Goal: Task Accomplishment & Management: Manage account settings

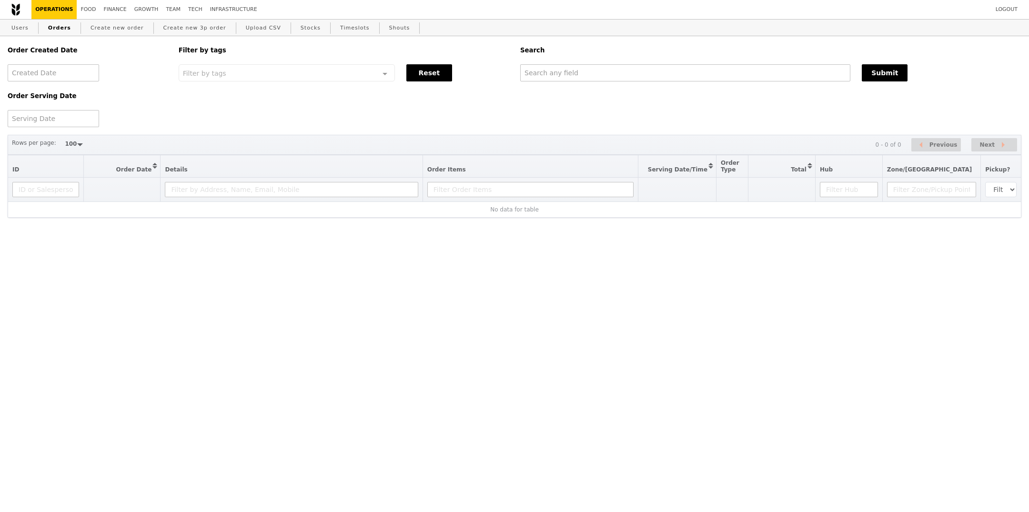
select select "100"
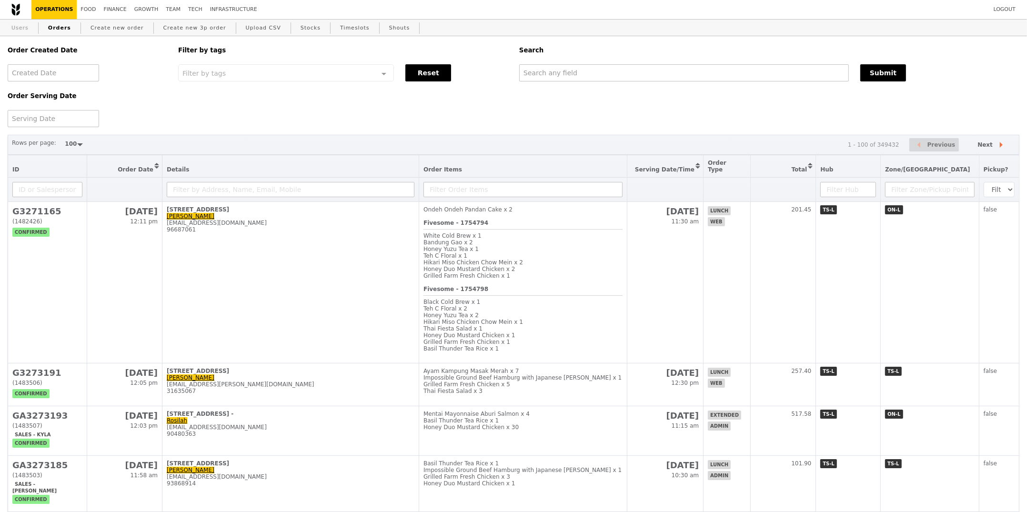
click at [29, 30] on link "Users" at bounding box center [20, 28] width 25 height 17
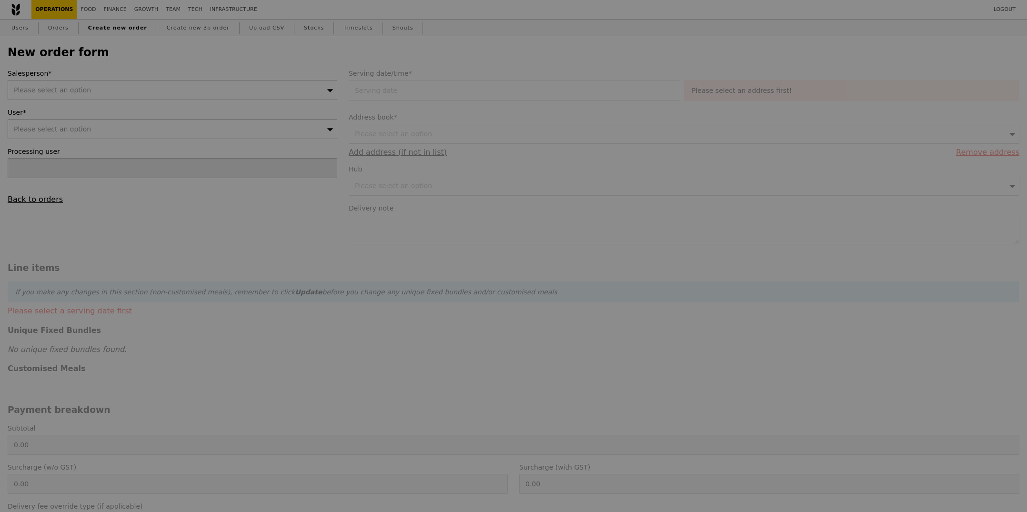
type input "Confirm"
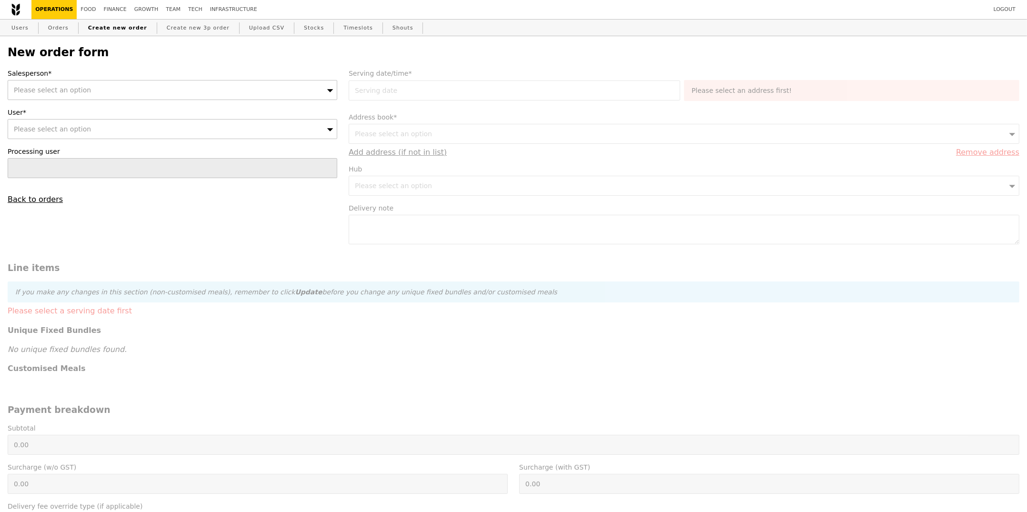
click at [85, 85] on div "Please select an option" at bounding box center [173, 90] width 330 height 20
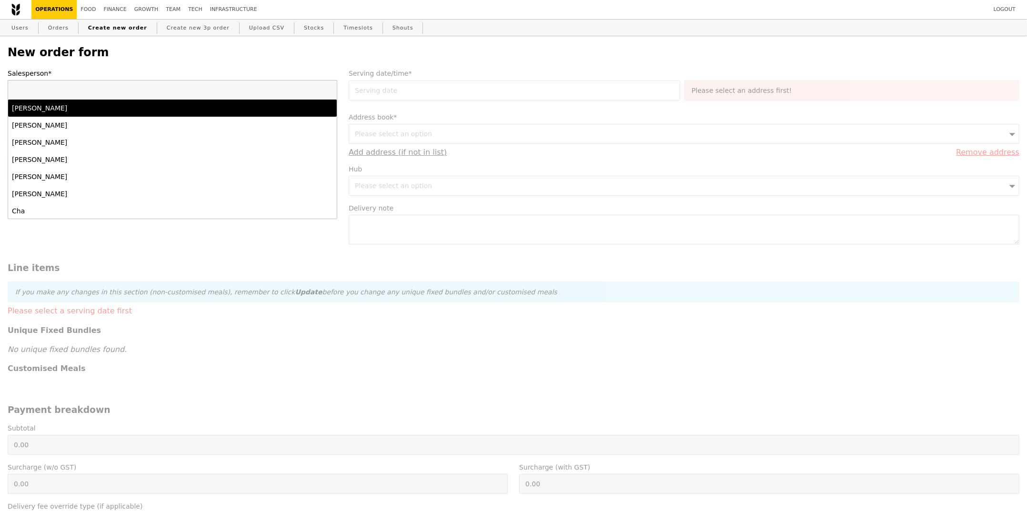
type input "joyce"
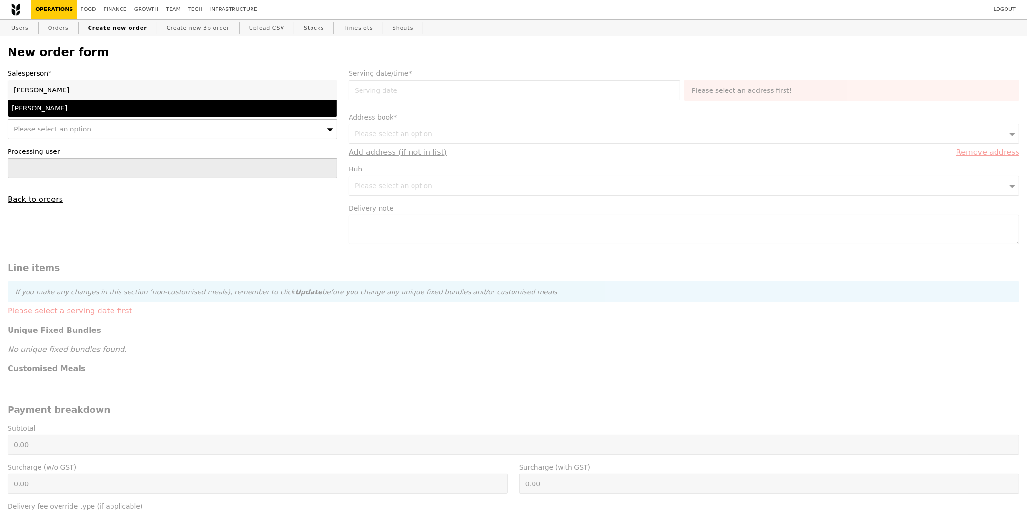
click at [67, 108] on div "Joyce" at bounding box center [132, 108] width 241 height 10
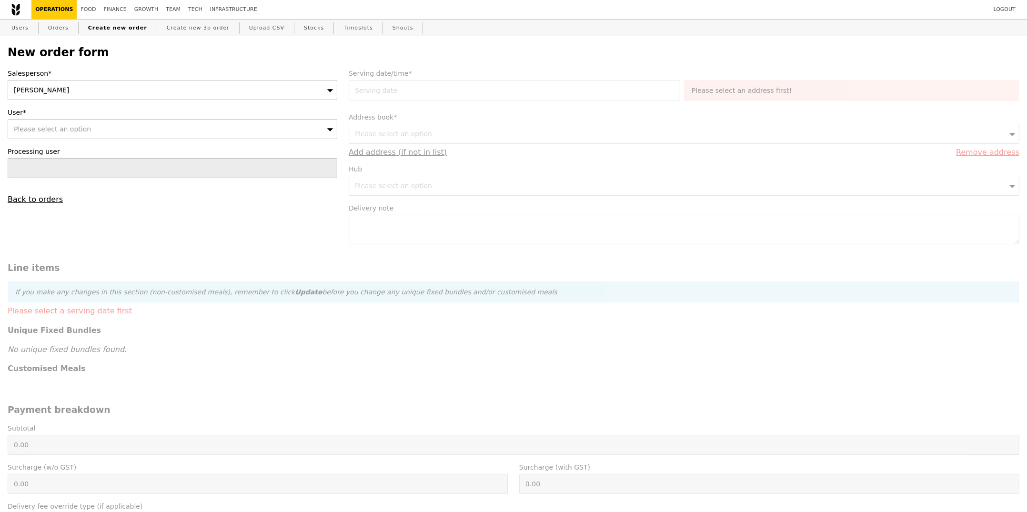
click at [59, 129] on span "Please select an option" at bounding box center [52, 129] width 77 height 8
type input "hadisah@nscc.sg"
type input "Confirm"
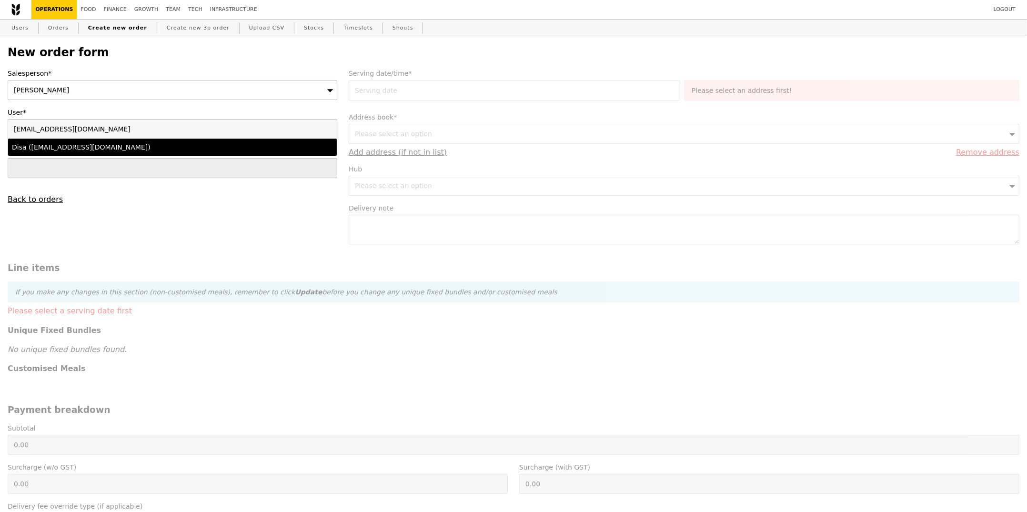
type input "hadisah@nscc.sg"
click at [61, 147] on div "Disa (hadisah@nscc.sg)" at bounding box center [132, 147] width 241 height 10
type input "Loading..."
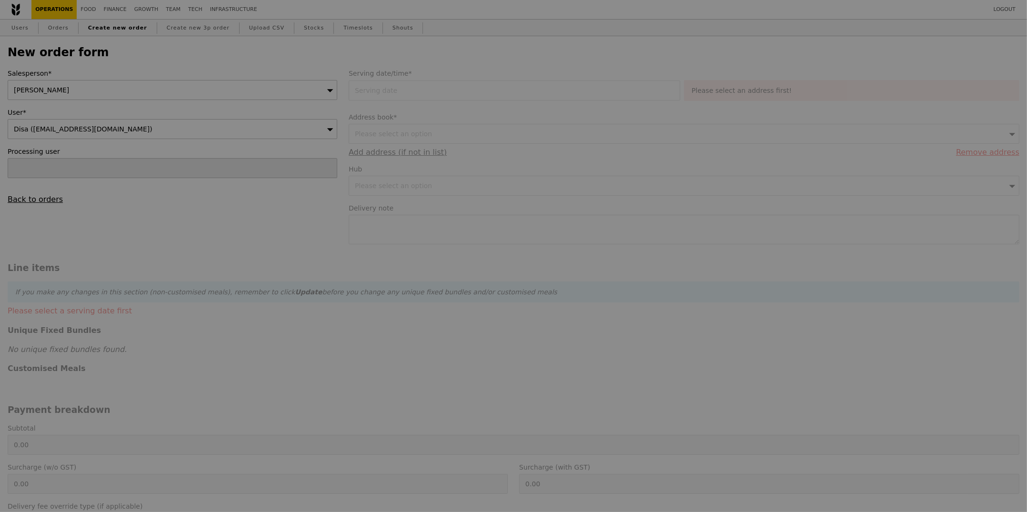
type input "13.76"
type input "15.00"
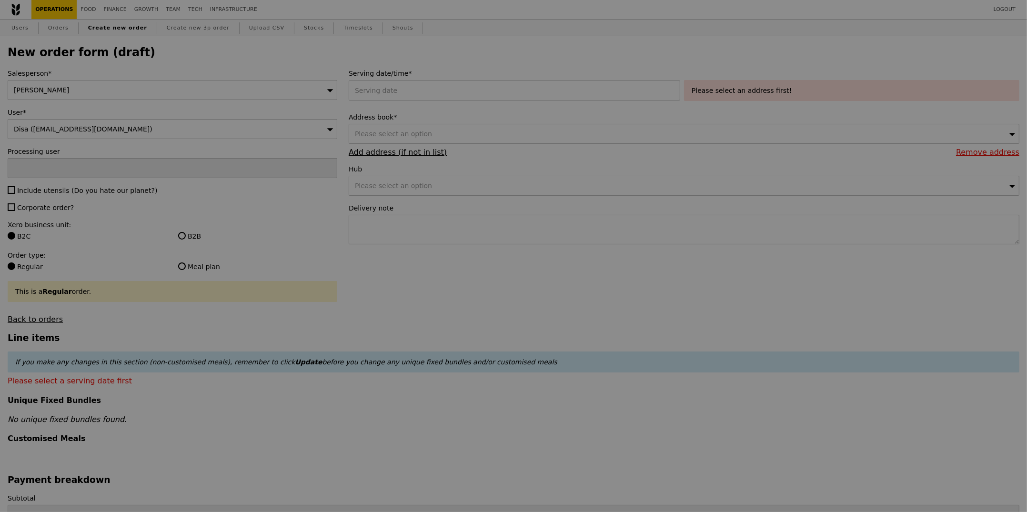
type input "Confirm"
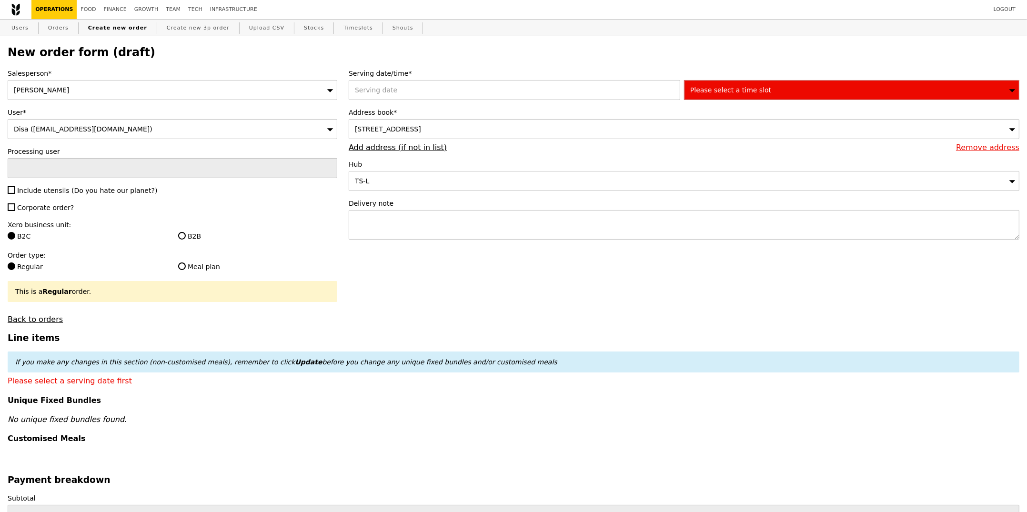
click at [59, 186] on label "Include utensils (Do you hate our planet?)" at bounding box center [173, 191] width 330 height 10
click at [15, 186] on input "Include utensils (Do you hate our planet?)" at bounding box center [12, 190] width 8 height 8
checkbox input "true"
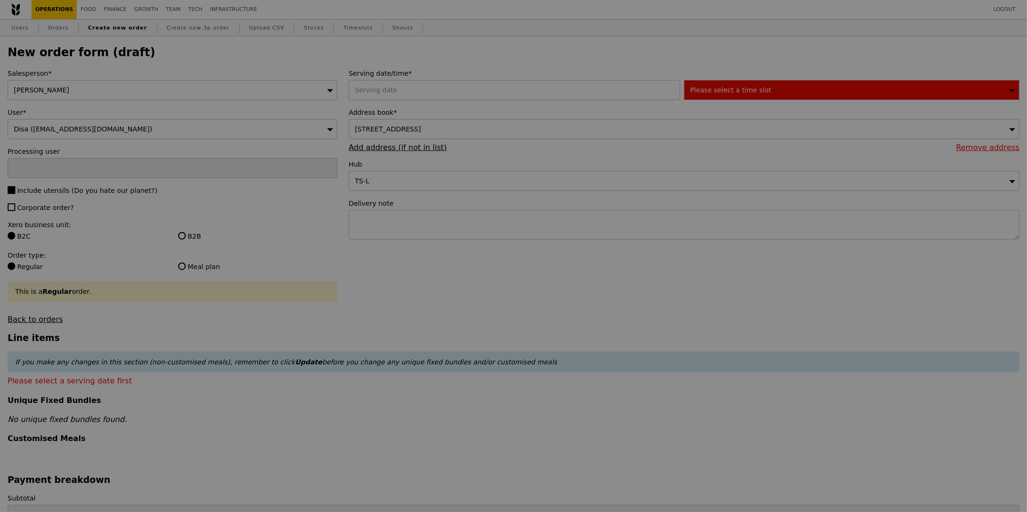
type input "Confirm"
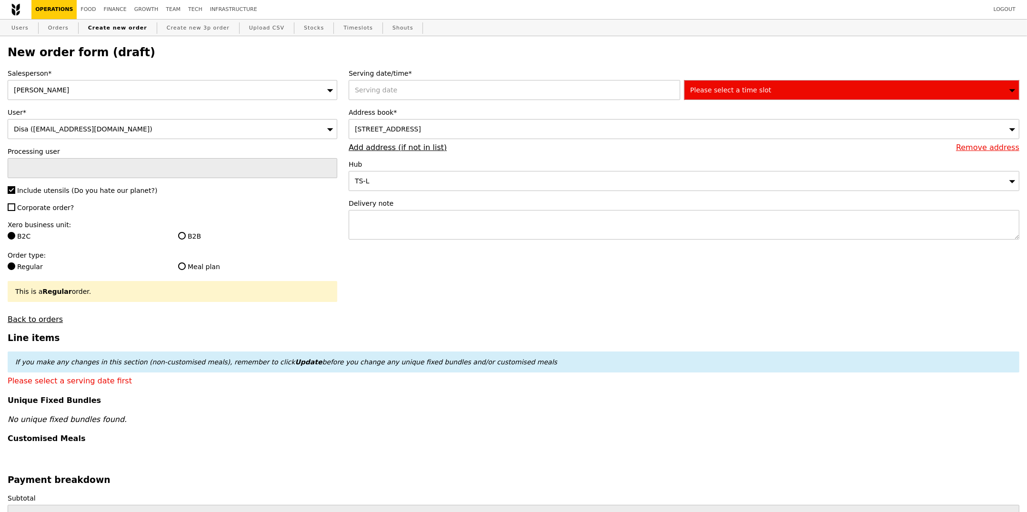
click at [47, 209] on span "Corporate order?" at bounding box center [45, 208] width 57 height 8
click at [15, 209] on input "Corporate order?" at bounding box center [12, 207] width 8 height 8
checkbox input "true"
click at [201, 238] on label "B2B" at bounding box center [257, 237] width 159 height 10
click at [186, 238] on input "B2B" at bounding box center [182, 236] width 8 height 8
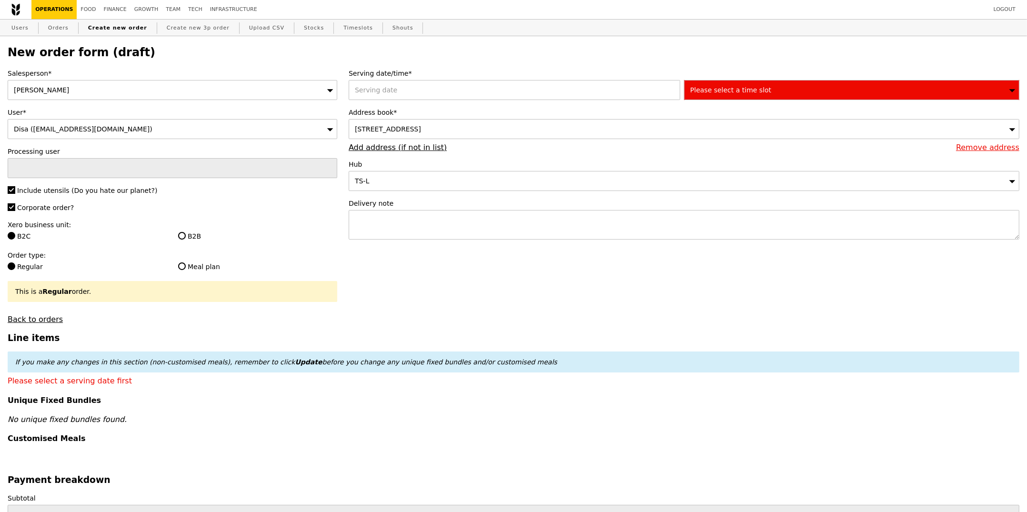
radio input "true"
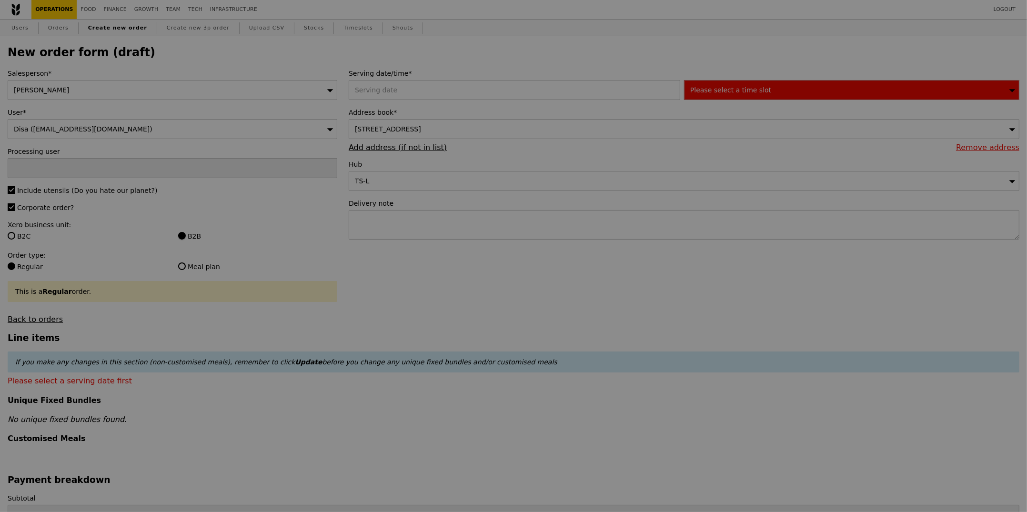
type input "Confirm"
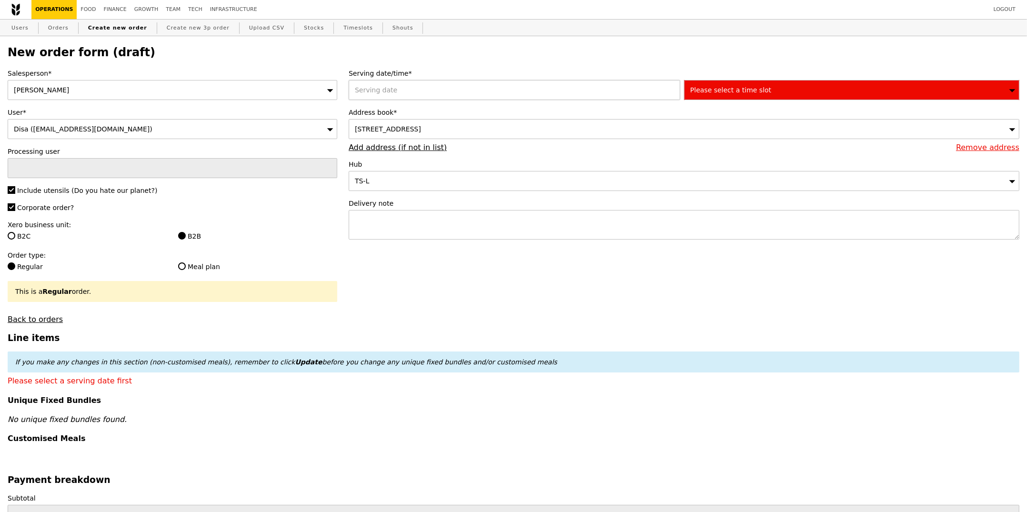
click at [383, 99] on div at bounding box center [516, 90] width 335 height 20
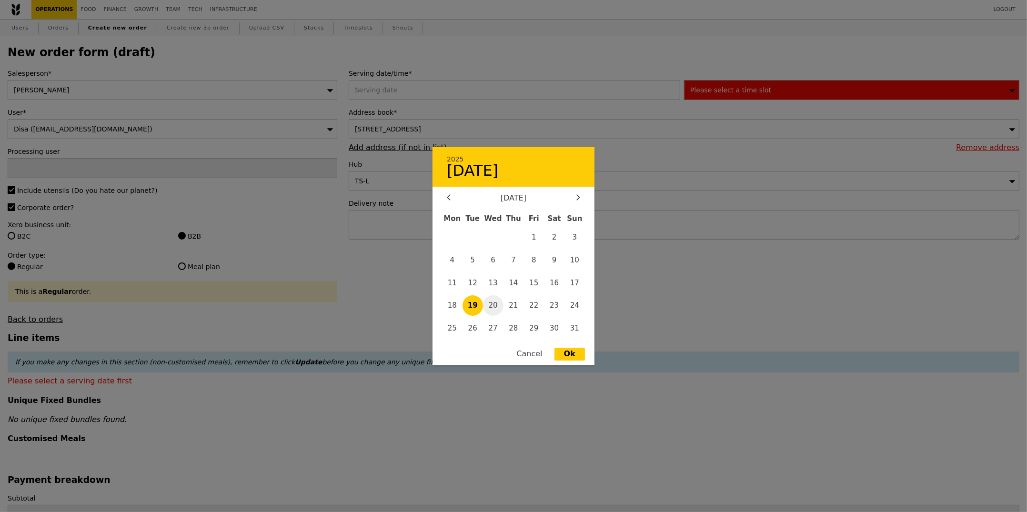
click at [499, 304] on span "20" at bounding box center [493, 305] width 20 height 20
type input "20 Aug 2025"
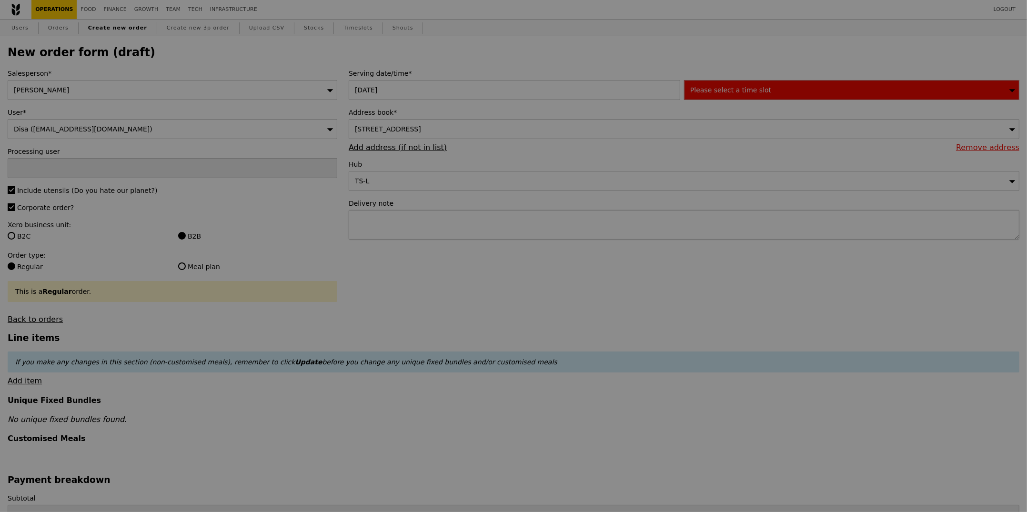
type input "Confirm"
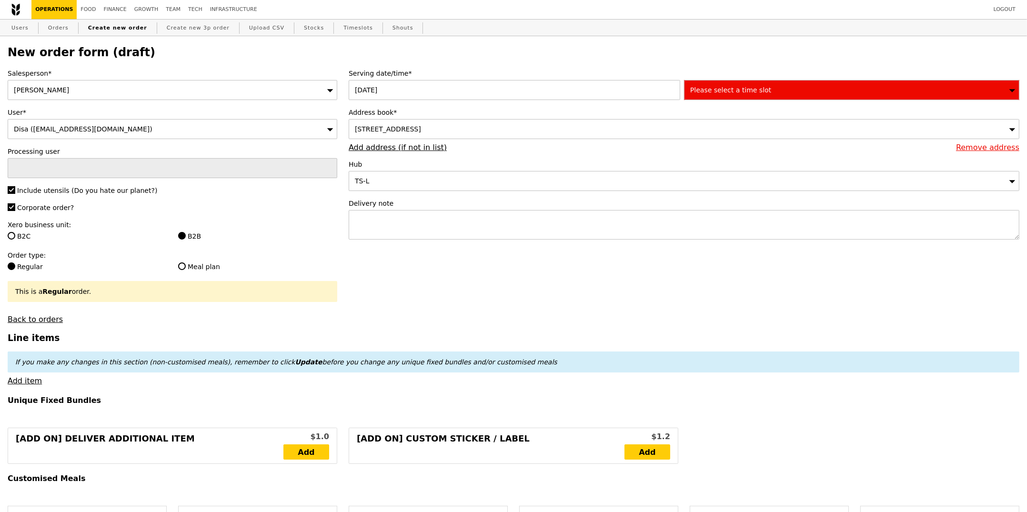
click at [776, 91] on div "Please select a time slot" at bounding box center [851, 90] width 335 height 20
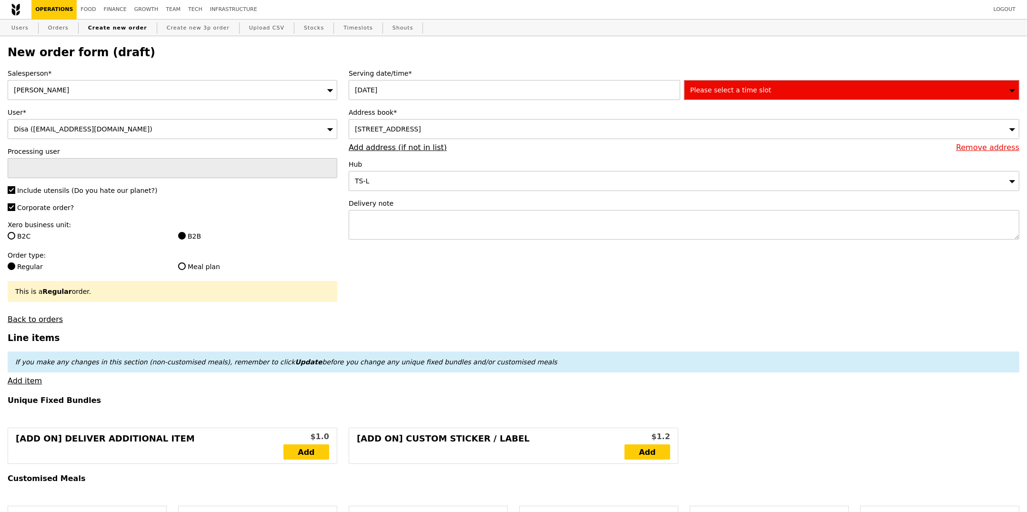
click at [815, 81] on div "Please select a time slot" at bounding box center [851, 90] width 335 height 20
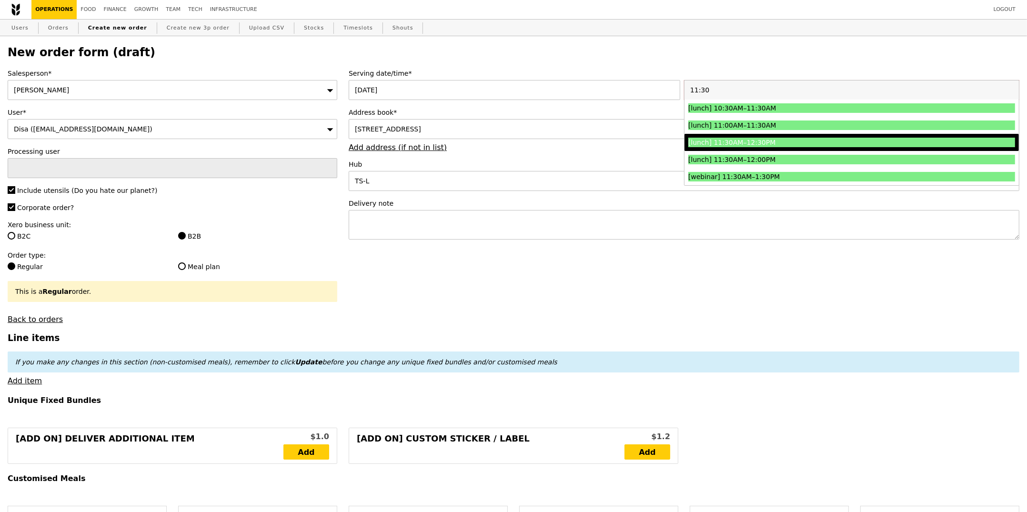
type input "11:30"
click at [791, 139] on div "[lunch] 11:30AM–12:30PM" at bounding box center [811, 143] width 245 height 10
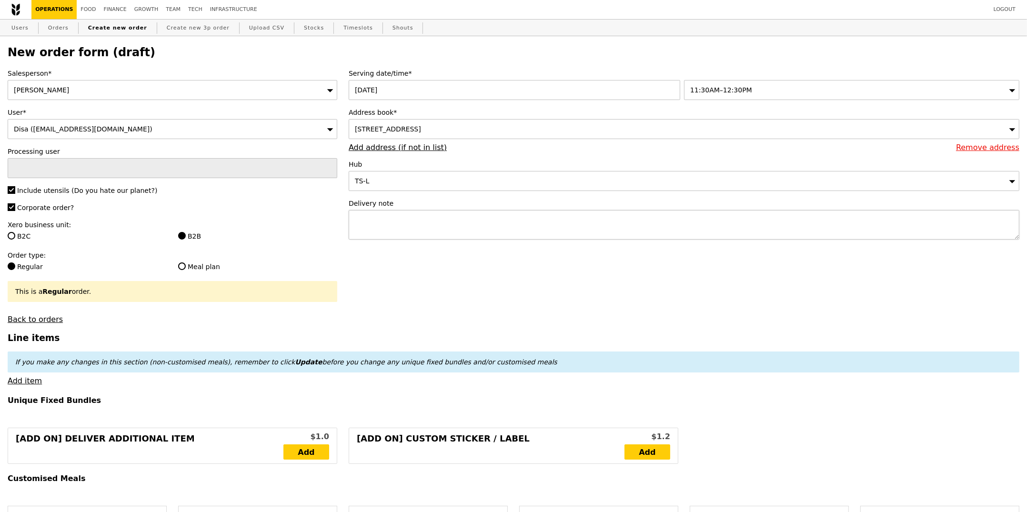
type input "Confirm"
click at [585, 213] on textarea at bounding box center [684, 225] width 671 height 30
type textarea "Please help to deliver by 12PM please!!!"
type input "Confirm"
drag, startPoint x: 429, startPoint y: 222, endPoint x: 424, endPoint y: 221, distance: 5.3
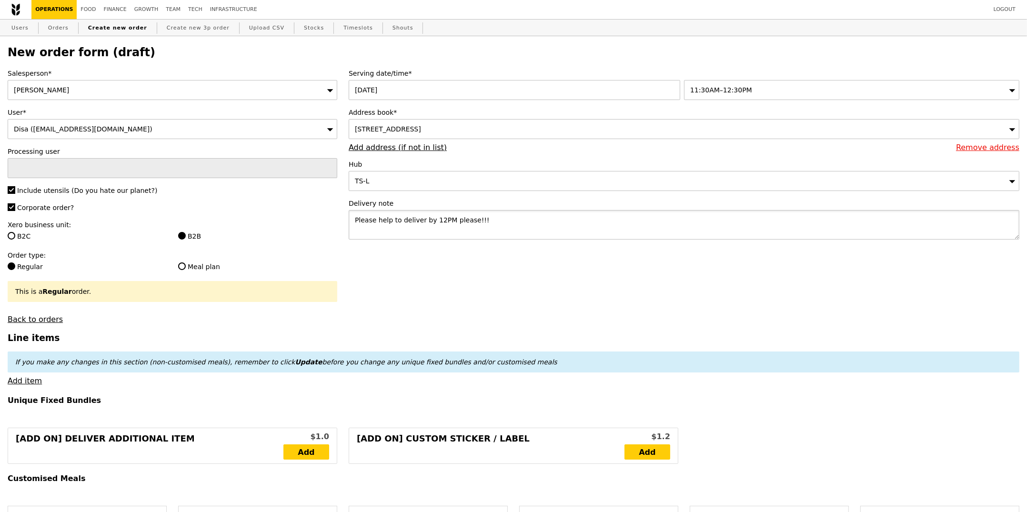
click at [424, 221] on textarea "Please help to deliver by 12PM please!!!" at bounding box center [684, 225] width 671 height 30
click at [417, 227] on textarea "Please help to deliver before 12PM please!!!" at bounding box center [684, 225] width 671 height 30
type textarea "Please help to deliver before 12PM please!!!"
type input "Confirm"
type textarea "Please help to deliver before 12PM please!!! POC:"
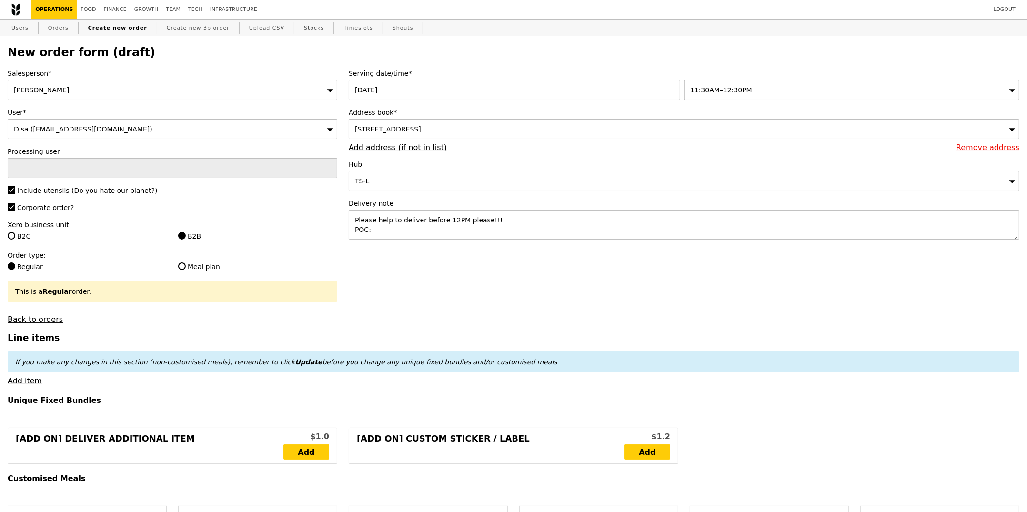
type input "Confirm"
paste textarea "Selphie / Hadisah"
type textarea "Please help to deliver before 12PM please!!! POC: Selphie / Hadisah"
type input "Confirm"
click at [395, 230] on textarea "Please help to deliver before 12PM please!!! POC: Selphie / Hadisah" at bounding box center [684, 225] width 671 height 30
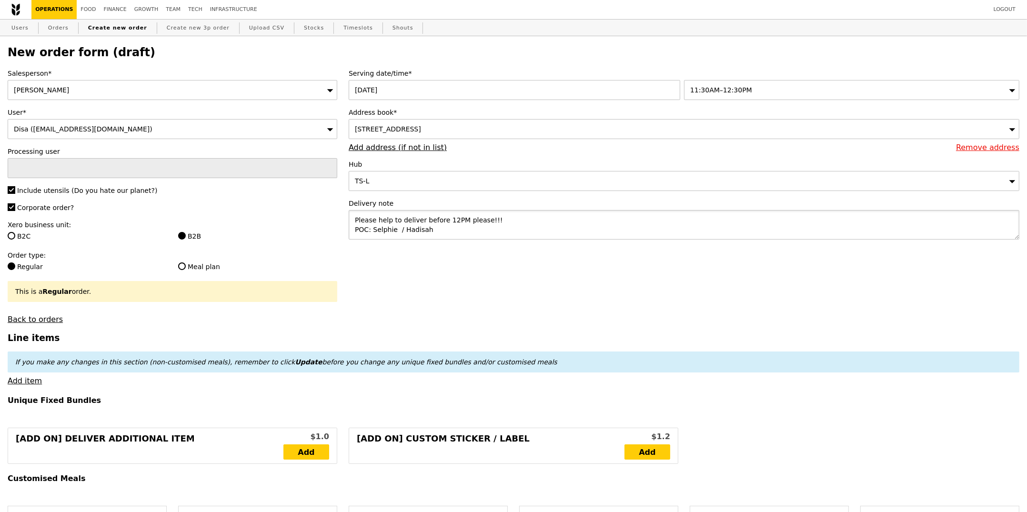
paste textarea "9618 5287 / 9114 0430"
drag, startPoint x: 470, startPoint y: 232, endPoint x: 431, endPoint y: 230, distance: 39.1
click at [431, 230] on textarea "Please help to deliver before 12PM please!!! POC: Selphie 9618 5287 / 9114 0430…" at bounding box center [684, 225] width 671 height 30
click at [481, 232] on textarea "Please help to deliver before 12PM please!!! POC: Selphie 9618 5287 / Hadisah" at bounding box center [684, 225] width 671 height 30
paste textarea "9618 5287 / 9114 0430"
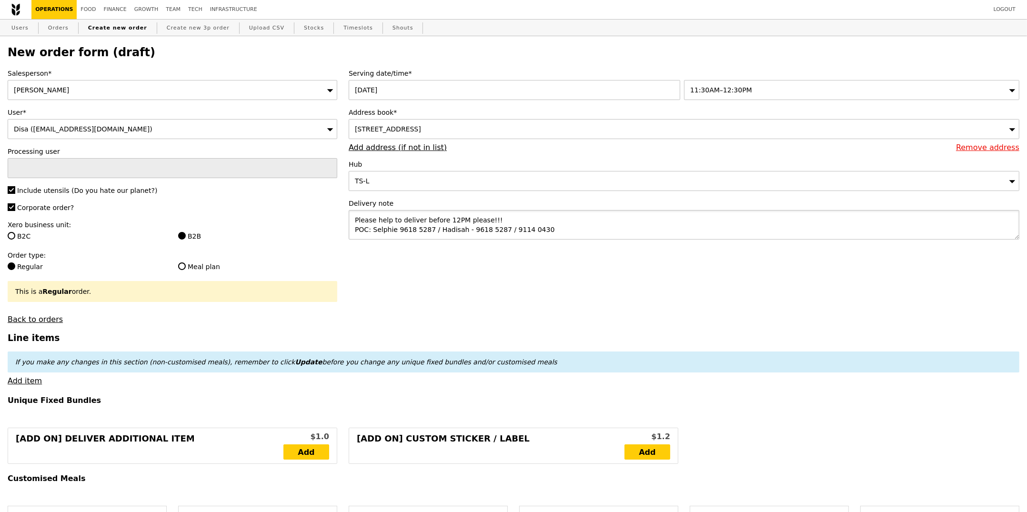
drag, startPoint x: 508, startPoint y: 231, endPoint x: 467, endPoint y: 230, distance: 41.5
click at [467, 230] on textarea "Please help to deliver before 12PM please!!! POC: Selphie 9618 5287 / Hadisah -…" at bounding box center [684, 225] width 671 height 30
click at [398, 230] on textarea "Please help to deliver before 12PM please!!! POC: Selphie 9618 5287 / Hadisah -…" at bounding box center [684, 225] width 671 height 30
click at [544, 228] on textarea "Please help to deliver before 12PM please!!! POC: Selphie - 9618 5287 / Hadisah…" at bounding box center [684, 225] width 671 height 30
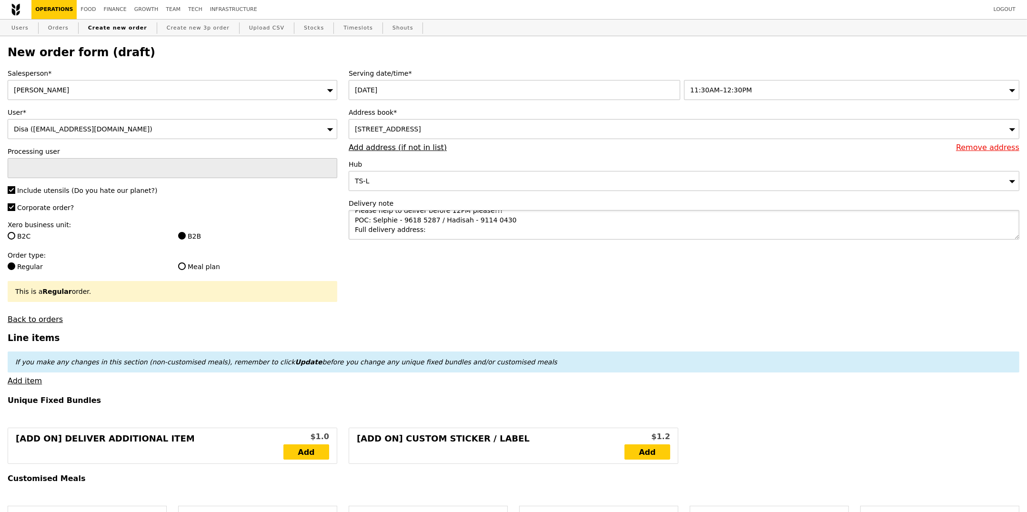
type textarea "Please help to deliver before 12PM please!!! POC: Selphie - 9618 5287 / Hadisah…"
type input "Confirm"
paste textarea "1 Fusionopolis Way, #17-01 Connexis South, Singapore 138632 / Charles Babbage T…"
type textarea "Please help to deliver before 12PM please!!! POC: Selphie - 9618 5287 / Hadisah…"
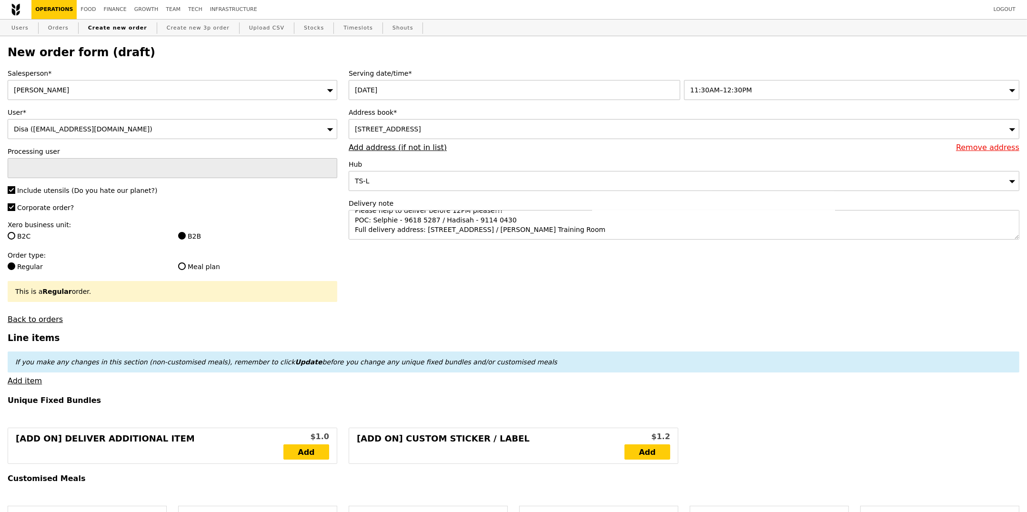
type input "Confirm"
click at [413, 129] on span "20 Biopolis Way, #08-01, Singapore 138668" at bounding box center [388, 129] width 66 height 8
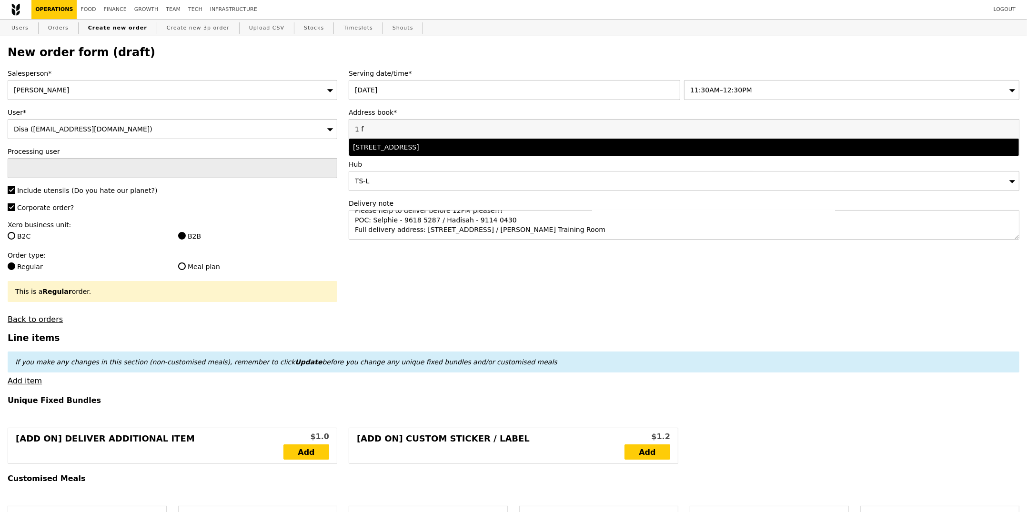
type input "1 f"
click at [421, 154] on li "1 Fusionopolis Way, #null-null, Singapore 138632" at bounding box center [684, 147] width 670 height 17
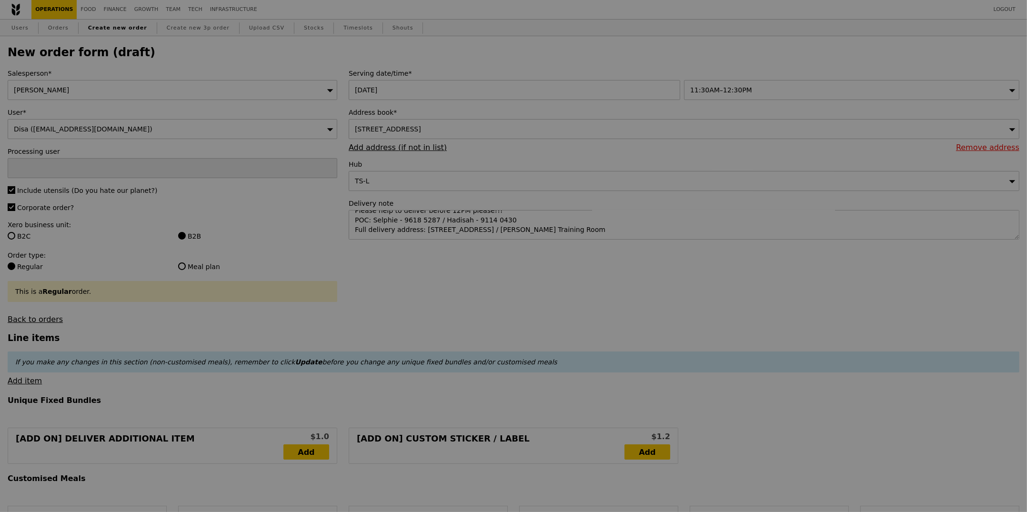
type input "Confirm"
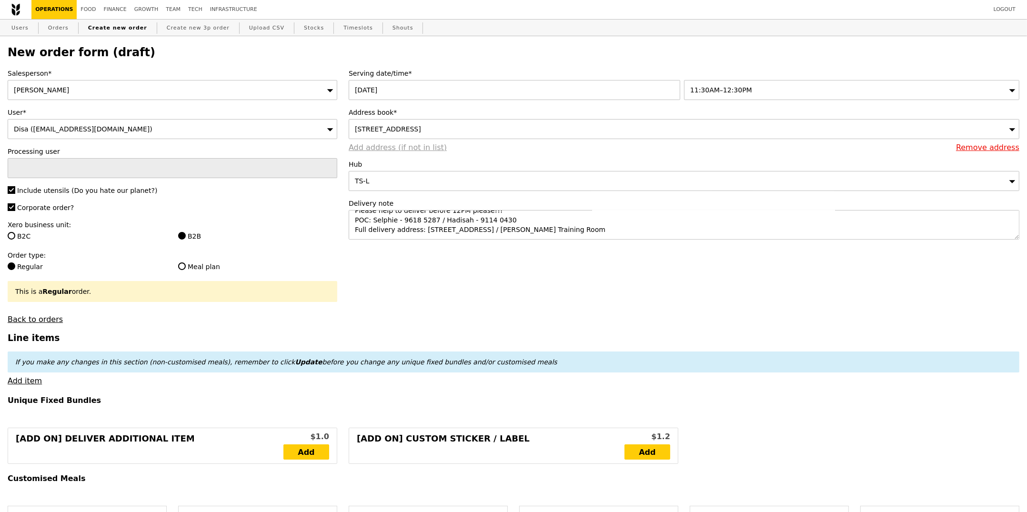
click at [421, 150] on link "Add address (if not in list)" at bounding box center [398, 147] width 98 height 9
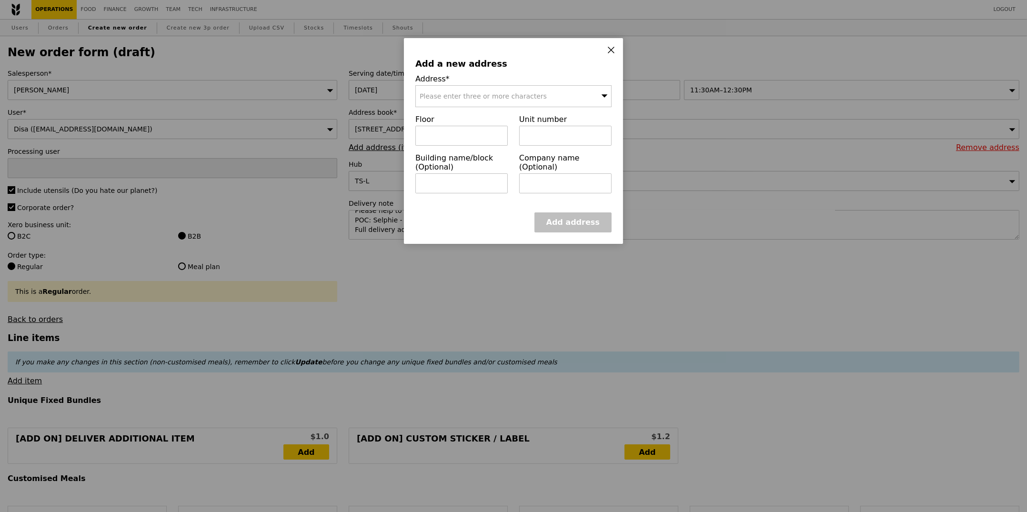
click at [477, 100] on span "Please enter three or more characters" at bounding box center [483, 96] width 127 height 8
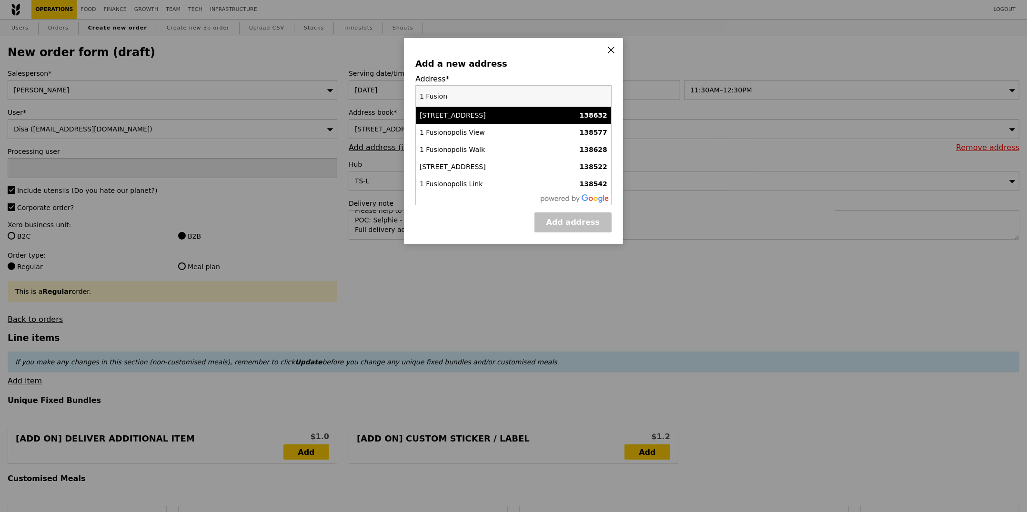
type input "1 Fusion"
click at [518, 117] on div "1 Fusionopolis Way" at bounding box center [490, 116] width 141 height 10
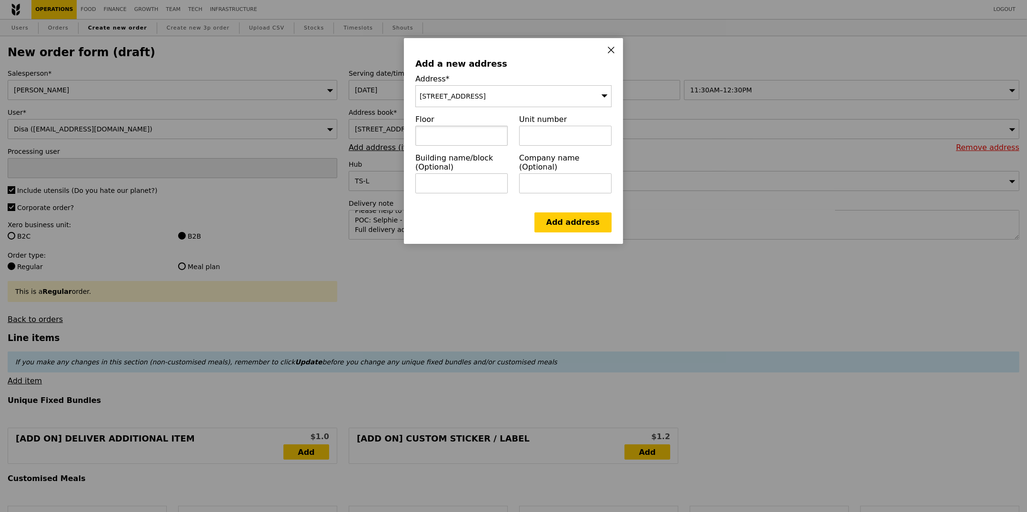
click at [491, 139] on input "text" at bounding box center [462, 136] width 92 height 20
type input "17"
type input "01"
click at [552, 219] on link "Add address" at bounding box center [573, 223] width 77 height 20
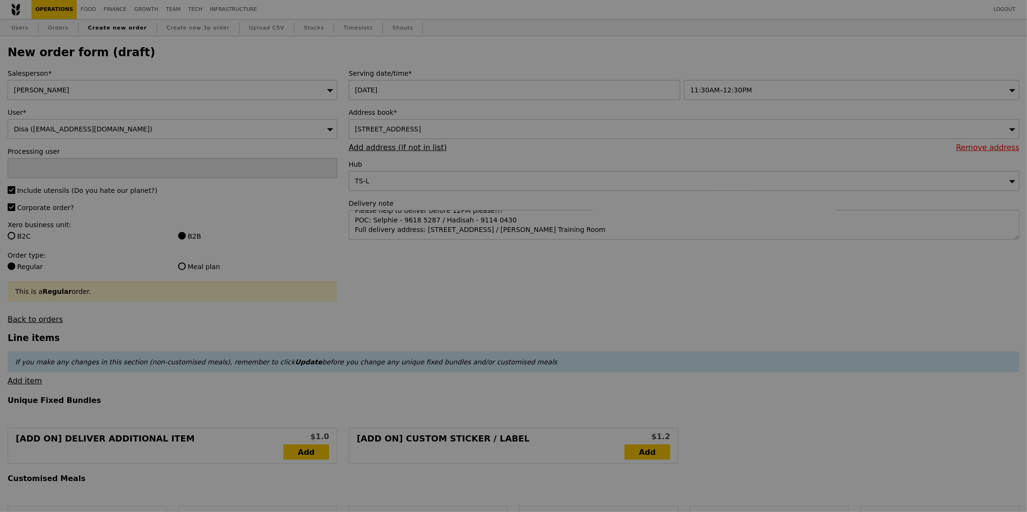
type input "Confirm"
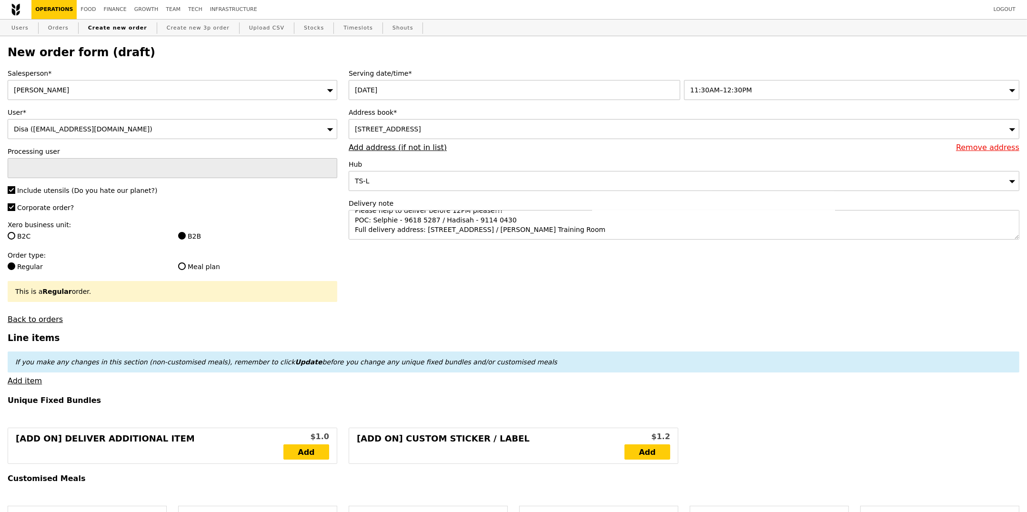
click at [91, 366] on em "If you make any changes in this section (non-customised meals), remember to cli…" at bounding box center [286, 362] width 542 height 8
click at [19, 386] on link "Add item" at bounding box center [25, 380] width 34 height 9
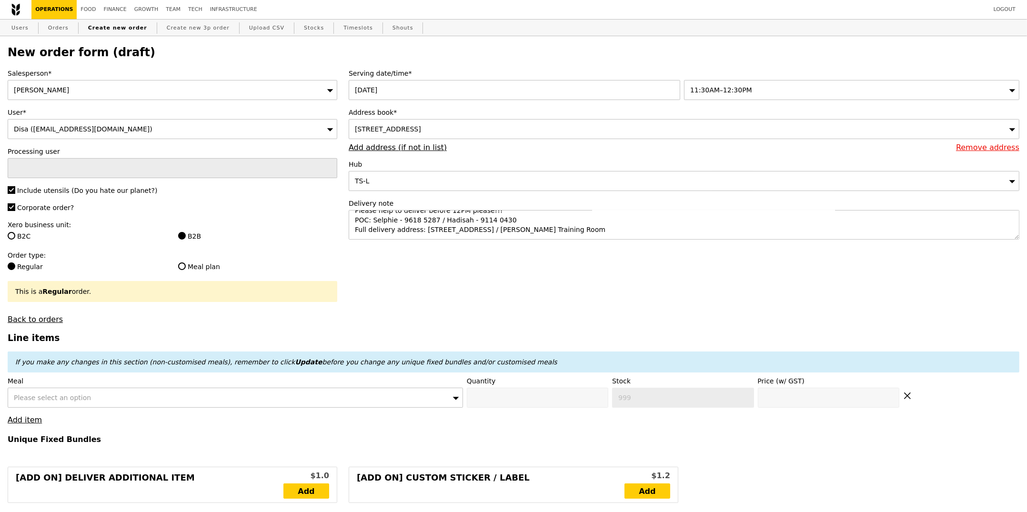
click at [30, 398] on span "Please select an option" at bounding box center [52, 398] width 77 height 8
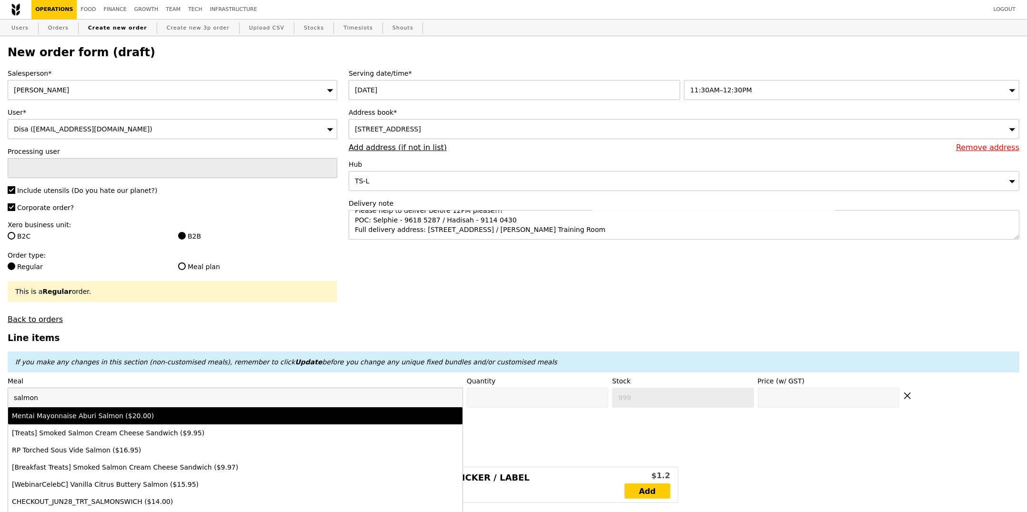
type input "salmon"
click at [36, 413] on div "Mentai Mayonnaise Aburi Salmon ($20.00)" at bounding box center [179, 416] width 335 height 10
type input "Confirm anyway"
type input "0"
type input "466"
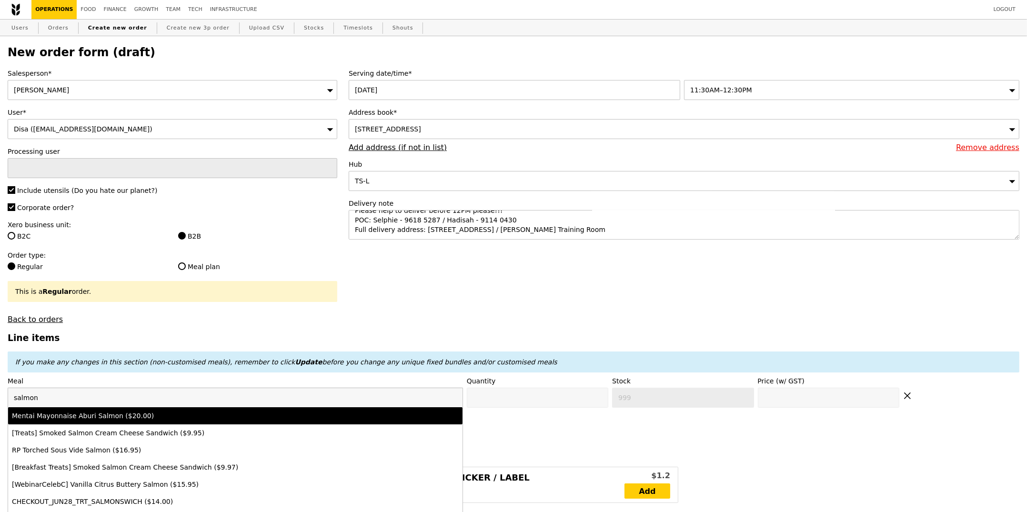
type input "20.0"
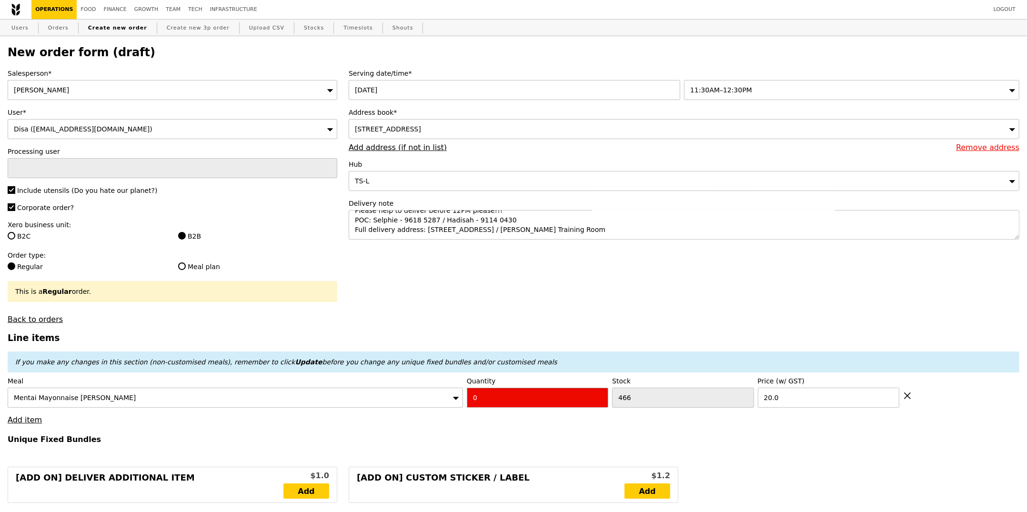
click at [499, 398] on input "0" at bounding box center [538, 398] width 142 height 20
type input "Confirm"
type input "08"
type input "Confirm anyway"
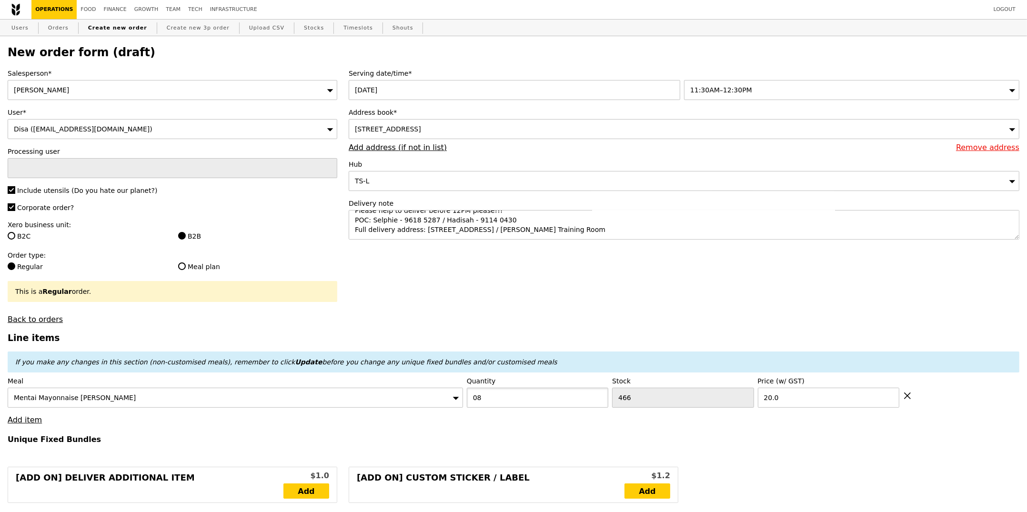
type input "0"
type input "Confirm"
type input "8"
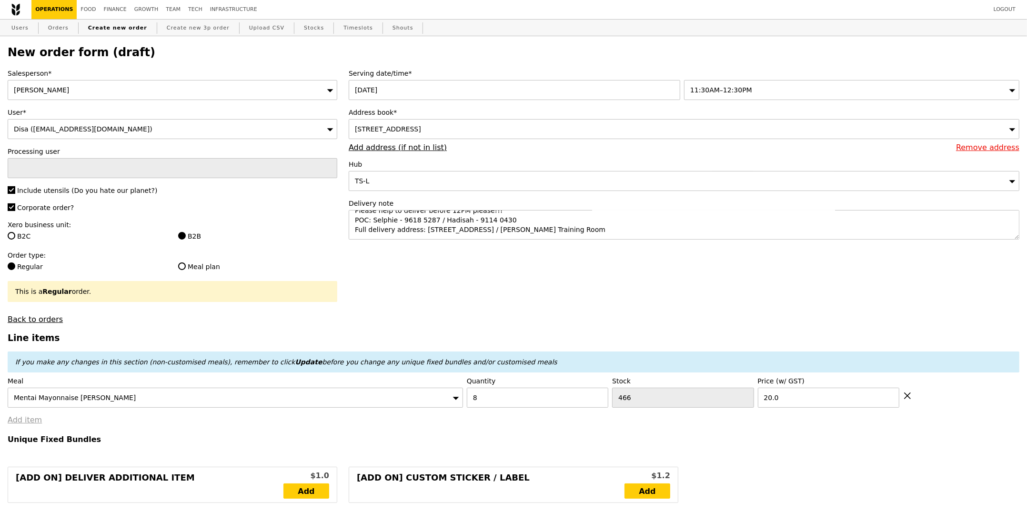
type input "Loading..."
click at [21, 420] on link "Add item" at bounding box center [25, 420] width 34 height 9
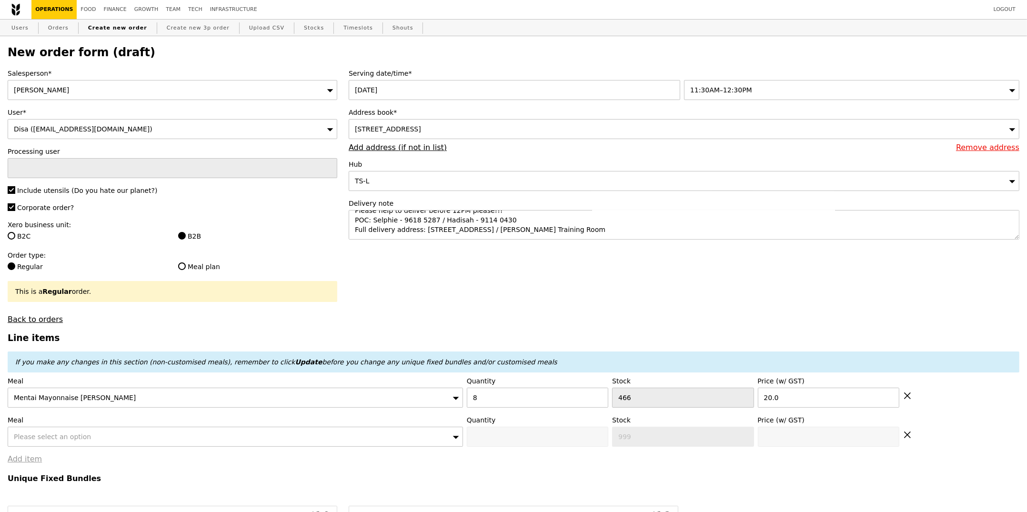
type input "160.00"
type input "3.62"
type input "3.95"
type input "163.95"
type input "Confirm"
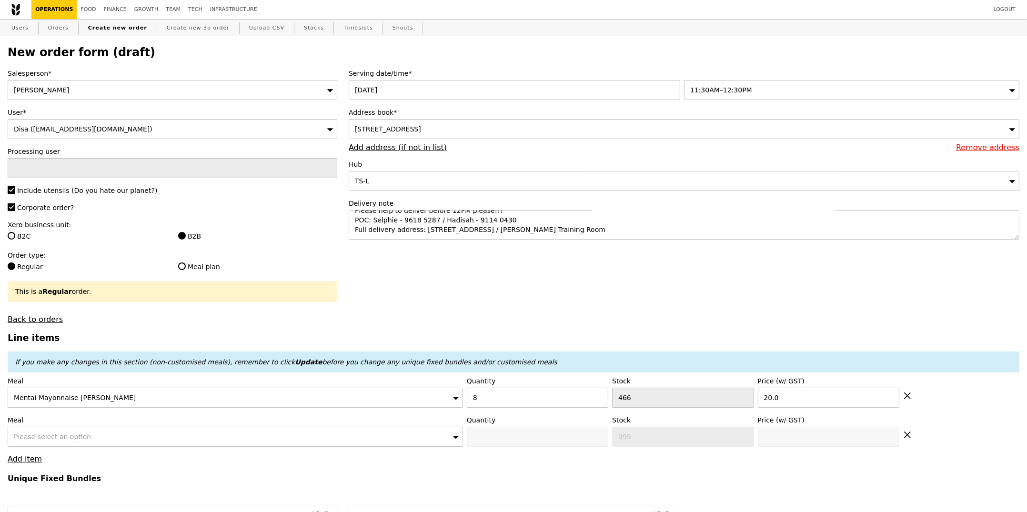
click at [52, 441] on span "Please select an option" at bounding box center [52, 437] width 77 height 8
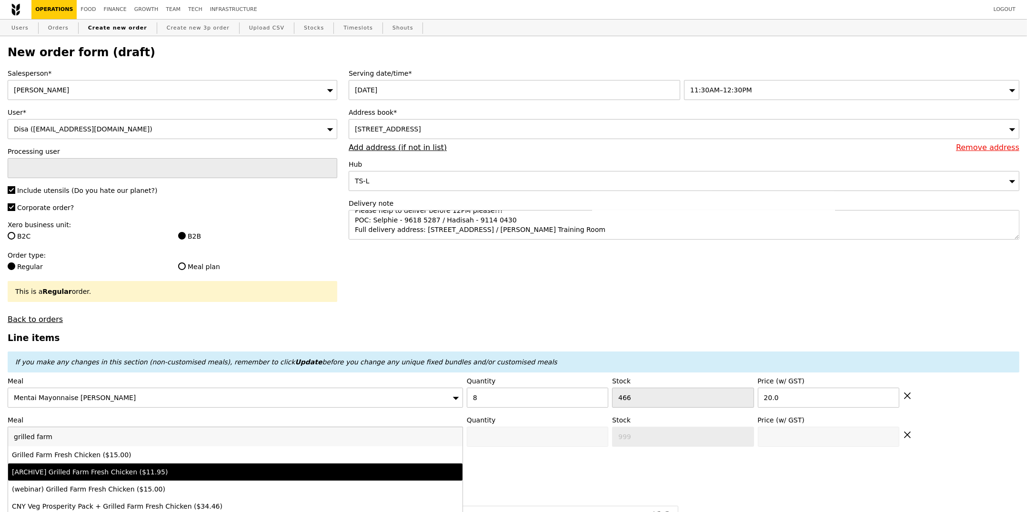
type input "grilled farm"
click at [113, 465] on li "[ARCHIVE] Grilled Farm Fresh Chicken ($11.95)" at bounding box center [235, 472] width 455 height 17
type input "Confirm anyway"
type input "0"
type input "11.95"
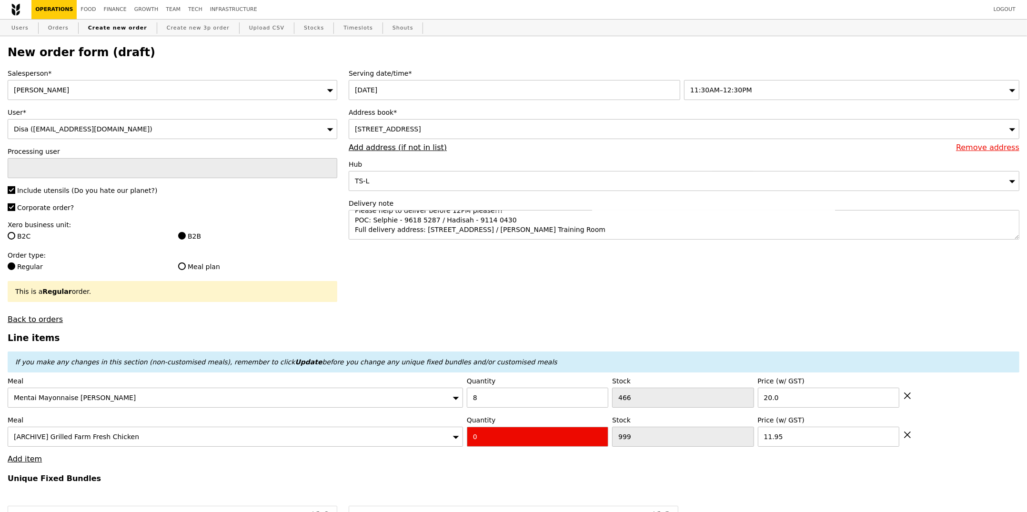
click at [267, 433] on div "[ARCHIVE] Grilled Farm Fresh Chicken" at bounding box center [236, 437] width 456 height 20
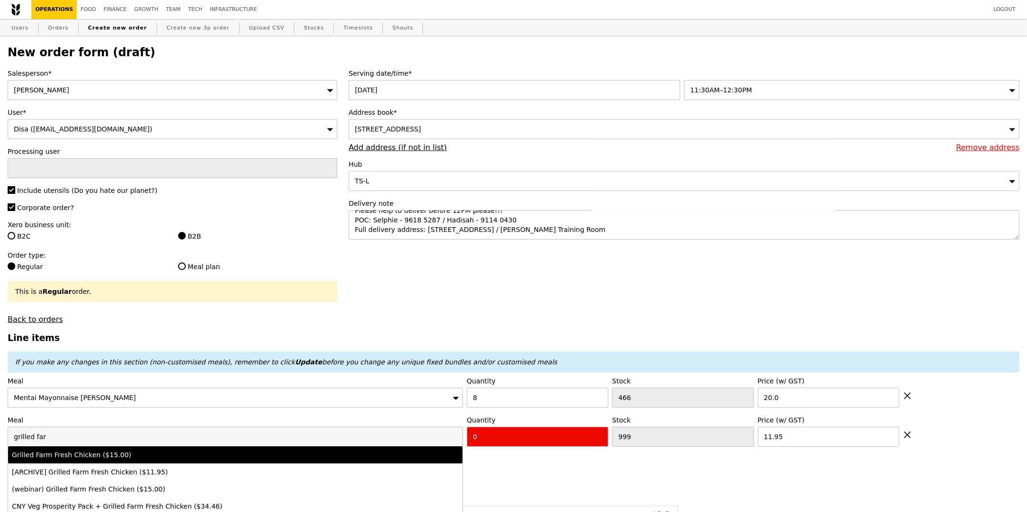
type input "grilled far"
click at [240, 452] on div "Grilled Farm Fresh Chicken ($15.00)" at bounding box center [179, 455] width 335 height 10
type input "Confirm anyway"
type input "454"
type input "15.0"
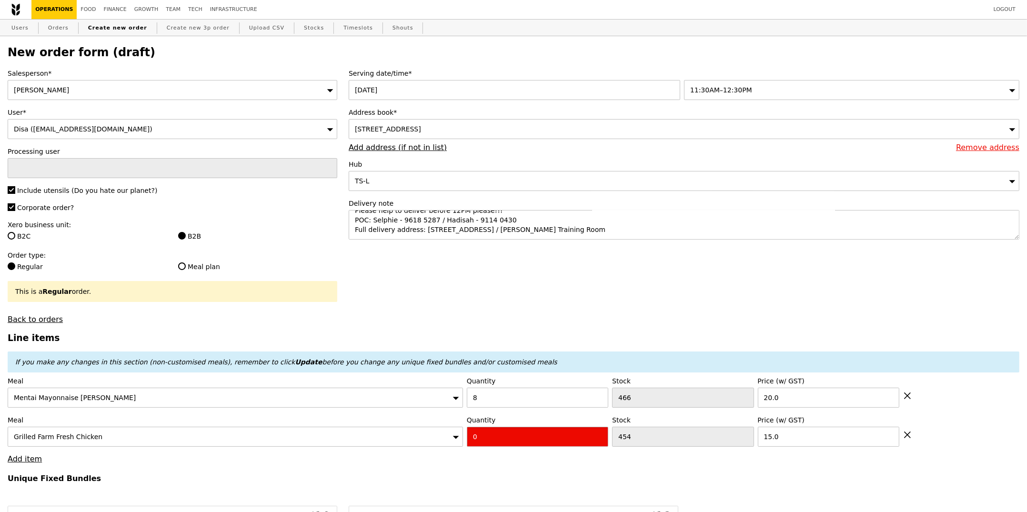
click at [478, 435] on input "0" at bounding box center [538, 437] width 142 height 20
type input "Confirm"
type input "10"
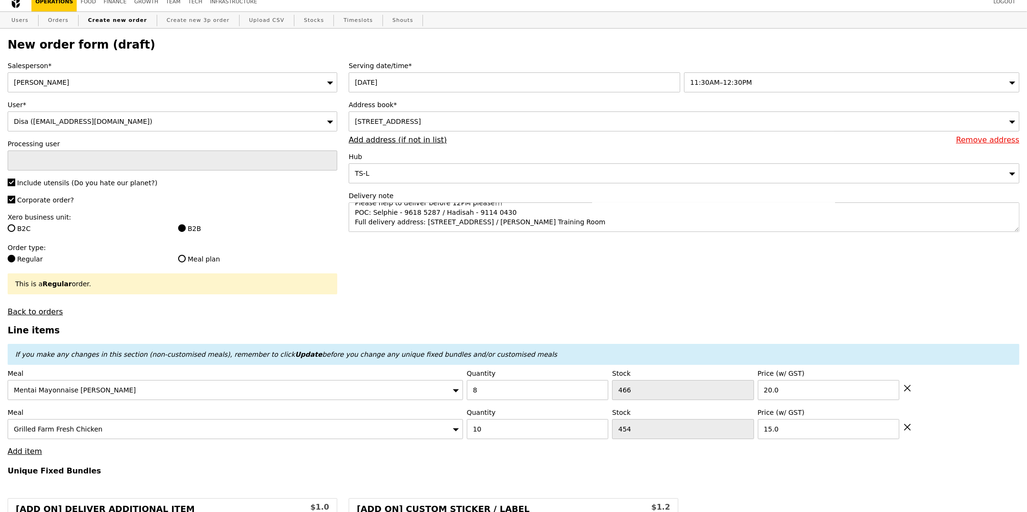
scroll to position [154, 0]
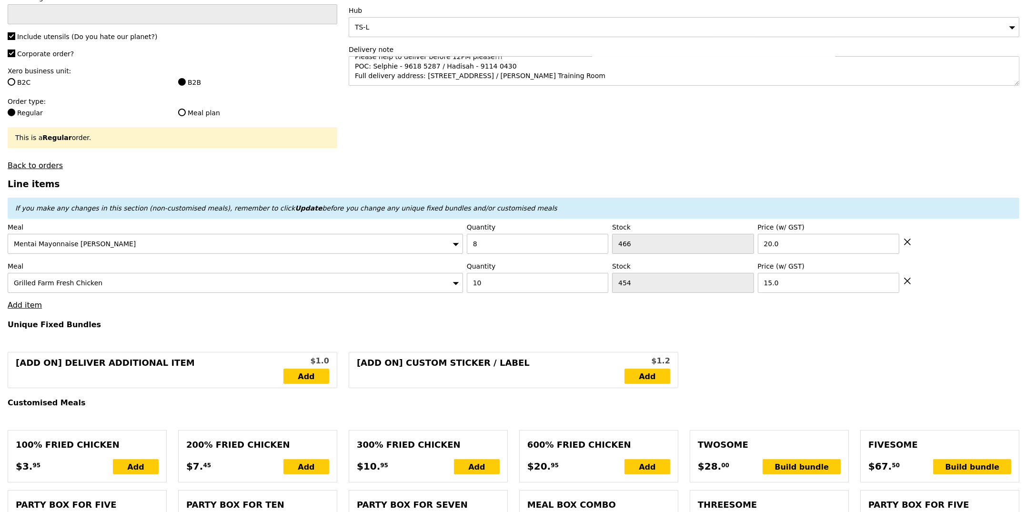
type input "Loading..."
type input "310.00"
type input "313.95"
click at [30, 304] on link "Add item" at bounding box center [25, 305] width 34 height 9
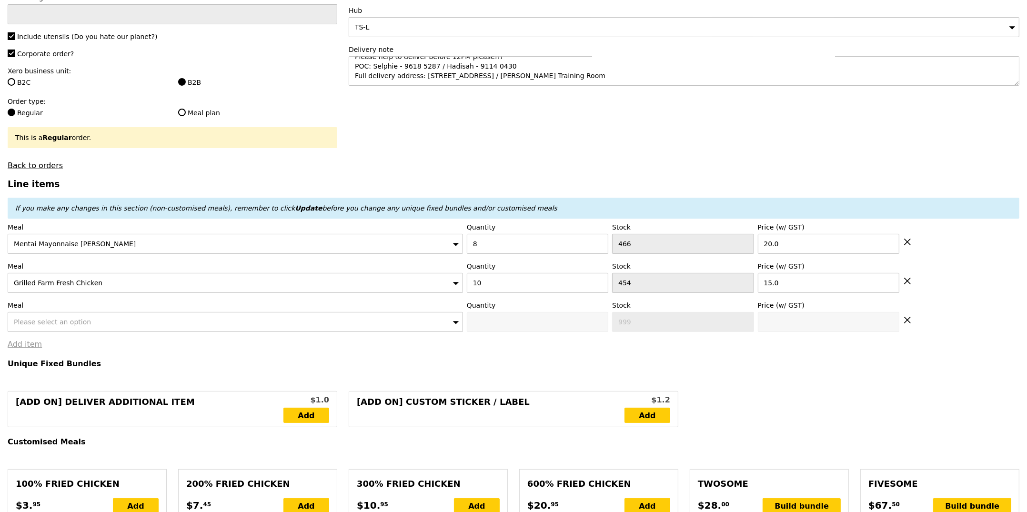
type input "Confirm"
click at [78, 318] on div "Please select an option" at bounding box center [236, 322] width 456 height 20
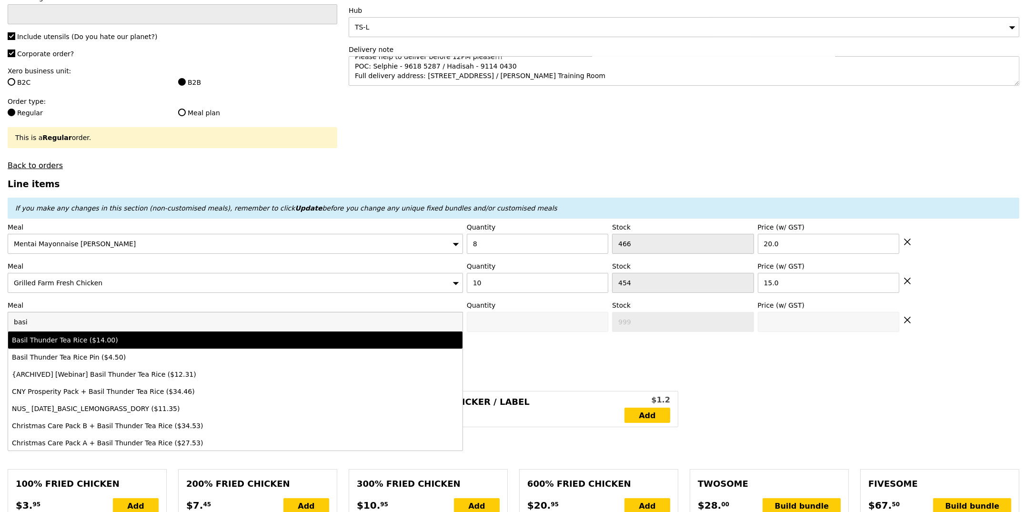
type input "basi"
click at [99, 340] on div "Basil Thunder Tea Rice ($14.00)" at bounding box center [179, 340] width 335 height 10
type input "Confirm anyway"
type input "0"
type input "479"
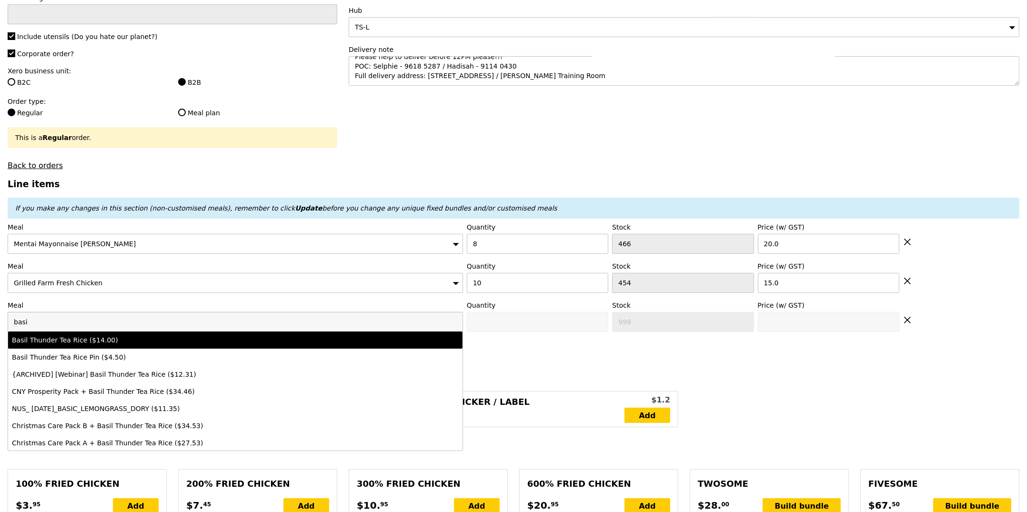
type input "14.0"
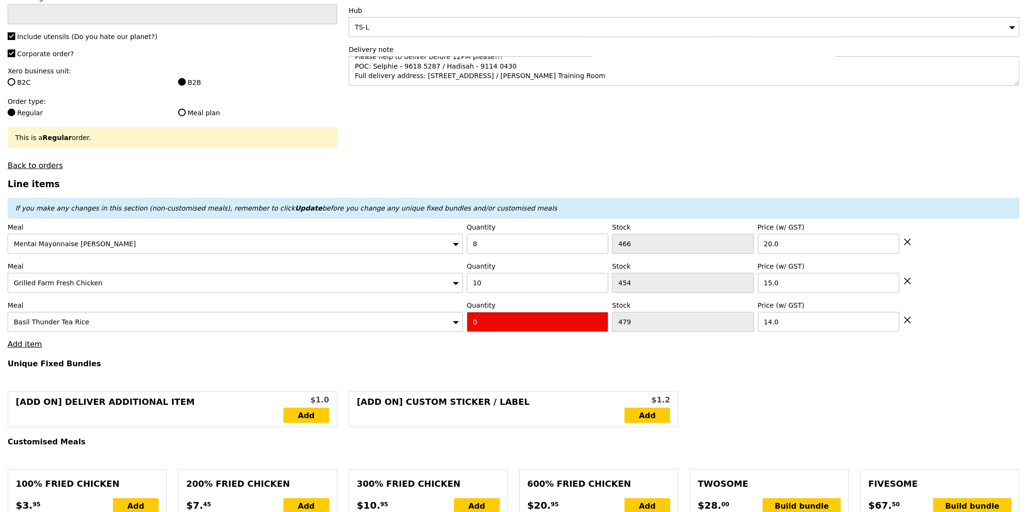
click at [534, 329] on input "0" at bounding box center [538, 322] width 142 height 20
type input "Confirm"
type input "2"
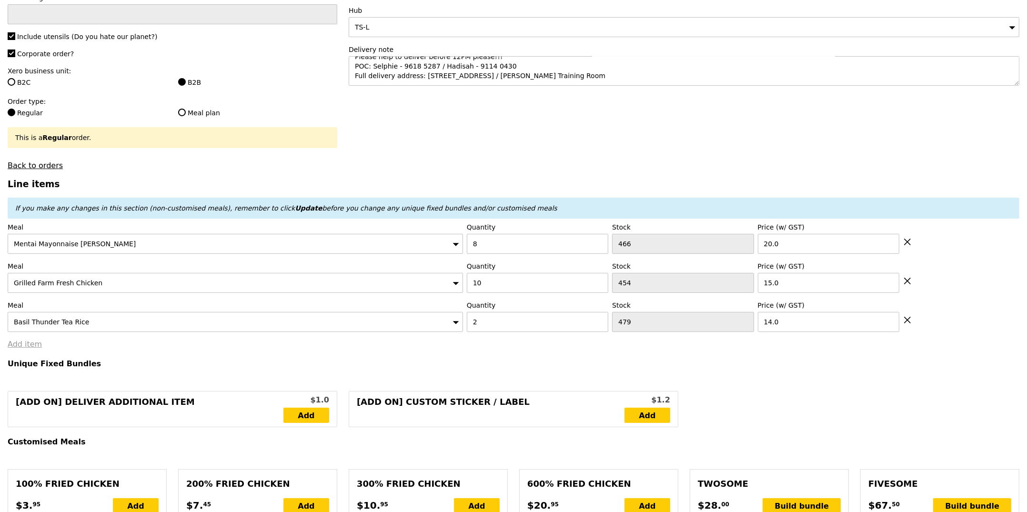
click at [29, 345] on link "Add item" at bounding box center [25, 344] width 34 height 9
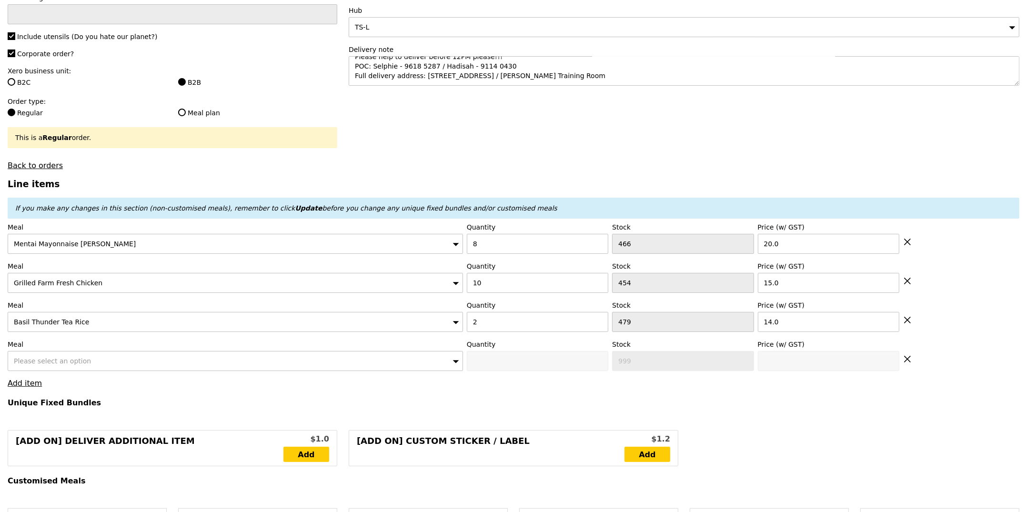
type input "Loading..."
click at [51, 352] on div "Please select an option" at bounding box center [236, 361] width 456 height 20
type input "338.00"
type input "341.95"
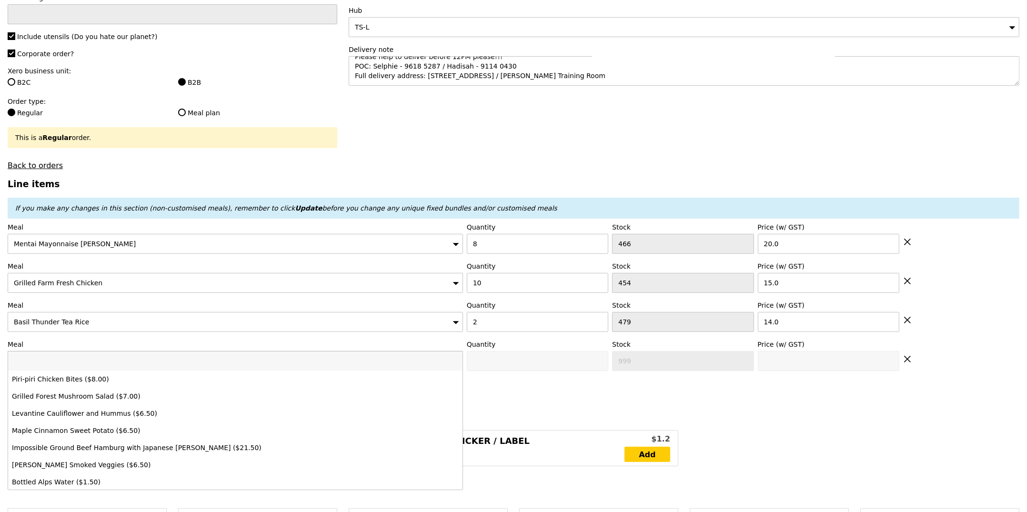
click at [58, 365] on input "search" at bounding box center [235, 361] width 455 height 19
type input "Confirm"
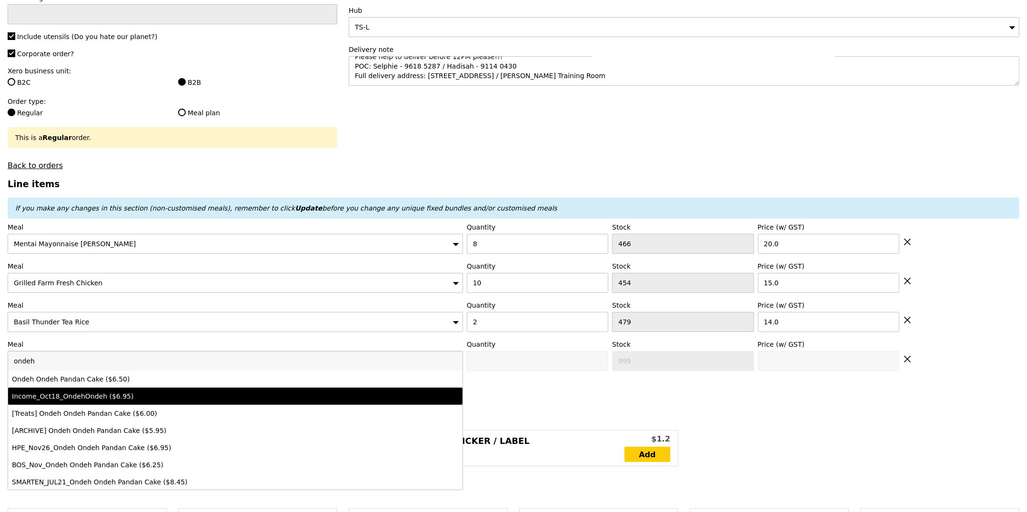
type input "ondeh"
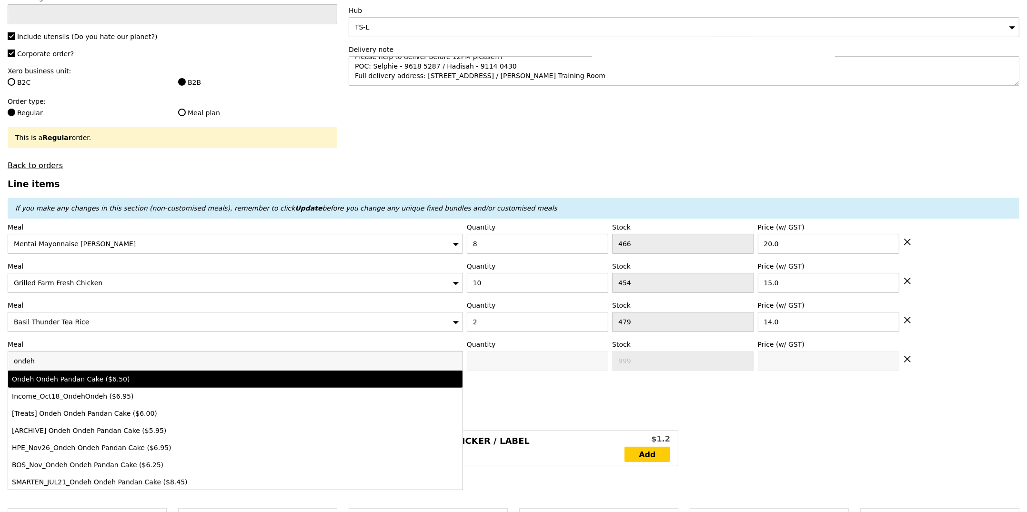
click at [101, 386] on li "Ondeh Ondeh Pandan Cake ($6.50)" at bounding box center [235, 379] width 455 height 17
type input "Confirm anyway"
type input "0"
type input "495"
type input "6.5"
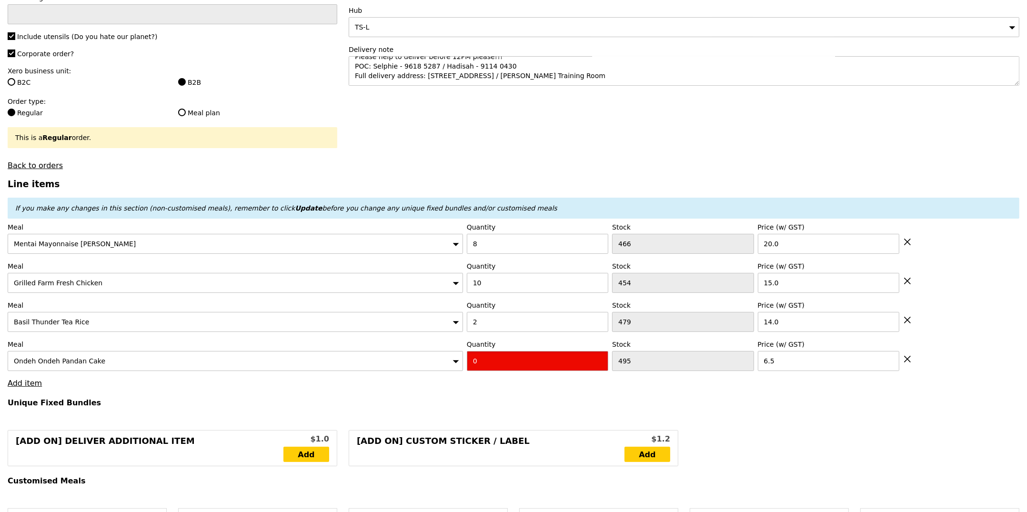
click at [493, 362] on input "0" at bounding box center [538, 361] width 142 height 20
type input "Confirm"
type input "5"
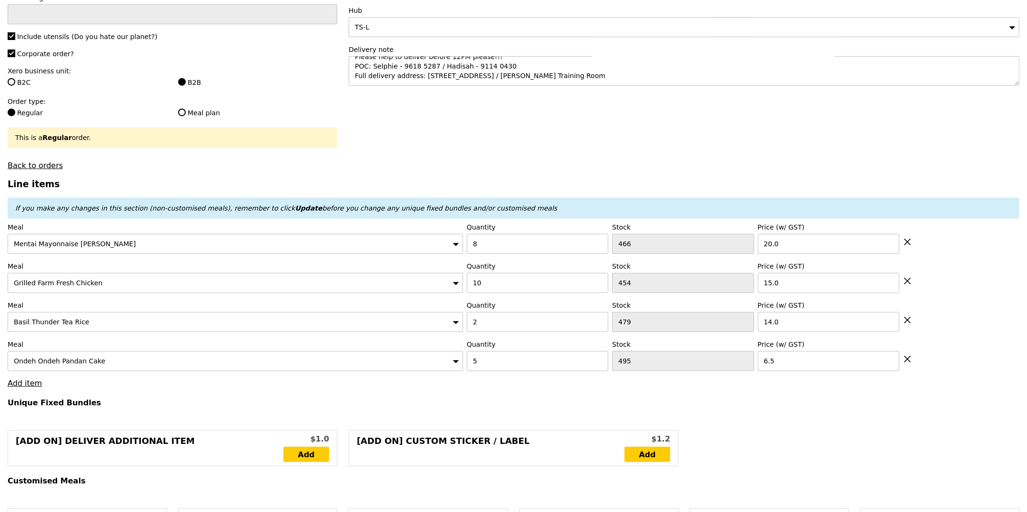
type input "Loading..."
click at [32, 385] on link "Add item" at bounding box center [25, 383] width 34 height 9
type input "370.50"
type input "374.45"
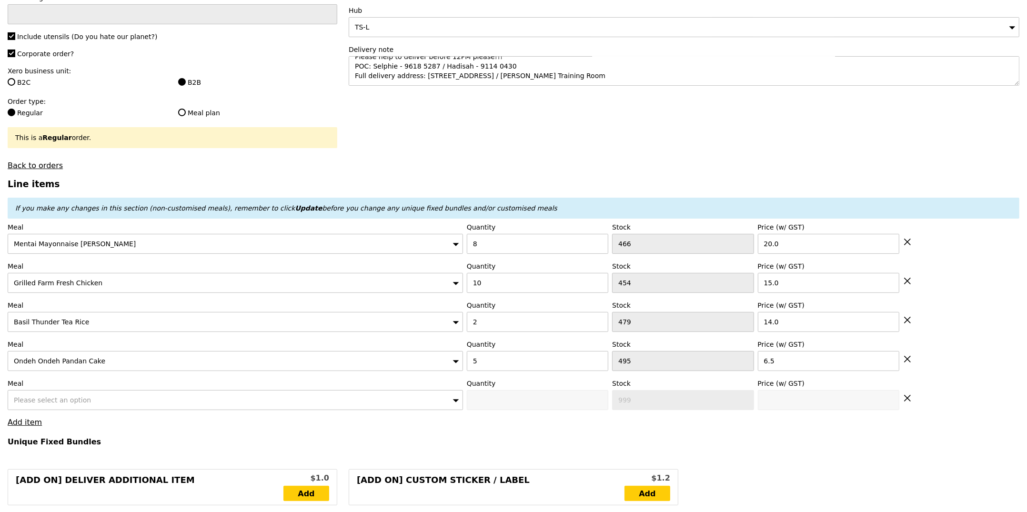
type input "Confirm"
click at [73, 393] on div "Meal Please select an option" at bounding box center [236, 394] width 456 height 31
click at [75, 399] on span "Please select an option" at bounding box center [52, 400] width 77 height 8
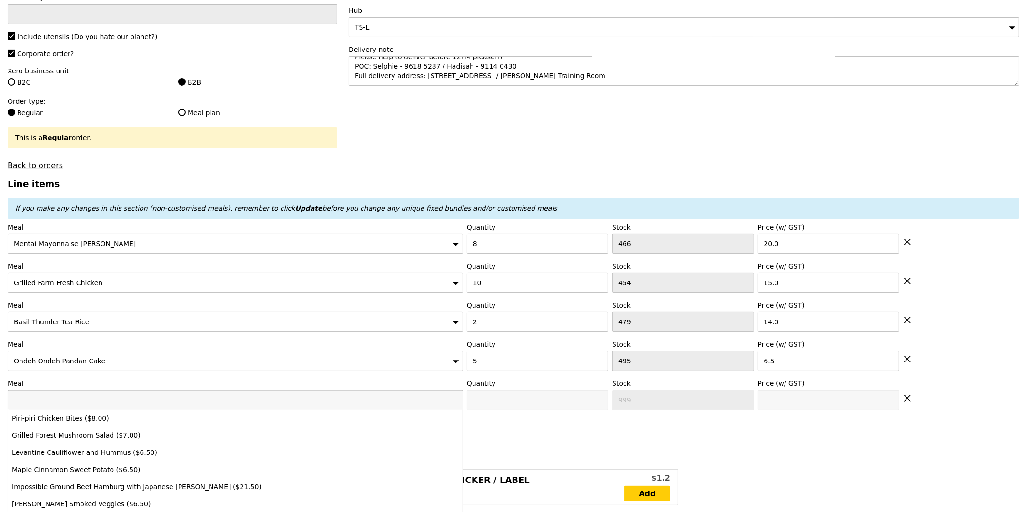
click at [75, 399] on input "search" at bounding box center [235, 400] width 455 height 19
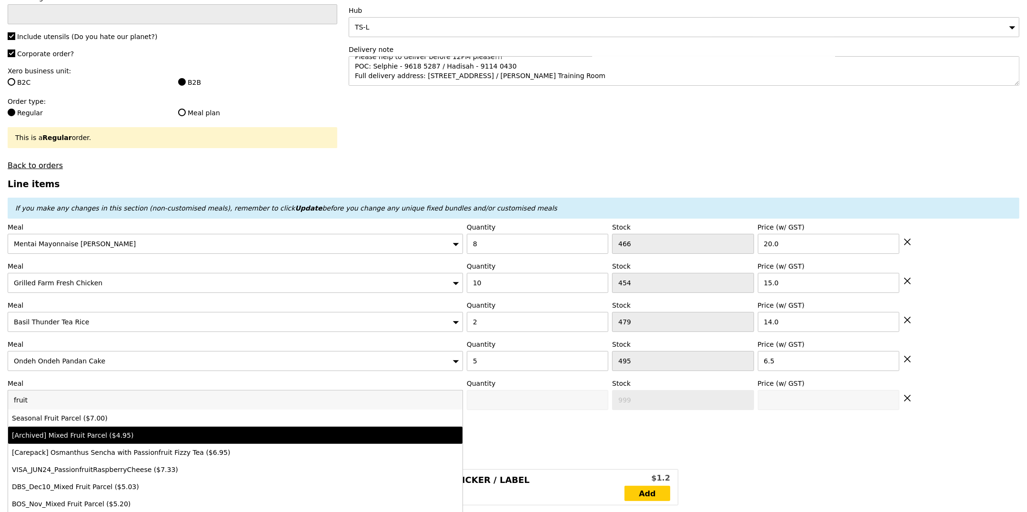
type input "fruit"
click at [80, 430] on li "[Archived] Mixed Fruit Parcel ($4.95)" at bounding box center [235, 435] width 455 height 17
type input "Confirm anyway"
type input "0"
type input "4.95"
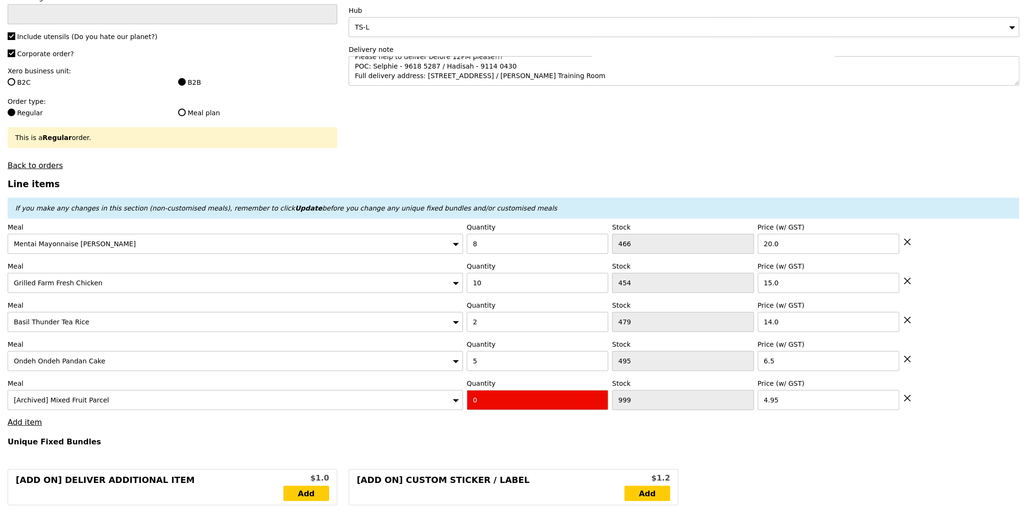
click at [80, 406] on div "[Archived] Mixed Fruit Parcel" at bounding box center [236, 400] width 456 height 20
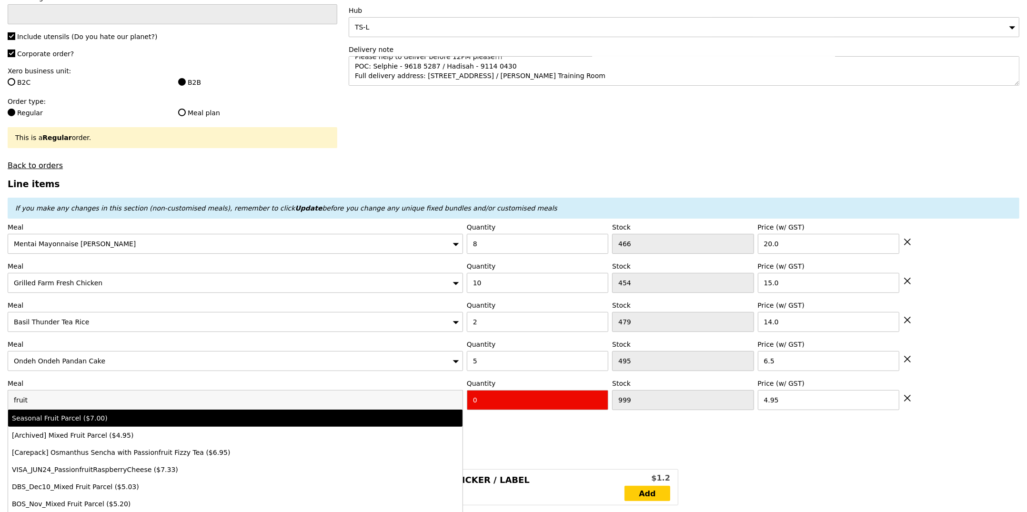
click at [98, 421] on div "Seasonal Fruit Parcel ($7.00)" at bounding box center [179, 419] width 335 height 10
type input "Confirm anyway"
type input "500"
type input "7.0"
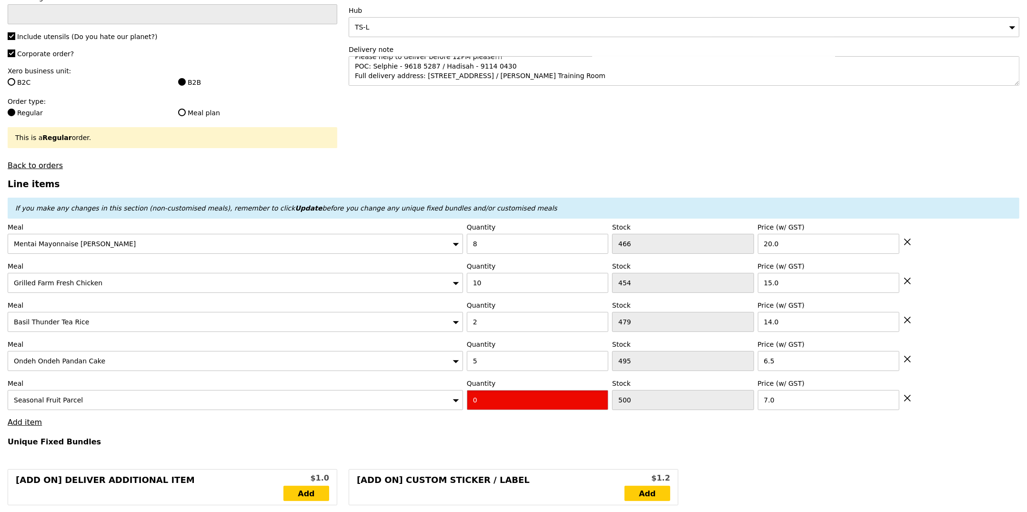
click at [524, 400] on input "0" at bounding box center [538, 400] width 142 height 20
type input "Confirm"
type input "5"
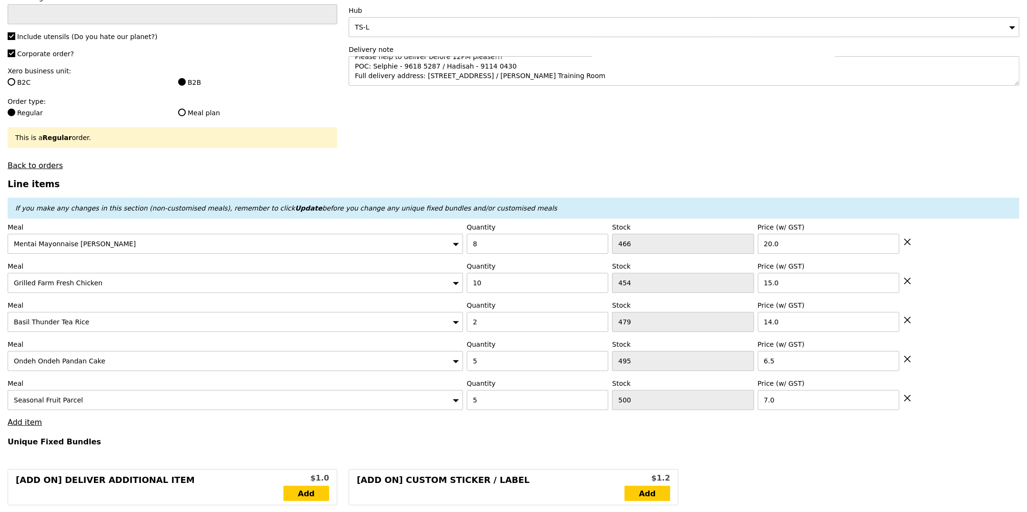
type input "Loading..."
click at [19, 426] on link "Add item" at bounding box center [25, 422] width 34 height 9
type input "405.50"
type input "409.45"
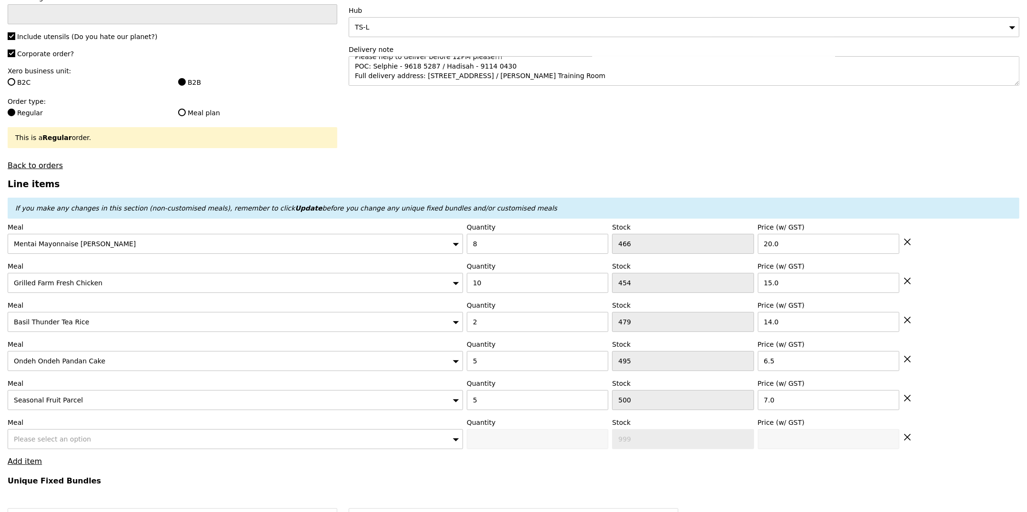
type input "Confirm"
click at [51, 447] on div "Please select an option" at bounding box center [236, 439] width 456 height 20
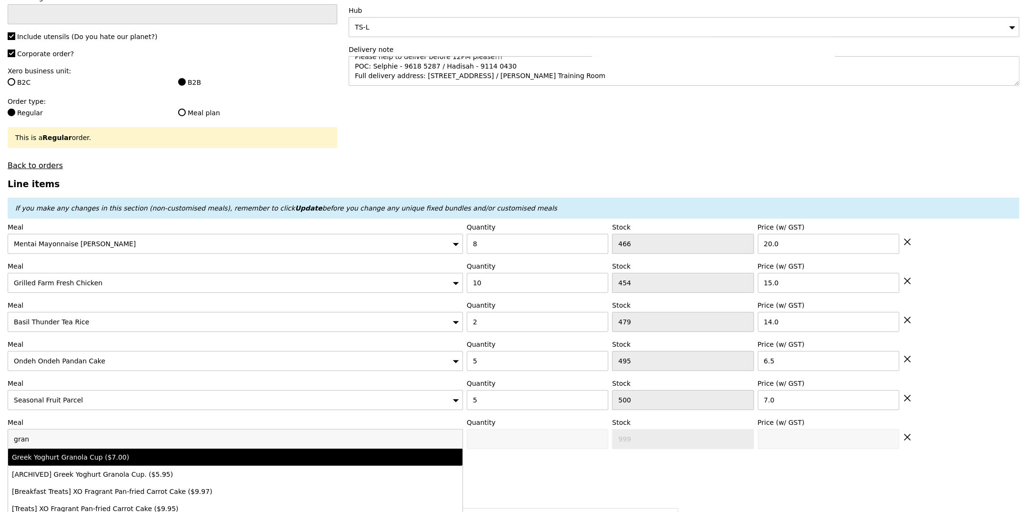
type input "gran"
click at [87, 462] on div "Greek Yoghurt Granola Cup ($7.00)" at bounding box center [179, 458] width 335 height 10
type input "Confirm anyway"
type input "0"
type input "472"
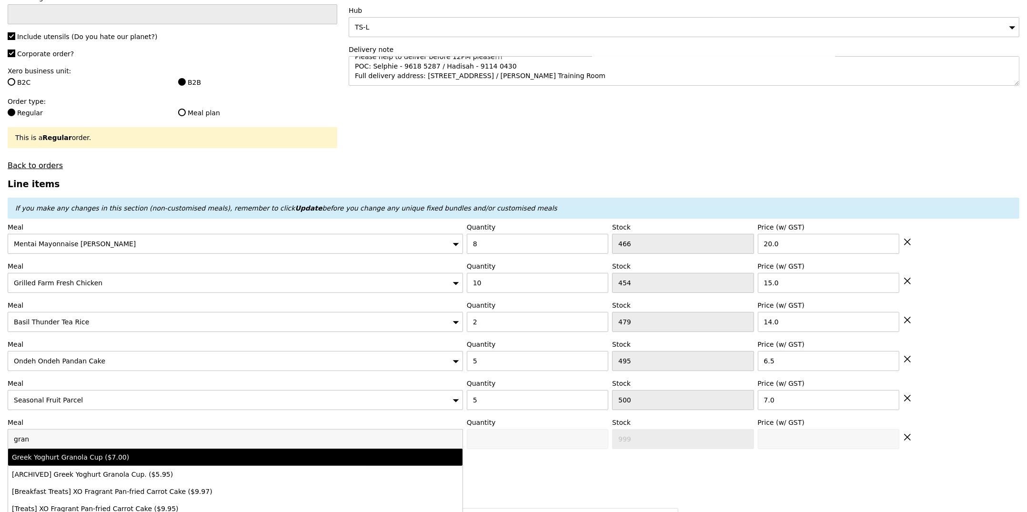
type input "7.0"
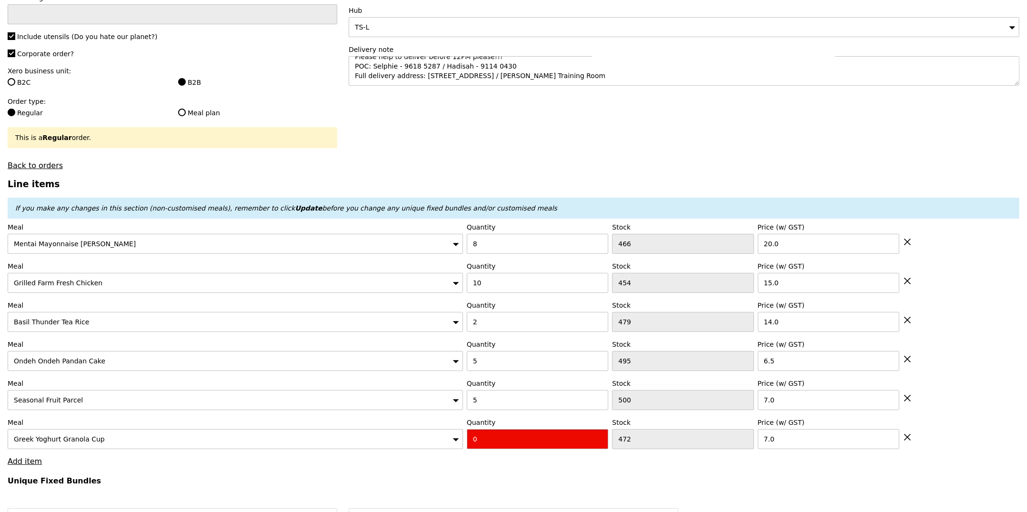
click at [507, 435] on input "0" at bounding box center [538, 439] width 142 height 20
type input "Confirm"
type input "5"
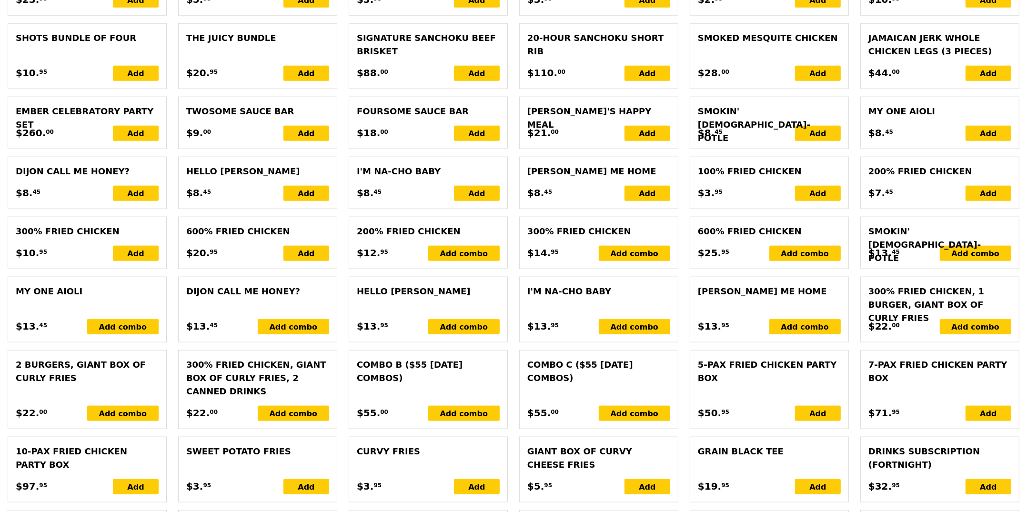
type input "Loading..."
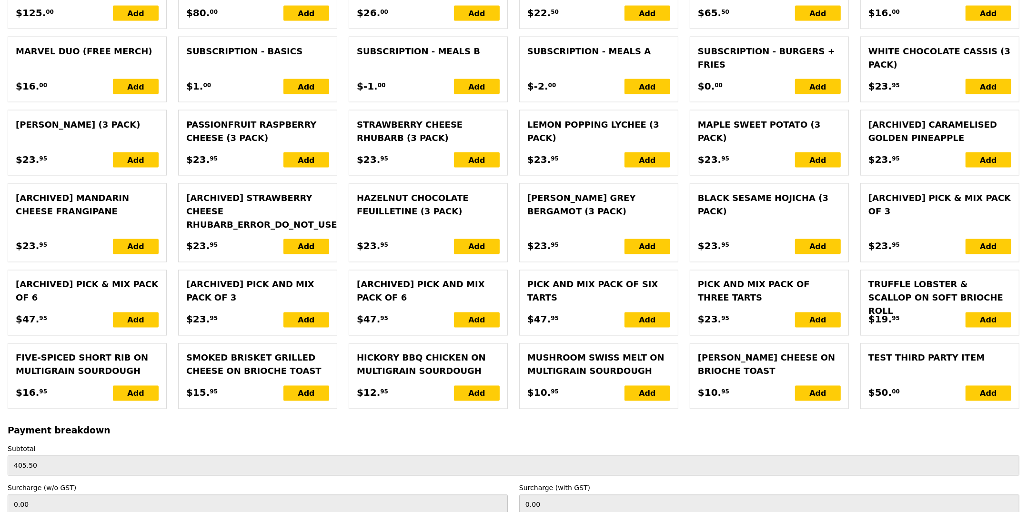
type input "440.50"
type input "444.45"
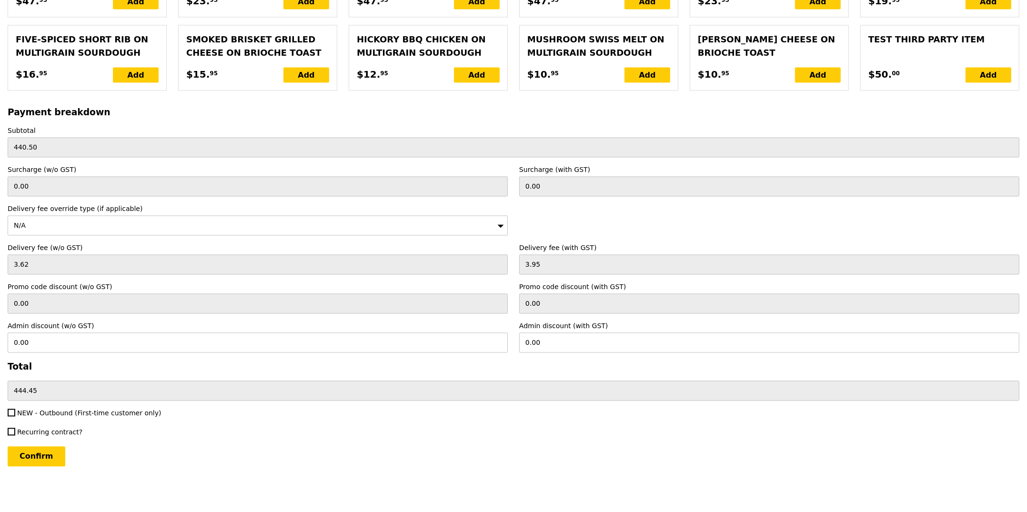
click at [25, 455] on input "Confirm" at bounding box center [37, 457] width 58 height 20
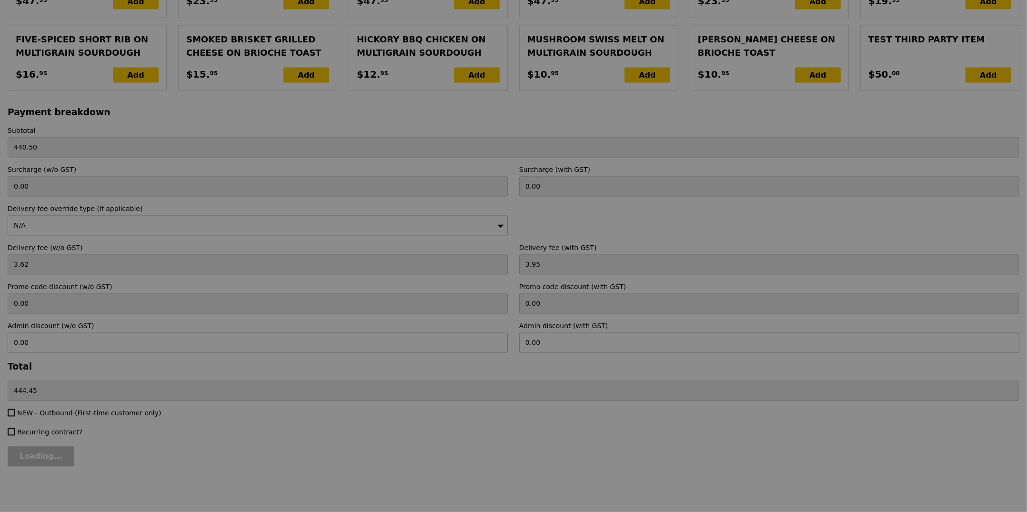
type input "Loading..."
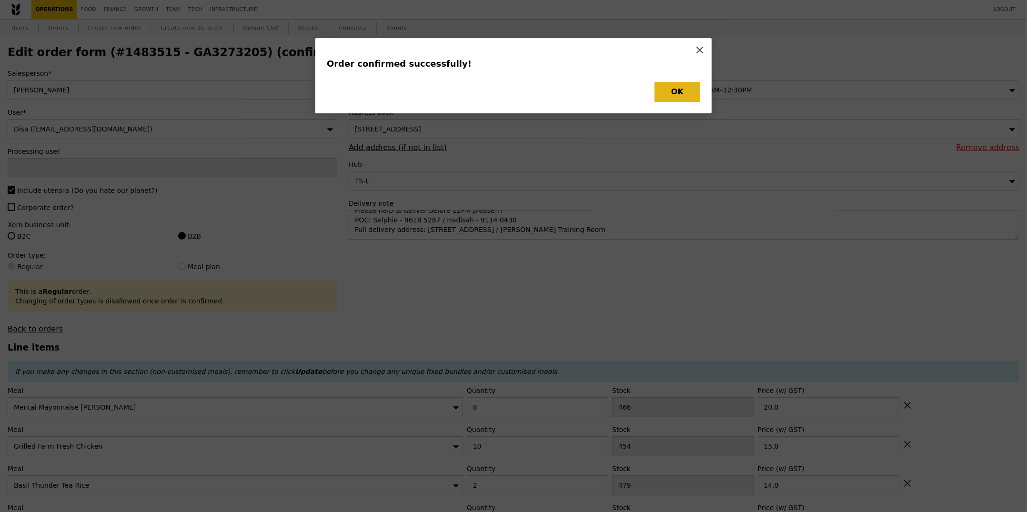
type input "[PERSON_NAME]"
type input "Loading..."
checkbox input "false"
type input "5"
type input "472"
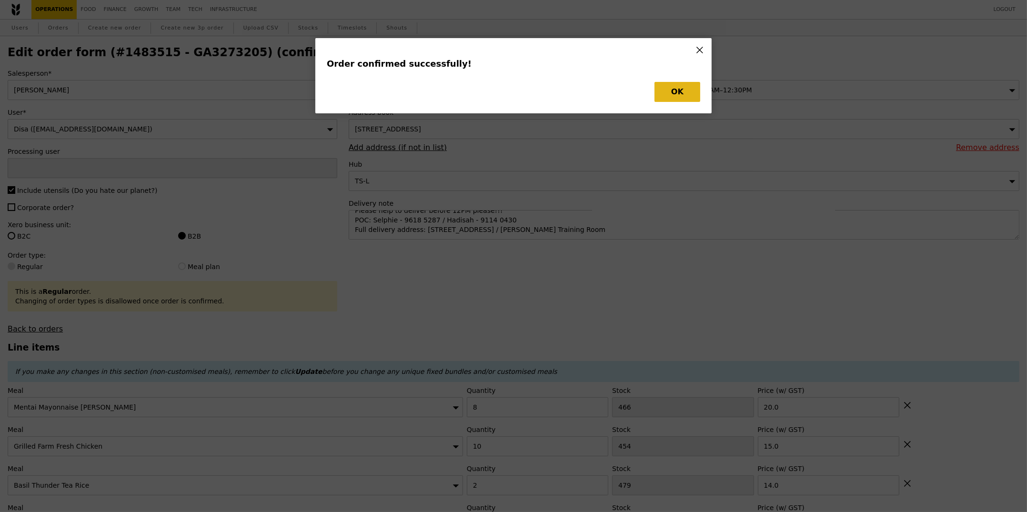
type input "7.00"
type input "5"
type input "500"
type input "7.00"
type input "5"
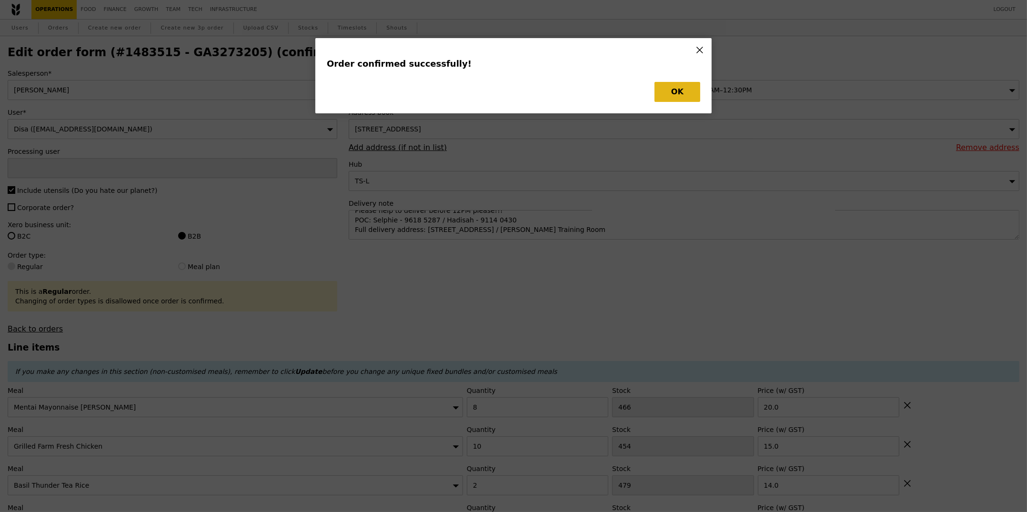
type input "495"
type input "6.50"
type input "2"
type input "479"
type input "14.00"
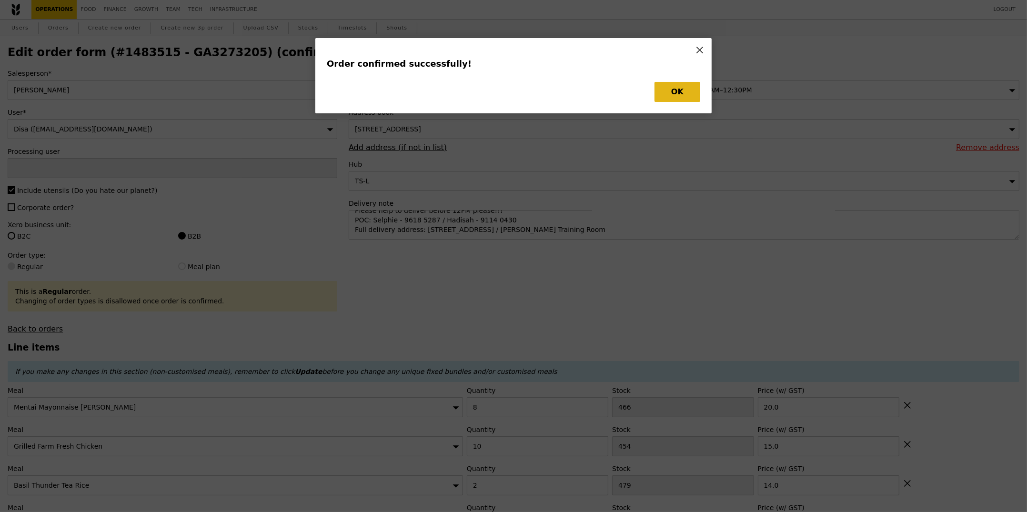
type input "10"
type input "454"
type input "15.00"
type input "8"
type input "466"
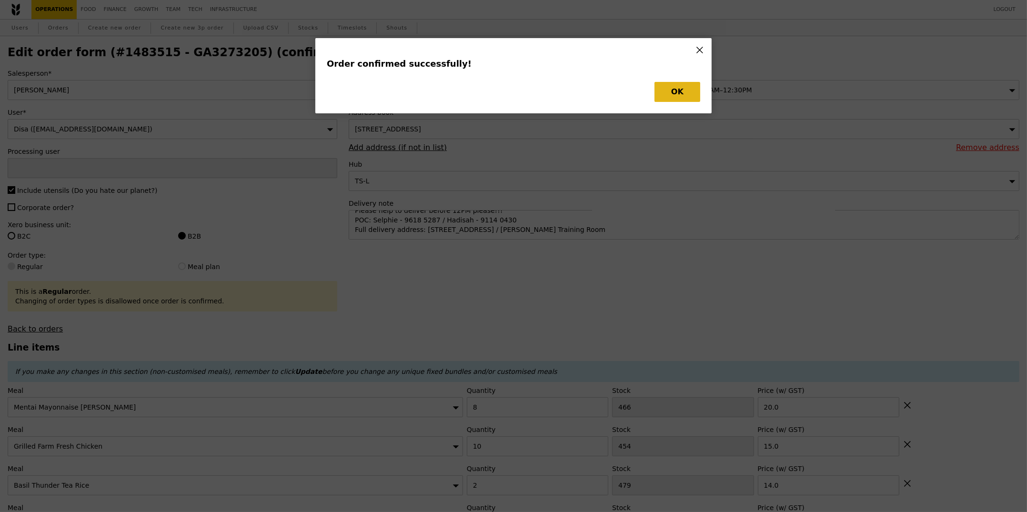
type input "20.00"
click at [685, 98] on button "OK" at bounding box center [678, 92] width 46 height 20
type input "467"
type input "495"
type input "490"
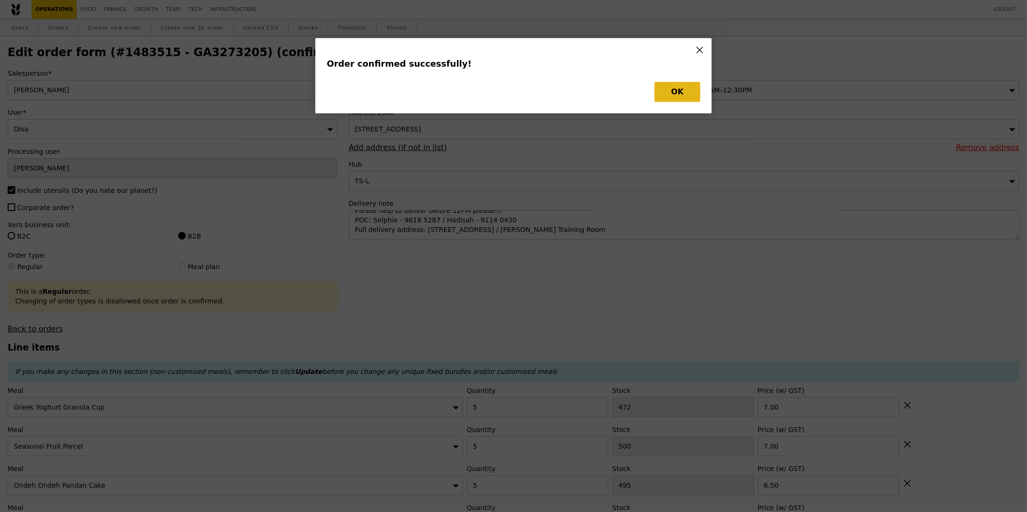
type input "477"
type input "444"
type input "458"
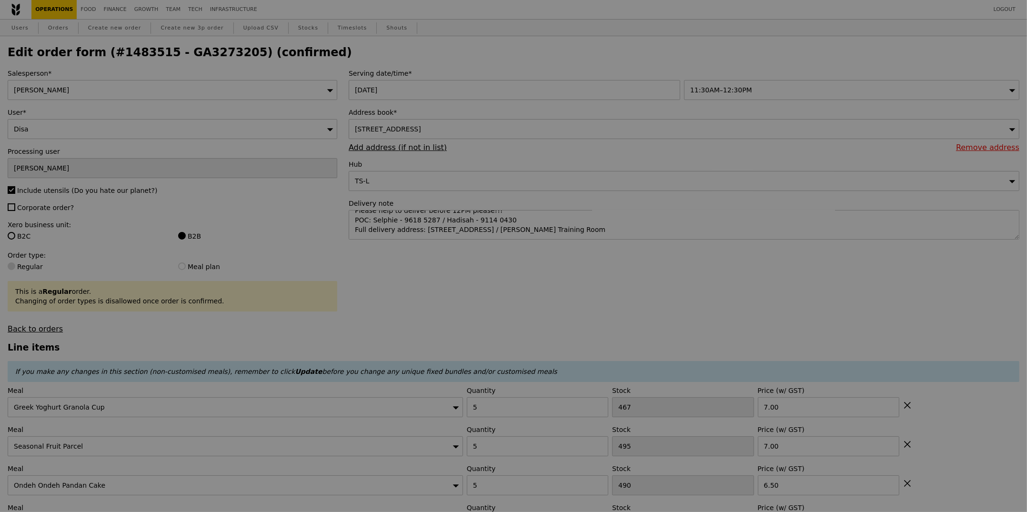
type input "Update"
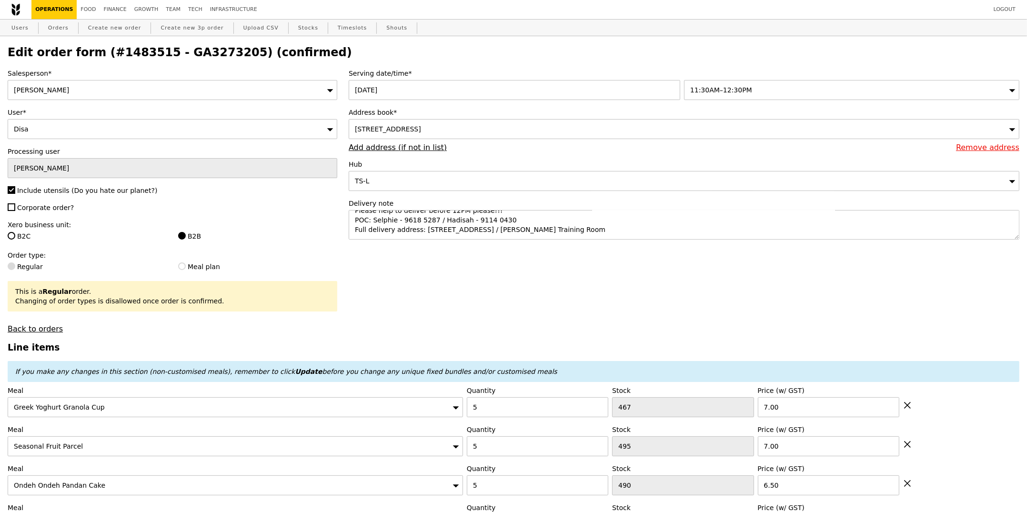
click at [195, 57] on h2 "Edit order form (#1483515 - GA3273205) (confirmed)" at bounding box center [514, 52] width 1012 height 13
copy h2 "GA3273205"
click at [51, 27] on link "Orders" at bounding box center [58, 28] width 28 height 17
select select "100"
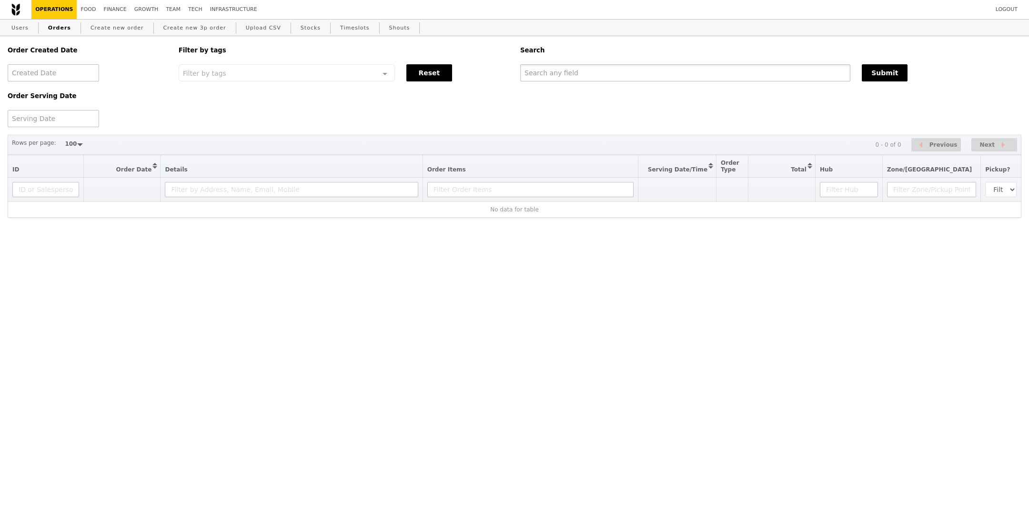
click at [643, 81] on input "text" at bounding box center [685, 72] width 330 height 17
paste input "GA3273205"
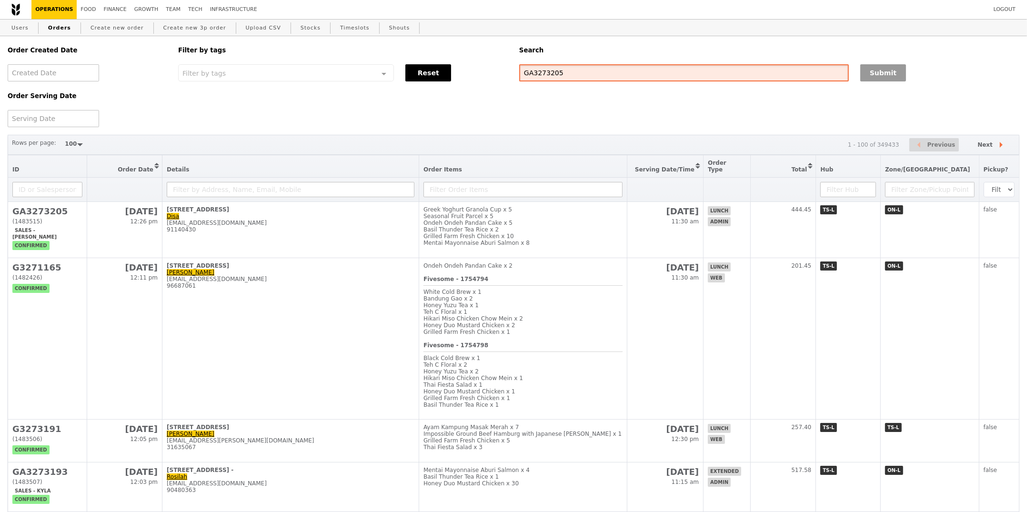
type input "GA3273205"
click at [868, 69] on button "Submit" at bounding box center [884, 72] width 46 height 17
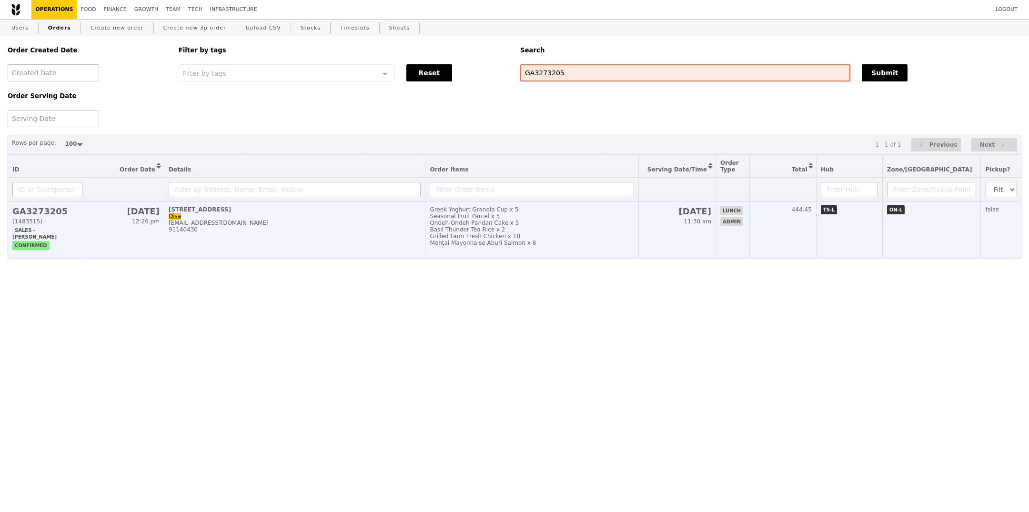
click at [572, 226] on div "Basil Thunder Tea Rice x 2" at bounding box center [532, 229] width 204 height 7
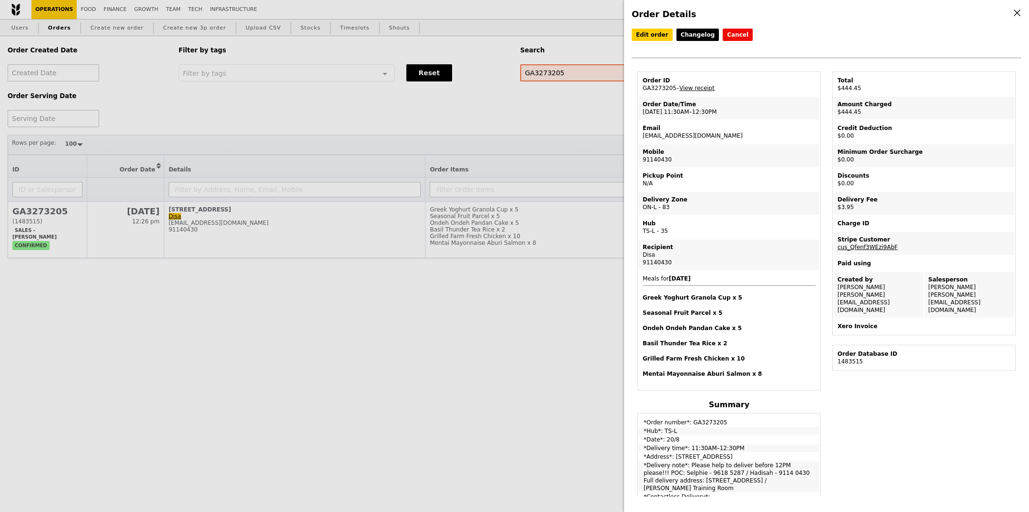
drag, startPoint x: 668, startPoint y: 476, endPoint x: 796, endPoint y: 481, distance: 128.3
click at [796, 481] on td "*Delivery note*: Please help to deliver before 12PM please!!! POC: Selphie - 96…" at bounding box center [729, 477] width 181 height 30
copy td "1 Fusionopolis Way, #17-01 Connexis South, Singapore 138632 / Charles Babbage T…"
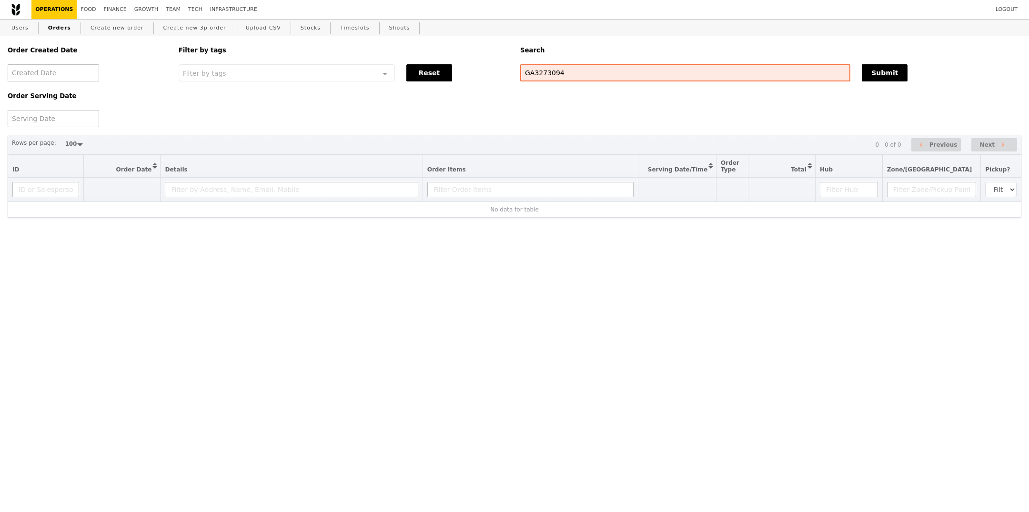
select select "100"
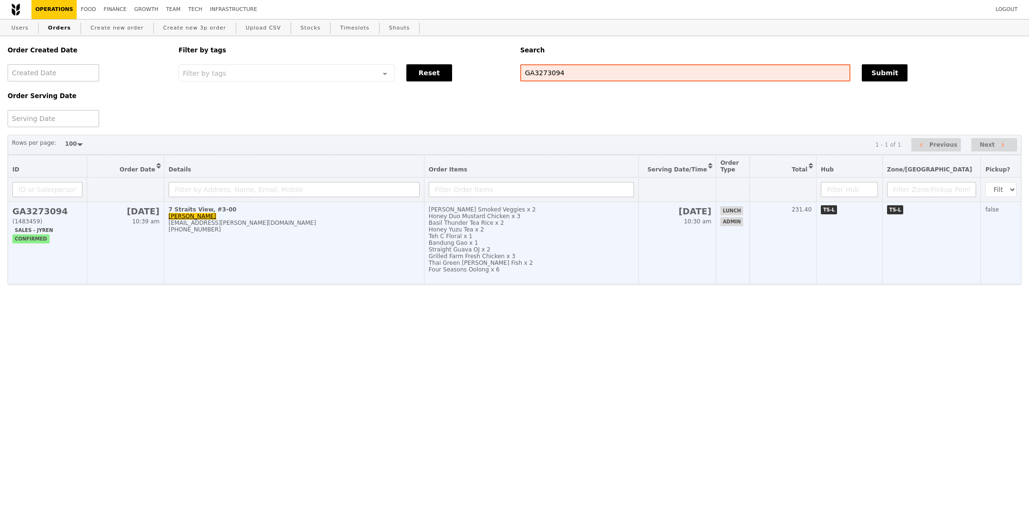
click at [424, 263] on td "7 Straits View, #3-00 Bea Franchezka Abadin bea.franchezka.x.abadin@au.pwc.com …" at bounding box center [294, 243] width 260 height 82
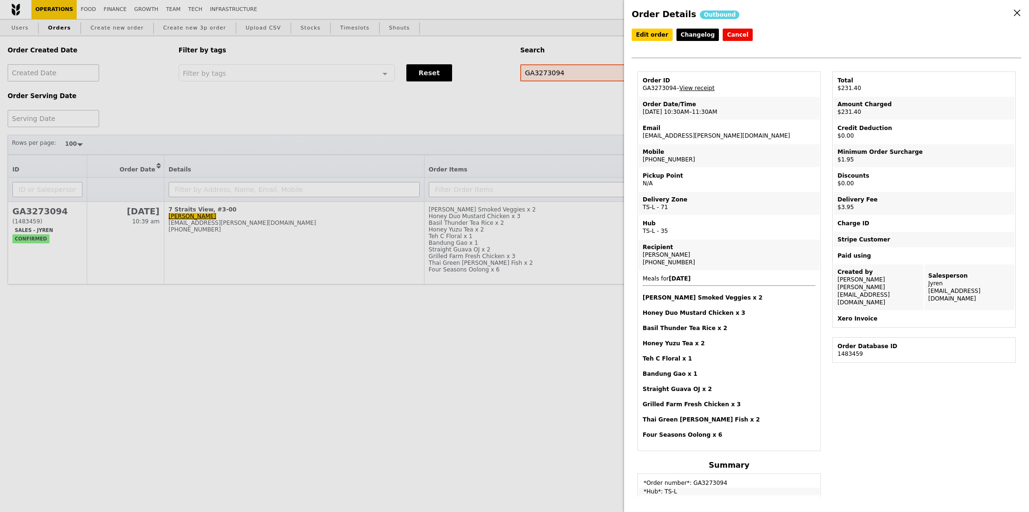
click at [802, 29] on div "Edit order Changelog Cancel Order ID GA3273094 – View receipt Order Date/Time 2…" at bounding box center [827, 50] width 390 height 43
click at [661, 40] on link "Edit order" at bounding box center [652, 35] width 41 height 12
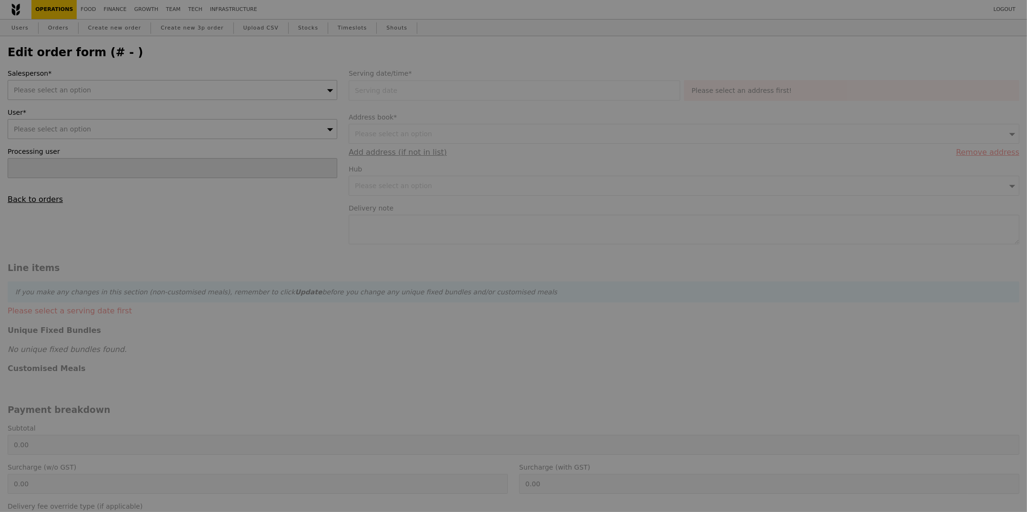
type input "Sandy"
type input "20 Aug 2025"
type textarea "Deliver to Level 3 Concierge. Contact Harwin Kaur: +65 87227509 Or Ellen Wong +…"
type input "225.50"
type input "1.79"
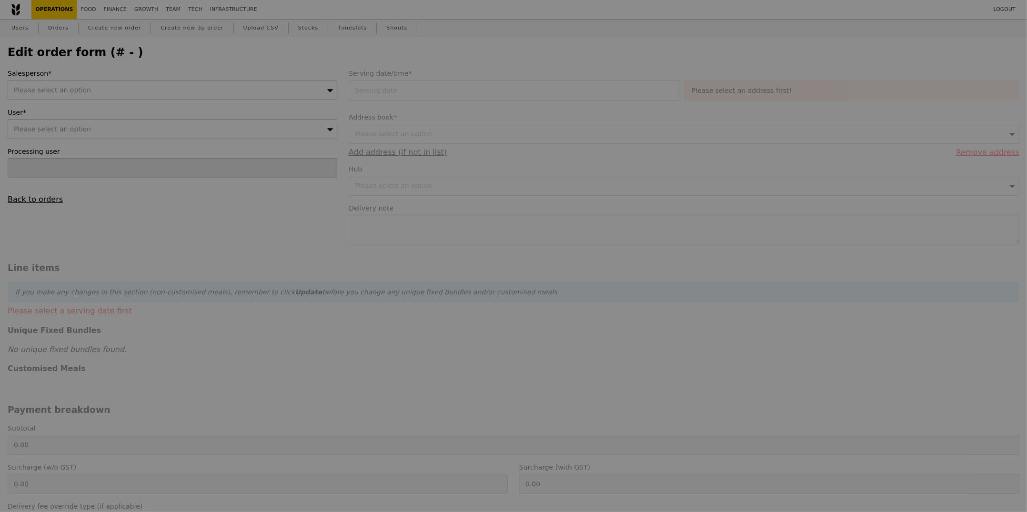
type input "1.95"
type input "3.62"
type input "3.95"
type input "231.40"
checkbox input "true"
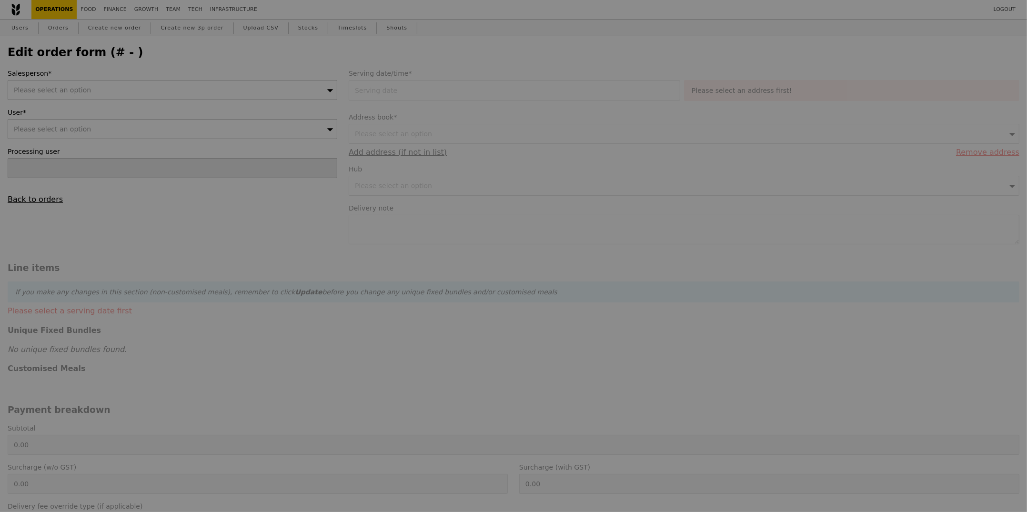
type input "Loading..."
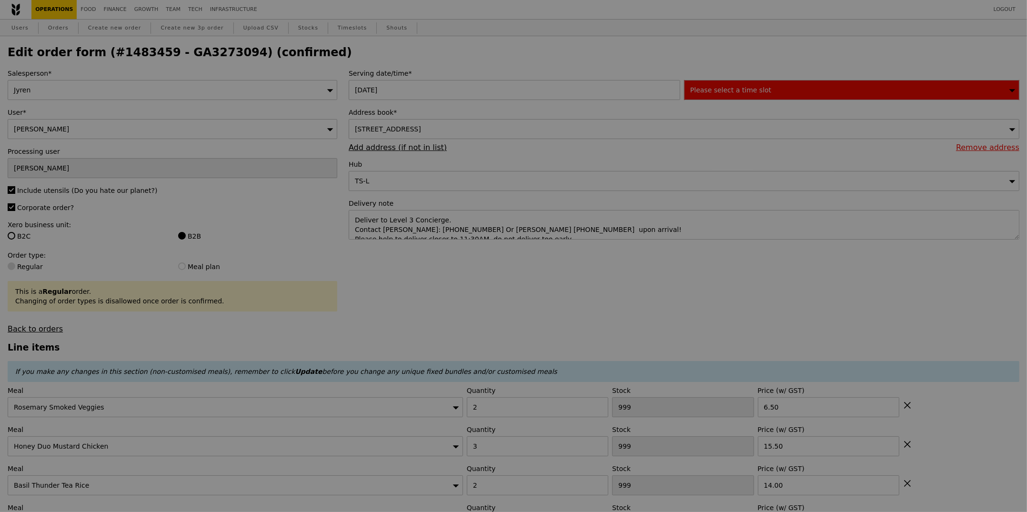
type input "498"
type input "398"
type input "477"
type input "496"
type input "499"
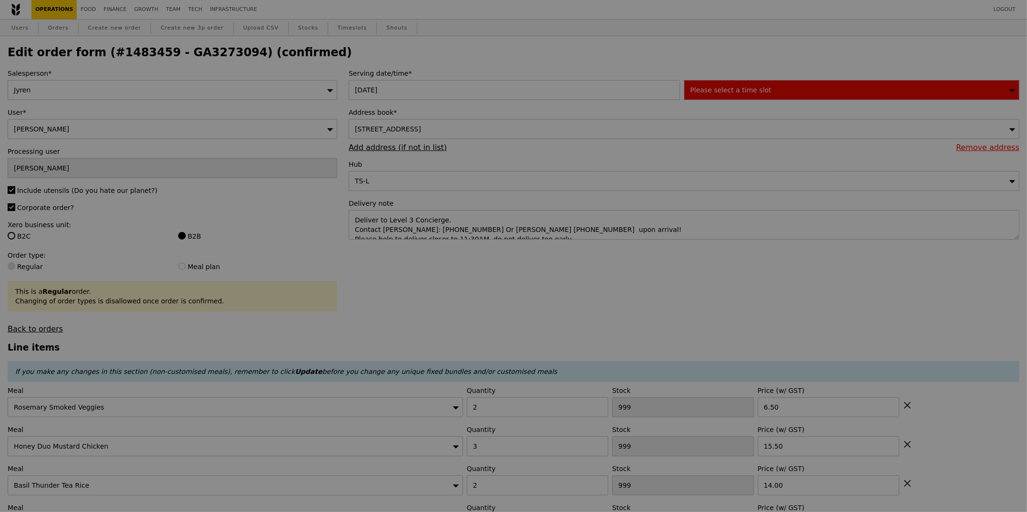
type input "499"
type input "498"
type input "444"
type input "466"
type input "491"
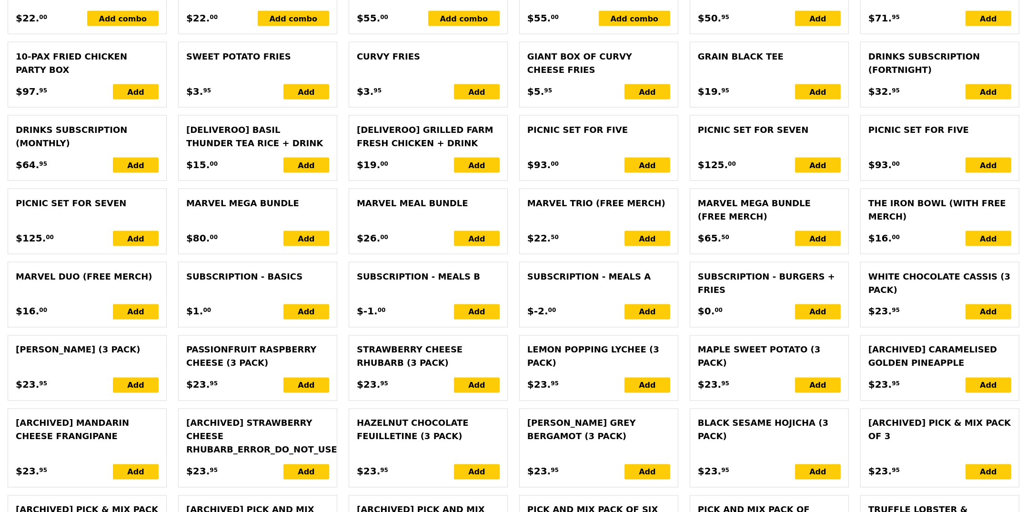
scroll to position [2312, 0]
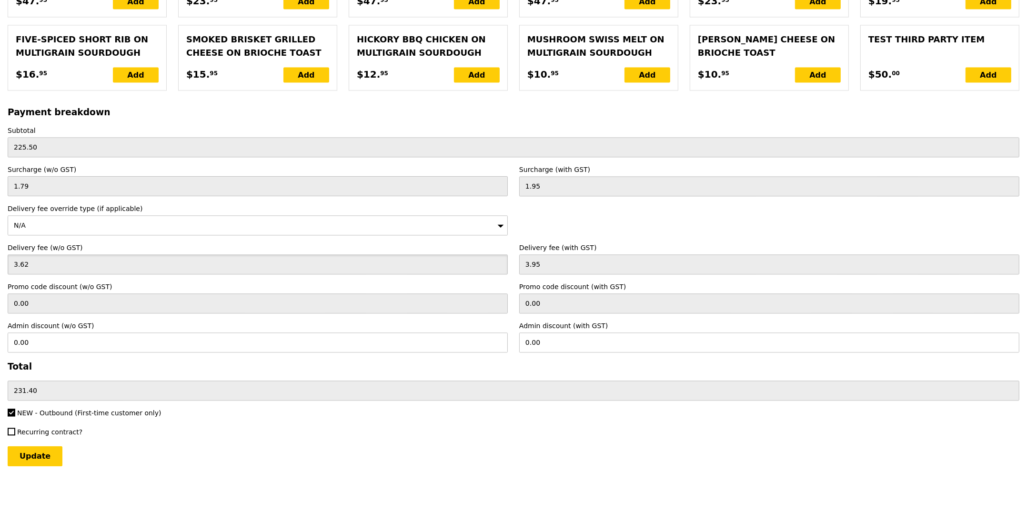
click at [39, 261] on input "3.62" at bounding box center [258, 264] width 500 height 20
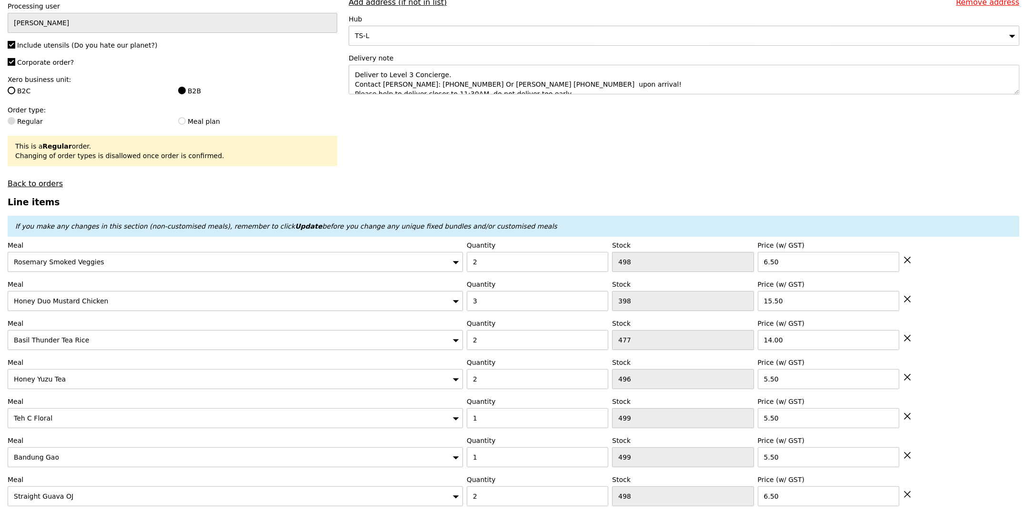
scroll to position [0, 0]
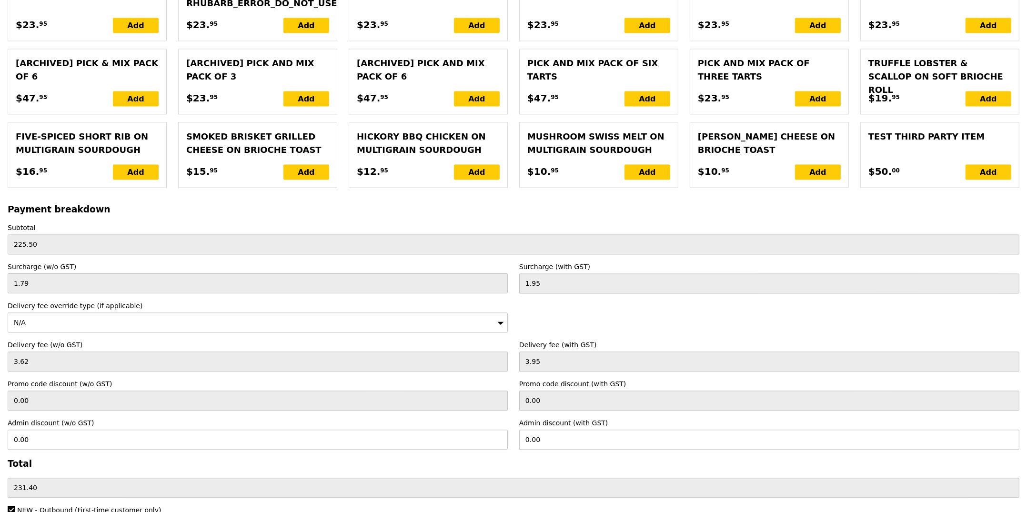
scroll to position [2312, 0]
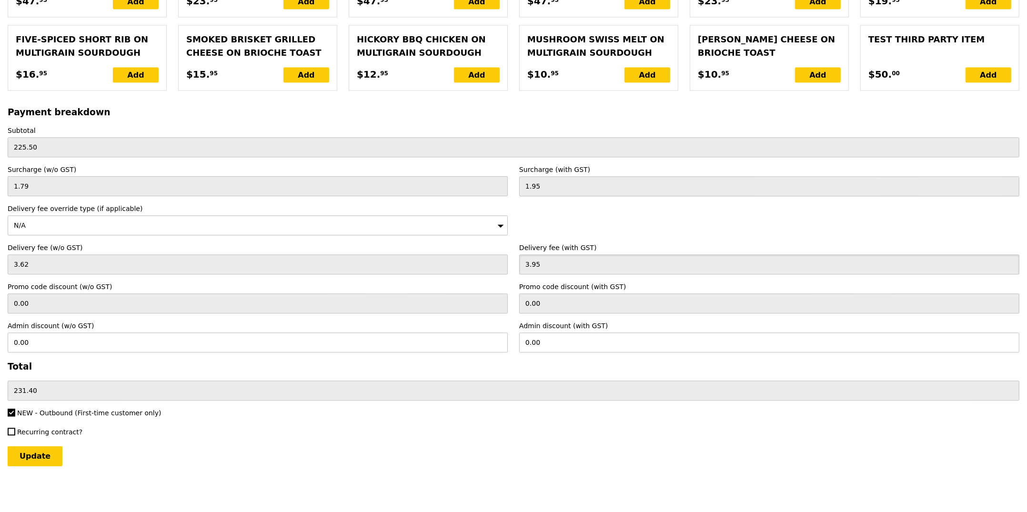
click at [534, 261] on input "3.95" at bounding box center [769, 264] width 500 height 20
click at [534, 262] on input "3.95" at bounding box center [769, 264] width 500 height 20
click at [217, 217] on div "N/A" at bounding box center [258, 225] width 500 height 20
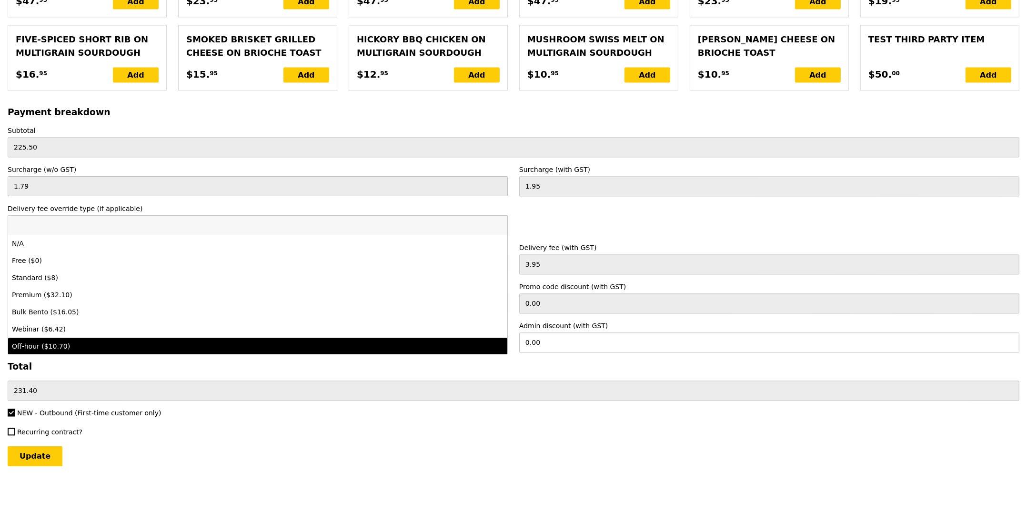
drag, startPoint x: 283, startPoint y: 448, endPoint x: 288, endPoint y: 428, distance: 20.7
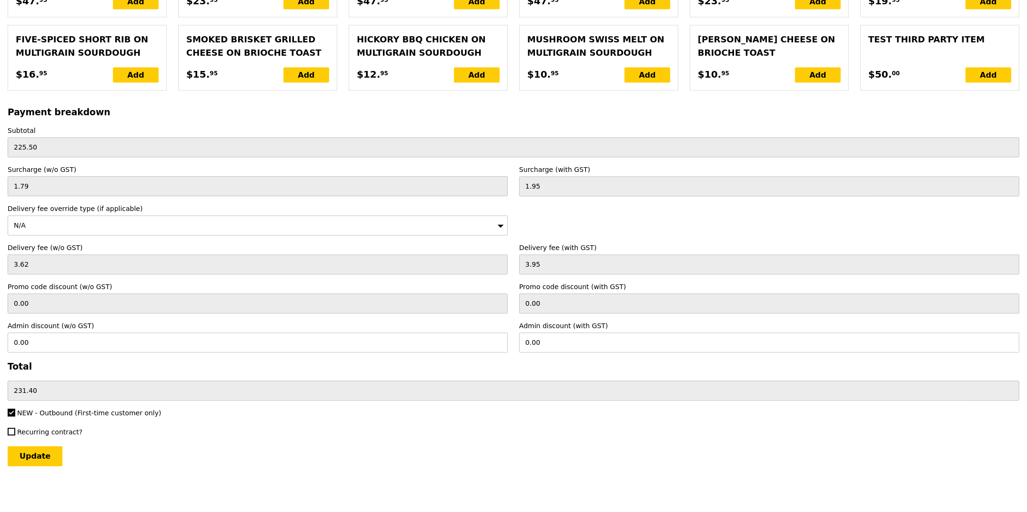
click at [117, 227] on div "N/A" at bounding box center [258, 225] width 500 height 20
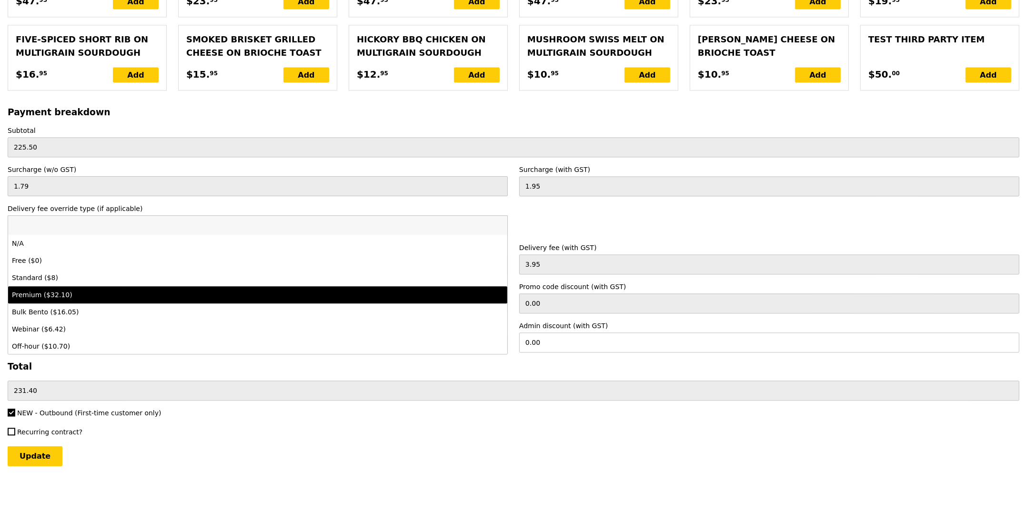
click at [122, 294] on div "Premium ($32.10)" at bounding box center [196, 295] width 369 height 10
type input "Loading..."
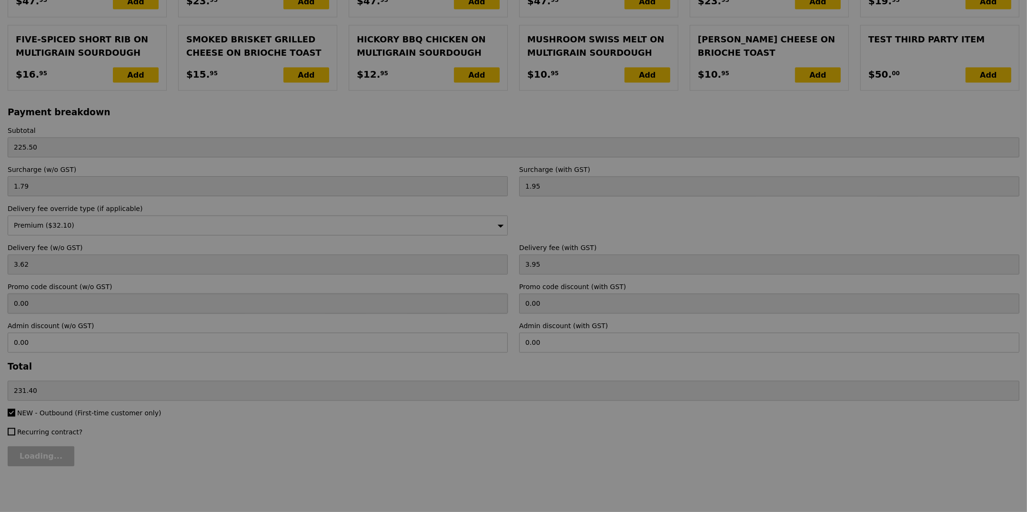
type input "0.00"
type input "29.45"
type input "32.10"
type input "34.05"
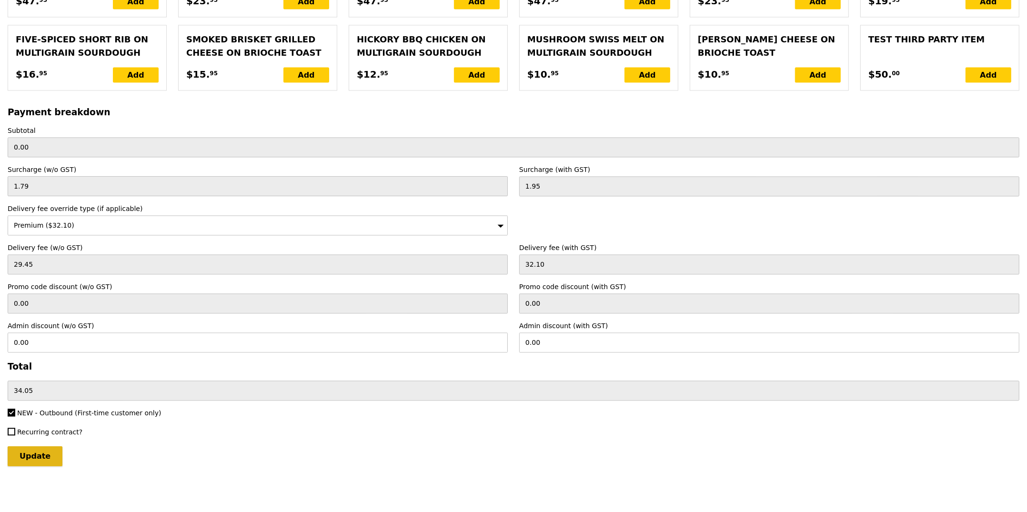
click at [48, 456] on input "Update" at bounding box center [35, 457] width 55 height 20
type input "Loading..."
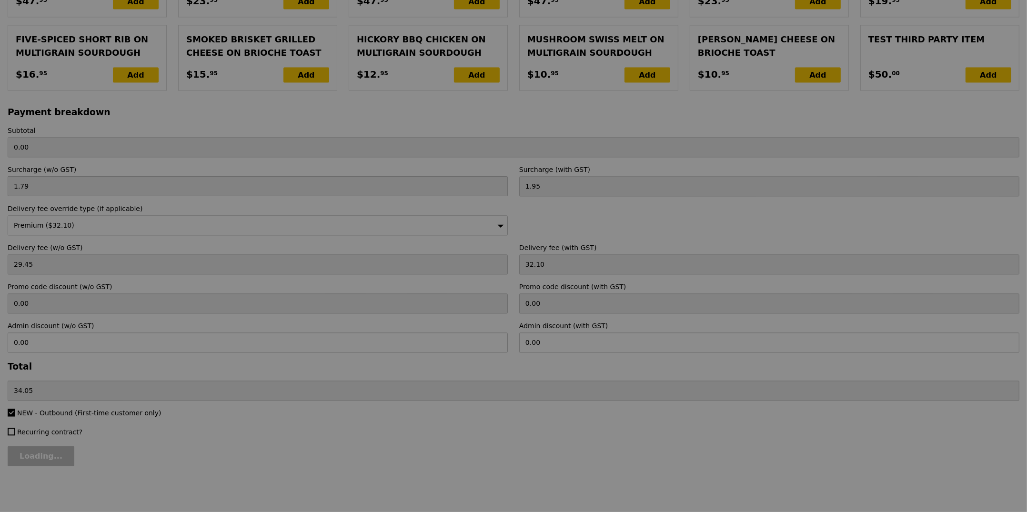
type input "225.50"
type input "259.55"
type input "Update"
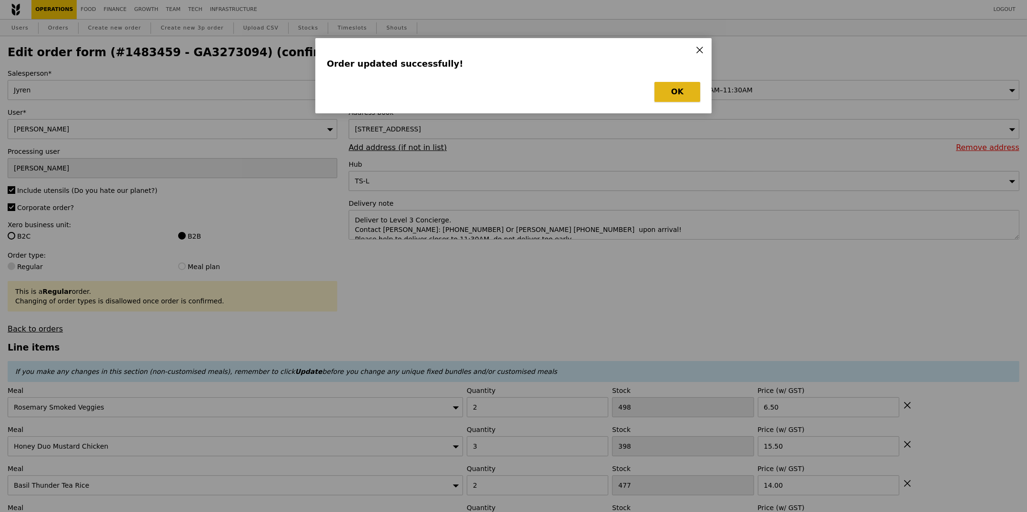
click at [682, 83] on button "OK" at bounding box center [678, 92] width 46 height 20
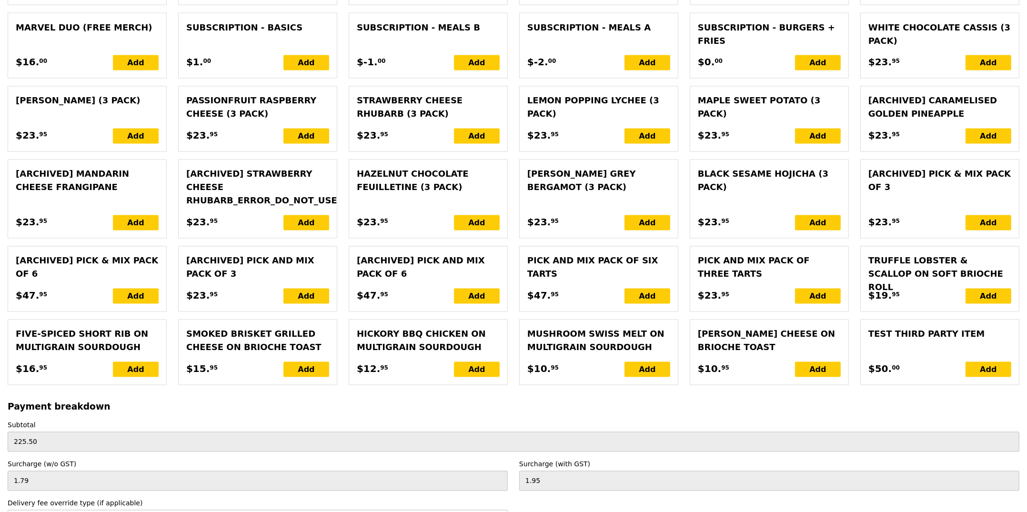
scroll to position [2312, 0]
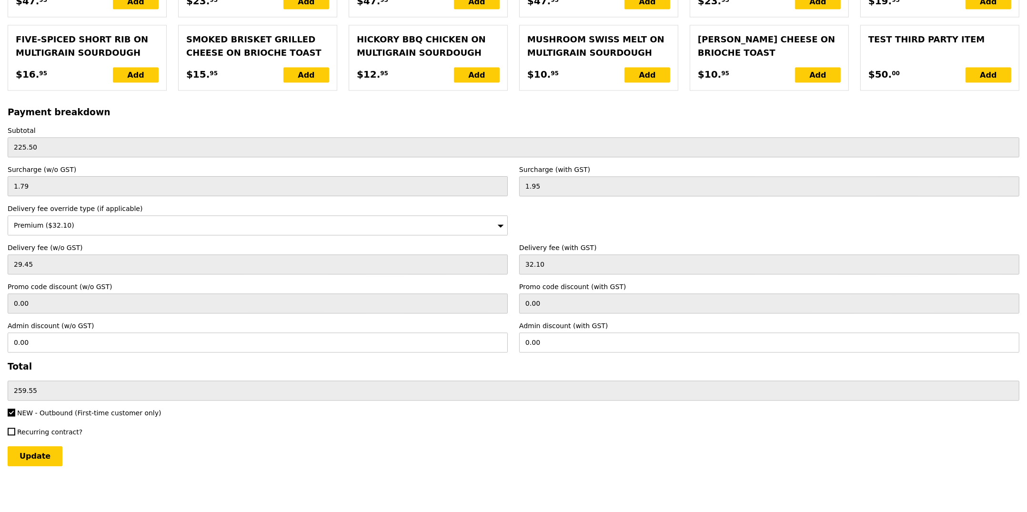
click at [429, 456] on div "Update" at bounding box center [514, 457] width 1012 height 20
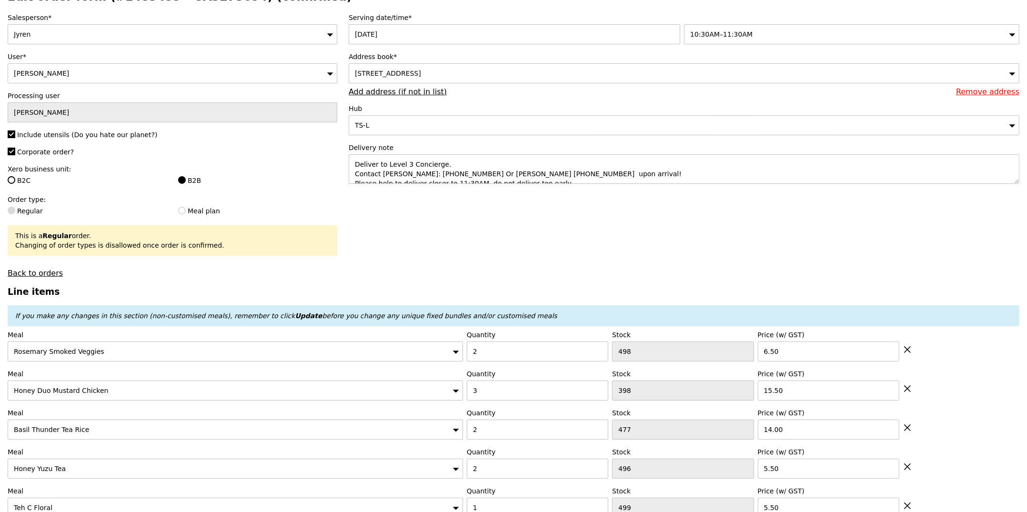
scroll to position [0, 0]
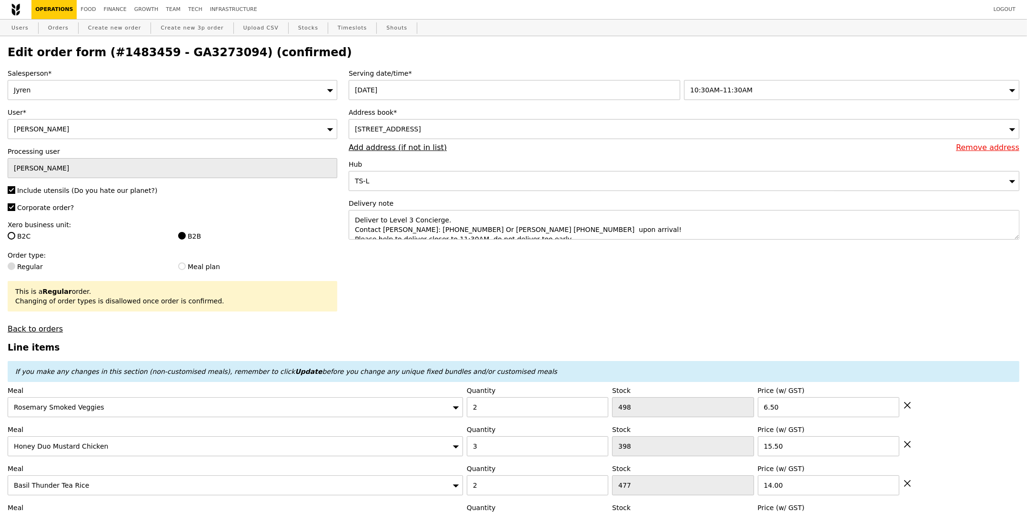
click at [802, 86] on div "10:30AM–11:30AM" at bounding box center [851, 90] width 335 height 20
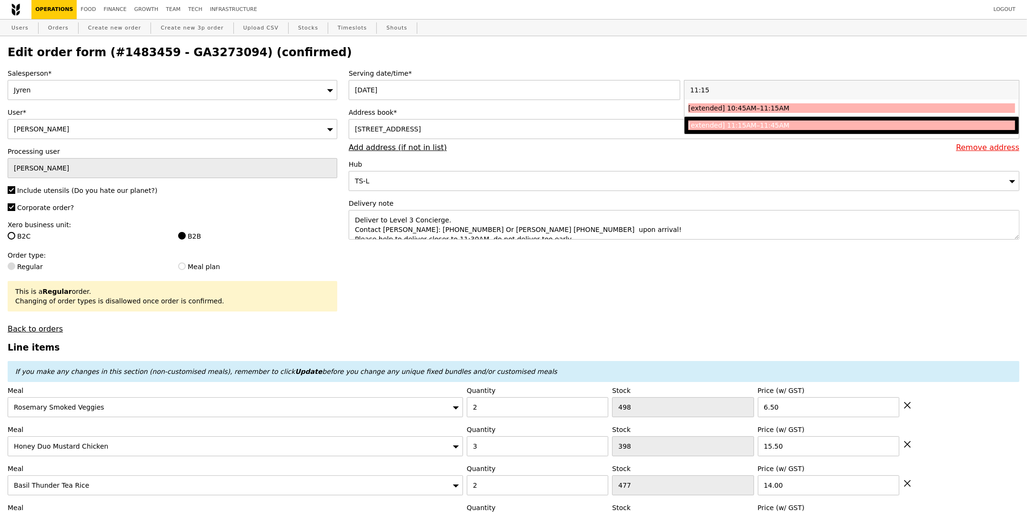
type input "11:15"
click at [815, 124] on div "[extended] 11:15AM–11:45AM" at bounding box center [811, 126] width 245 height 10
type input "Loading..."
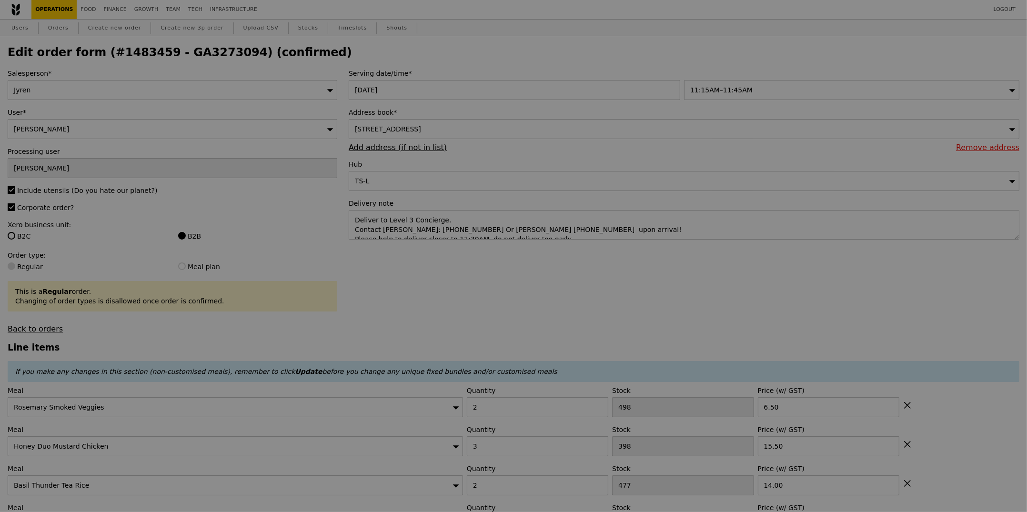
type input "0.00"
type input "34.05"
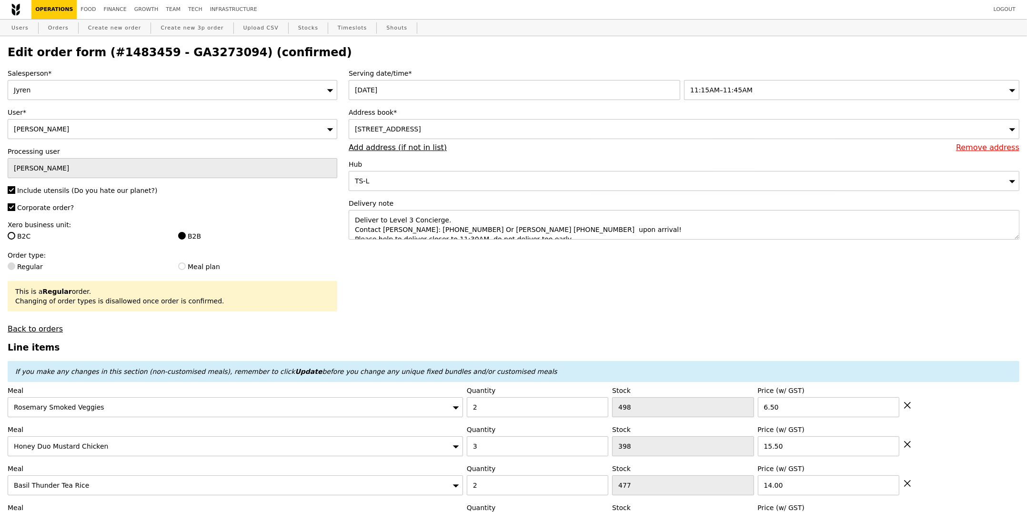
click at [719, 249] on div "Serving date/time* 20 Aug 2025 11:15AM–11:45AM Address book* 7 Straits View, #3…" at bounding box center [684, 159] width 682 height 181
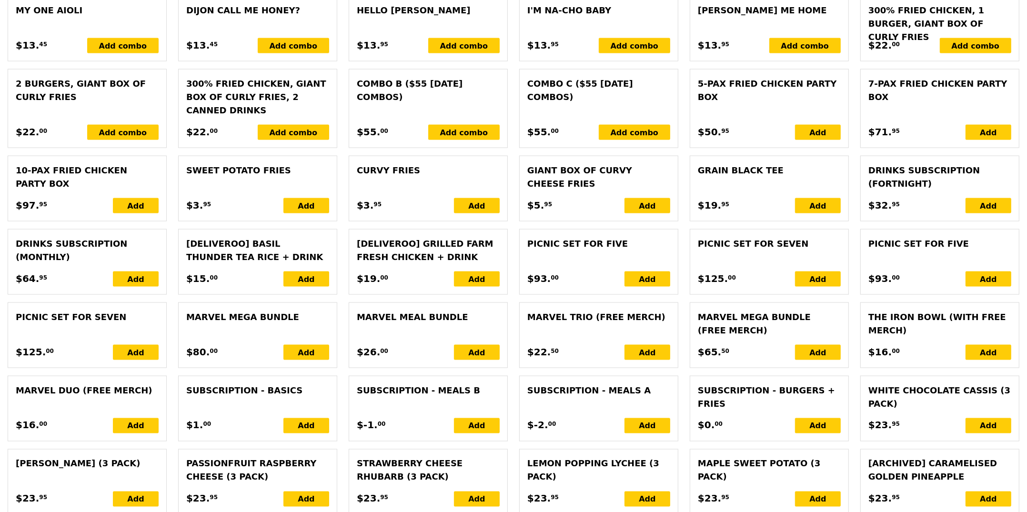
scroll to position [2341, 0]
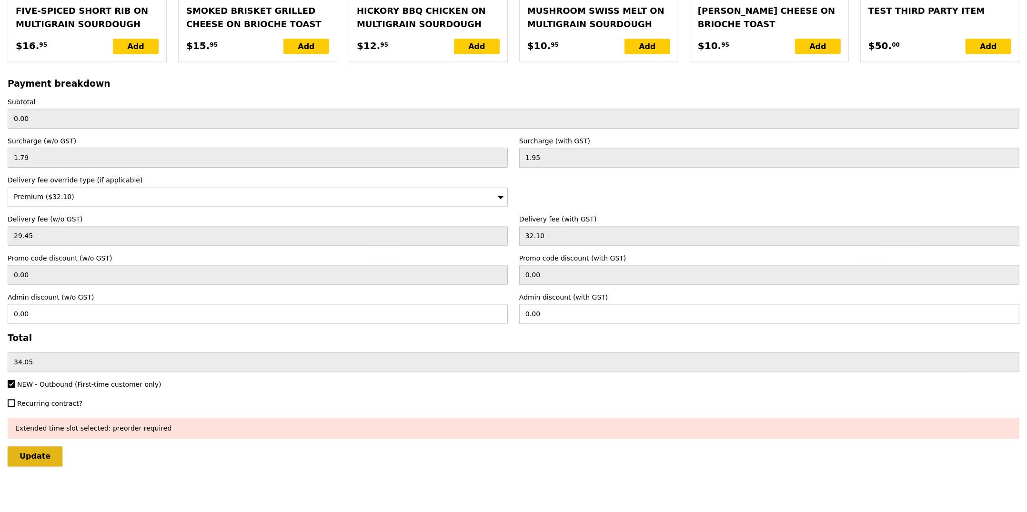
click at [34, 465] on input "Update" at bounding box center [35, 457] width 55 height 20
type input "Loading..."
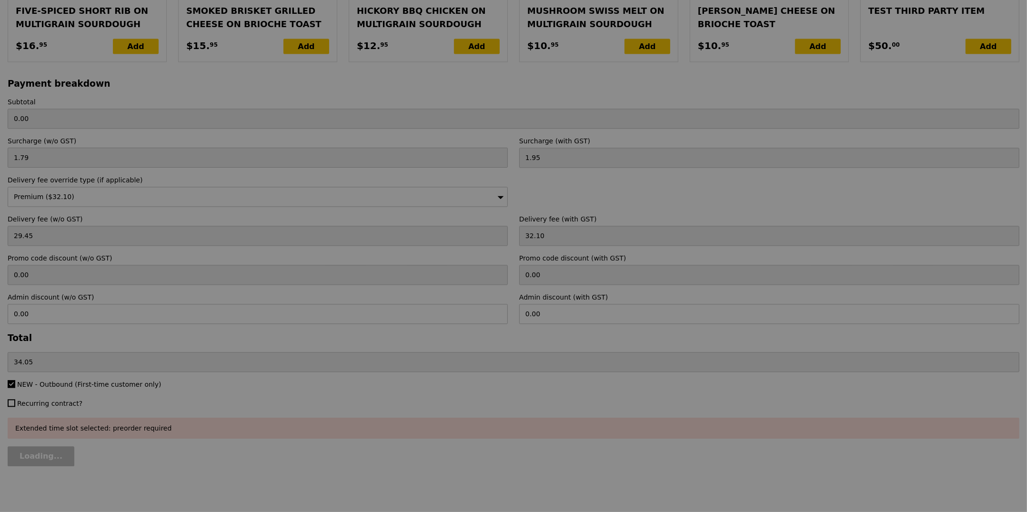
type input "225.50"
type input "259.55"
type input "Update"
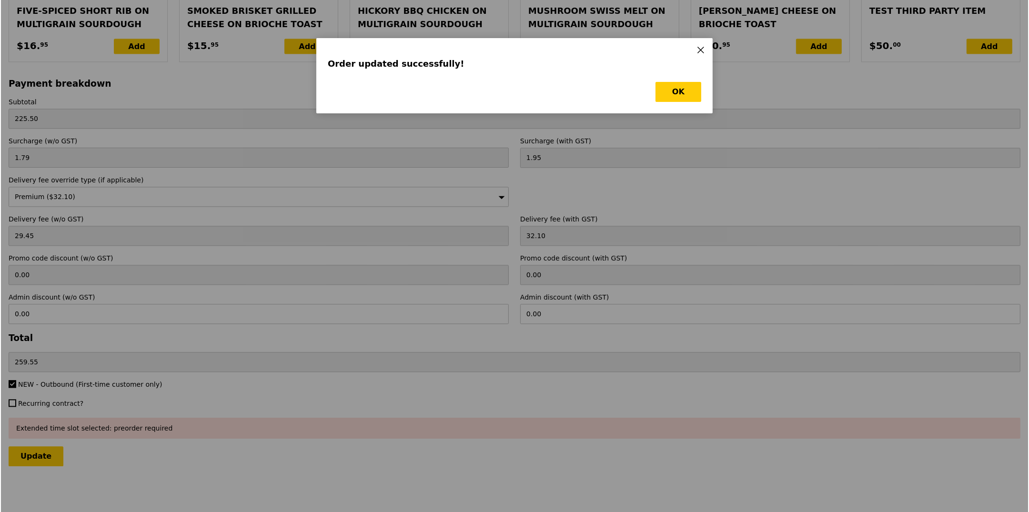
scroll to position [0, 0]
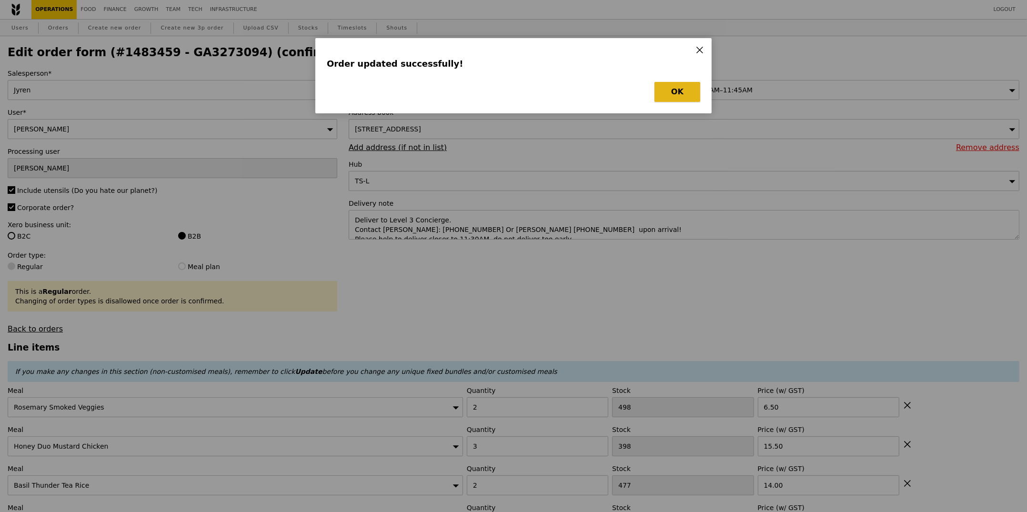
click at [670, 96] on button "OK" at bounding box center [678, 92] width 46 height 20
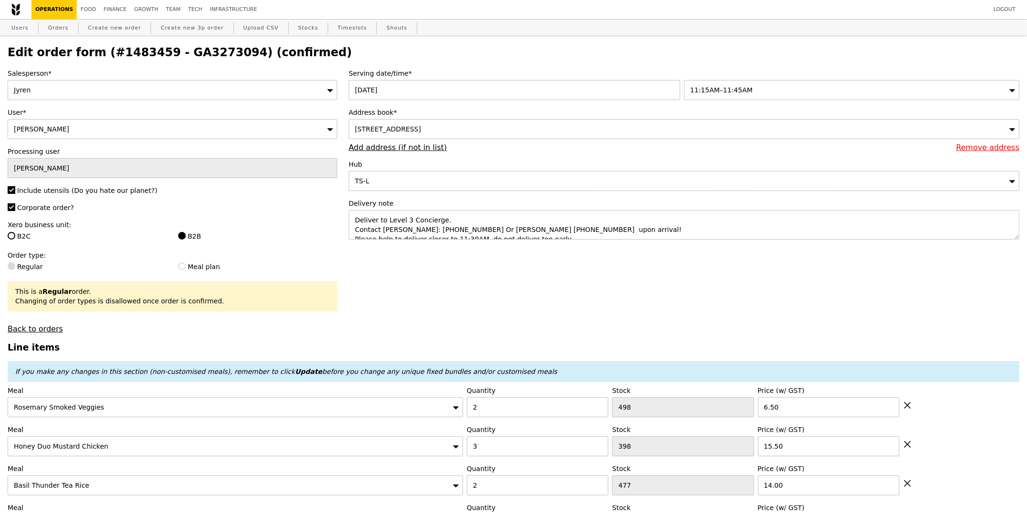
click at [187, 55] on h2 "Edit order form (#1483459 - GA3273094) (confirmed)" at bounding box center [514, 52] width 1012 height 13
copy h2 "GA3273094"
click at [59, 25] on link "Orders" at bounding box center [58, 28] width 28 height 17
select select "100"
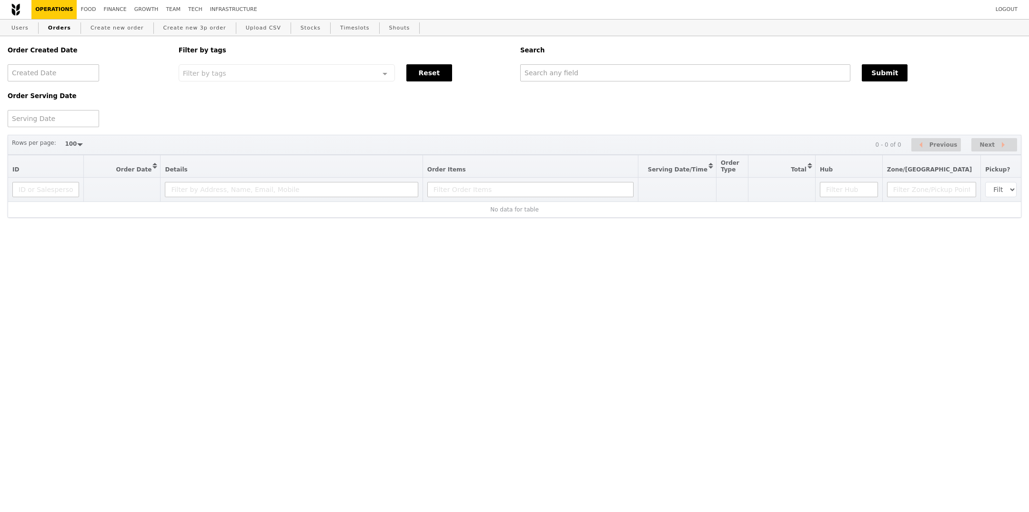
click at [575, 60] on div "Search" at bounding box center [771, 50] width 513 height 28
click at [578, 65] on input "text" at bounding box center [685, 72] width 330 height 17
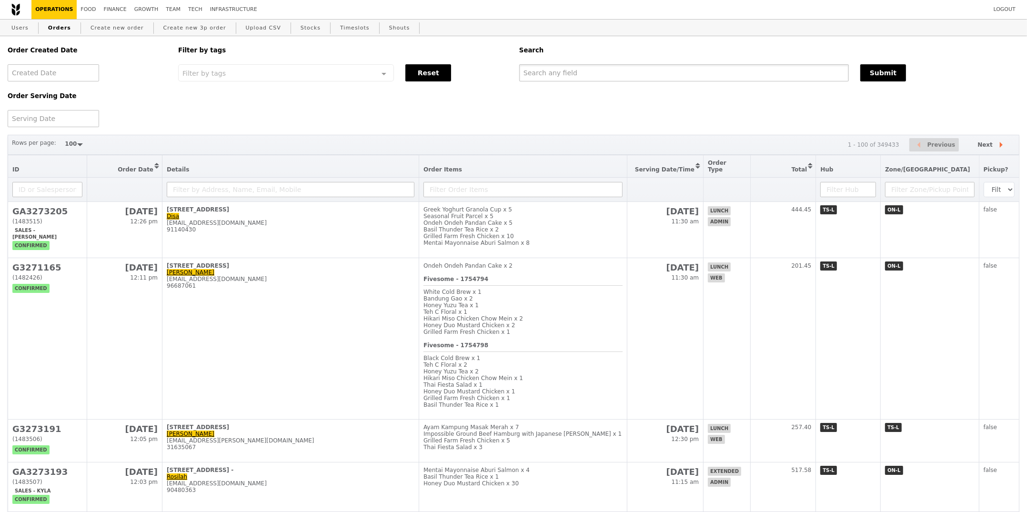
paste input "GA3273094"
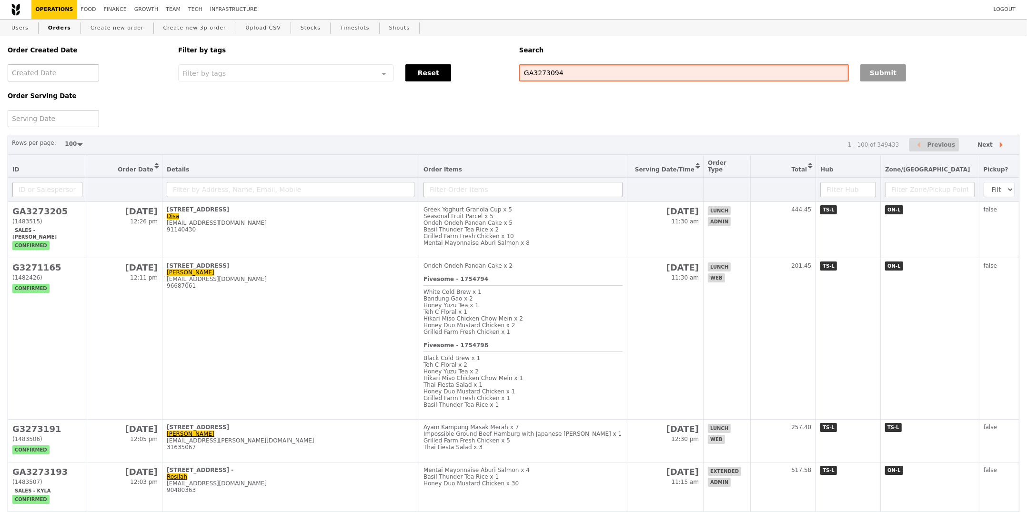
type input "GA3273094"
click at [862, 77] on button "Submit" at bounding box center [884, 72] width 46 height 17
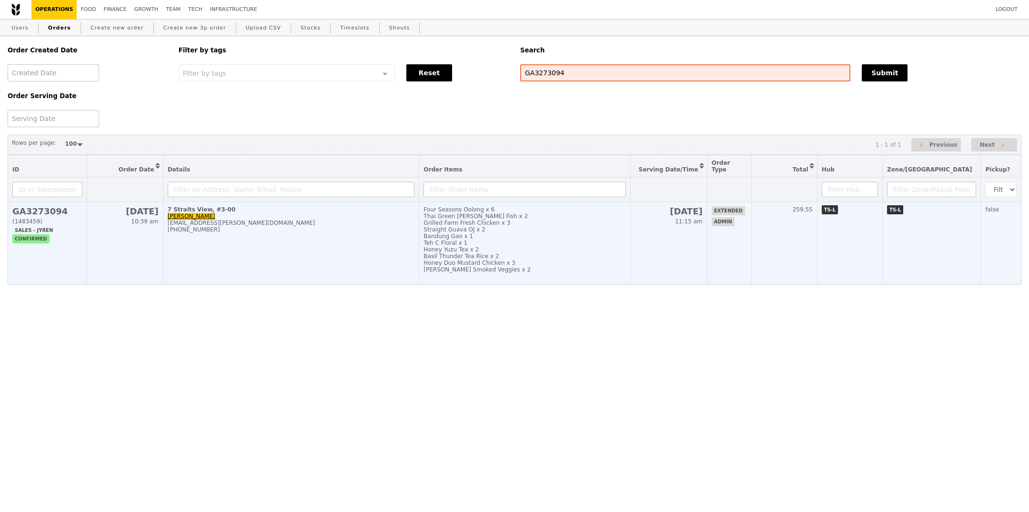
click at [630, 218] on td "Four Seasons Oolong x 6 Thai Green Curry Fish x 2 Grilled Farm Fresh Chicken x …" at bounding box center [524, 243] width 211 height 82
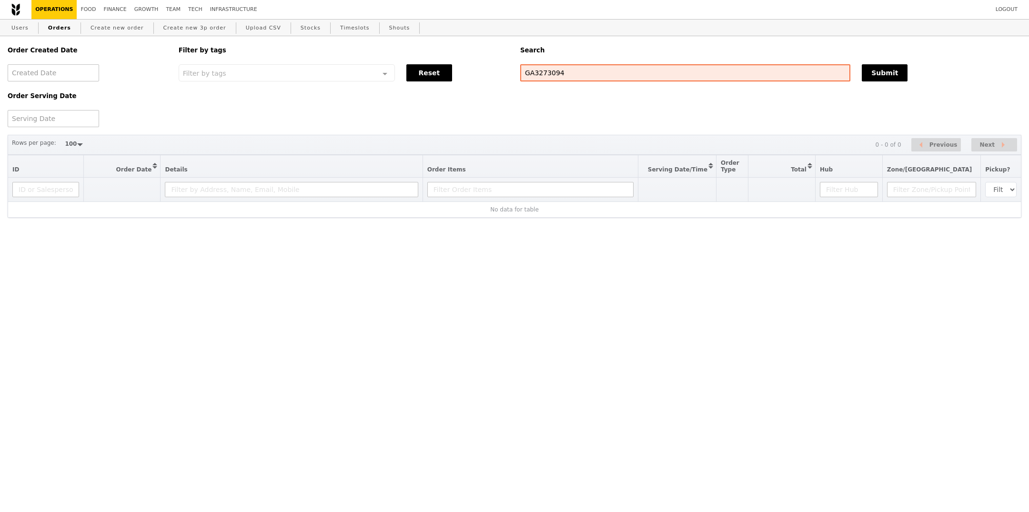
select select "100"
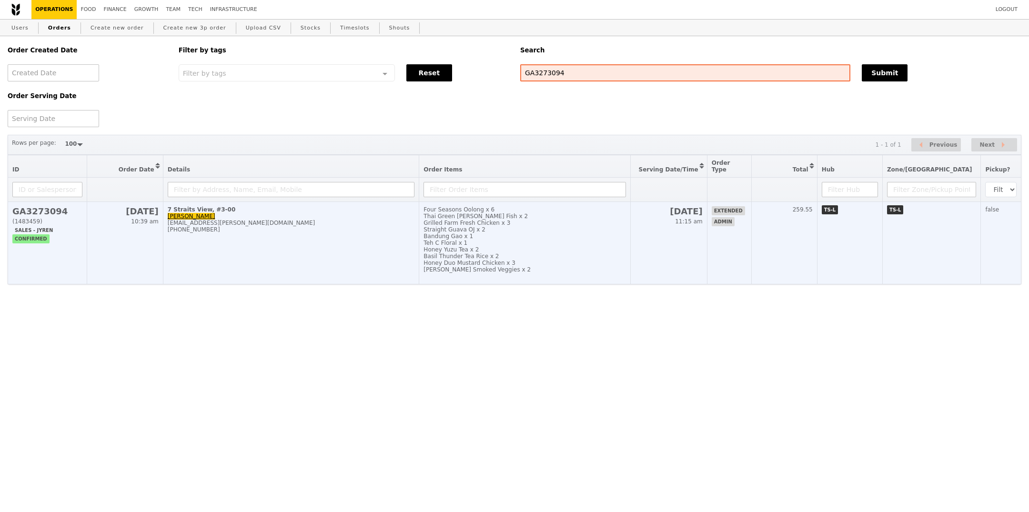
click at [736, 219] on td "extended admin" at bounding box center [729, 243] width 44 height 82
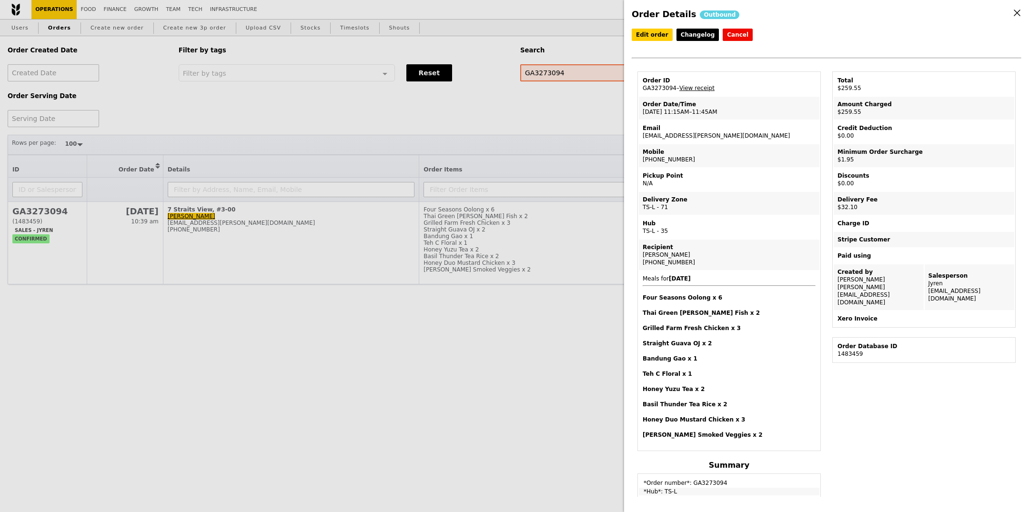
click at [673, 135] on td "Email bea.franchezka.x.abadin@au.pwc.com" at bounding box center [729, 132] width 181 height 23
copy td "[EMAIL_ADDRESS][PERSON_NAME][DOMAIN_NAME]"
click at [411, 94] on div "Order Details Outbound Edit order Changelog Cancel Order ID GA3273094 – View re…" at bounding box center [514, 256] width 1029 height 512
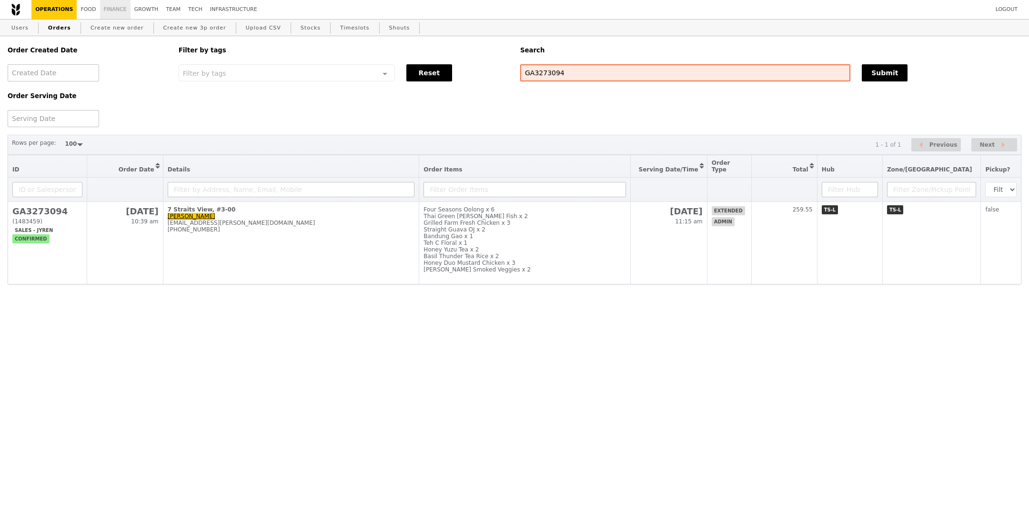
click at [105, 7] on link "Finance" at bounding box center [115, 9] width 30 height 19
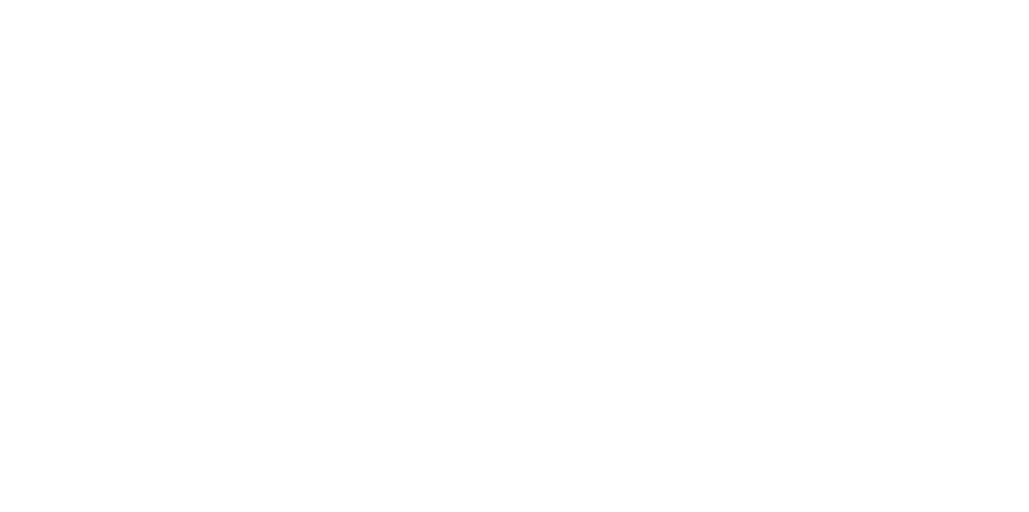
select select "100"
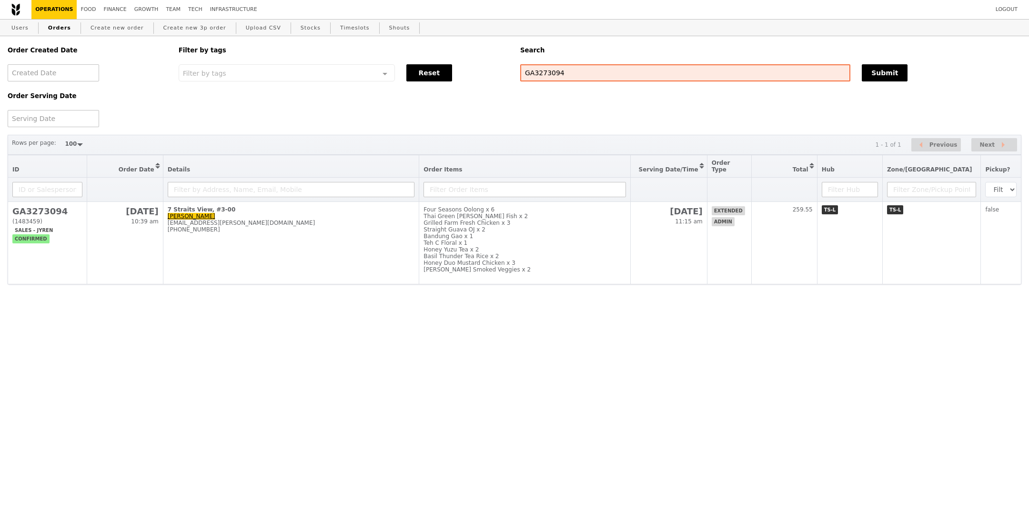
click at [552, 202] on th at bounding box center [524, 190] width 211 height 24
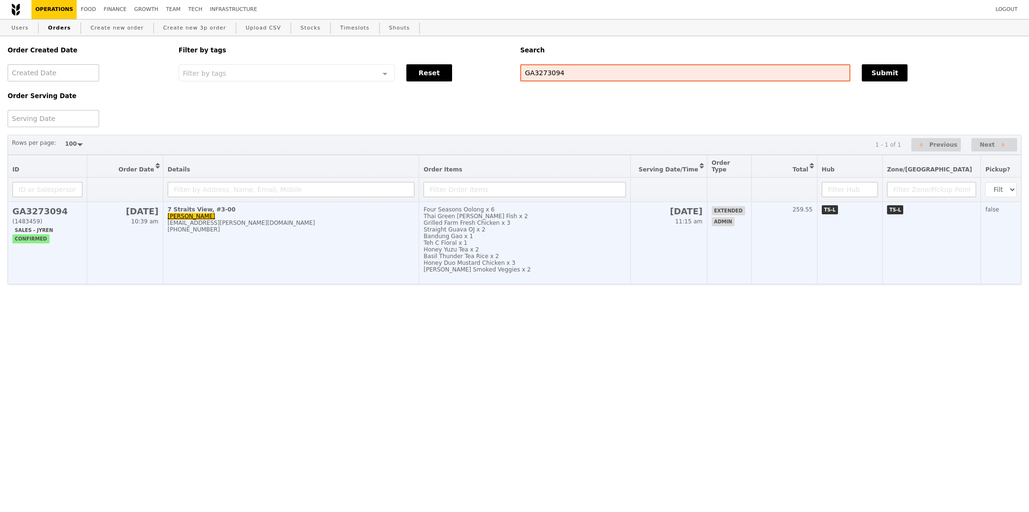
click at [575, 228] on div "Straight Guava OJ x 2" at bounding box center [525, 229] width 202 height 7
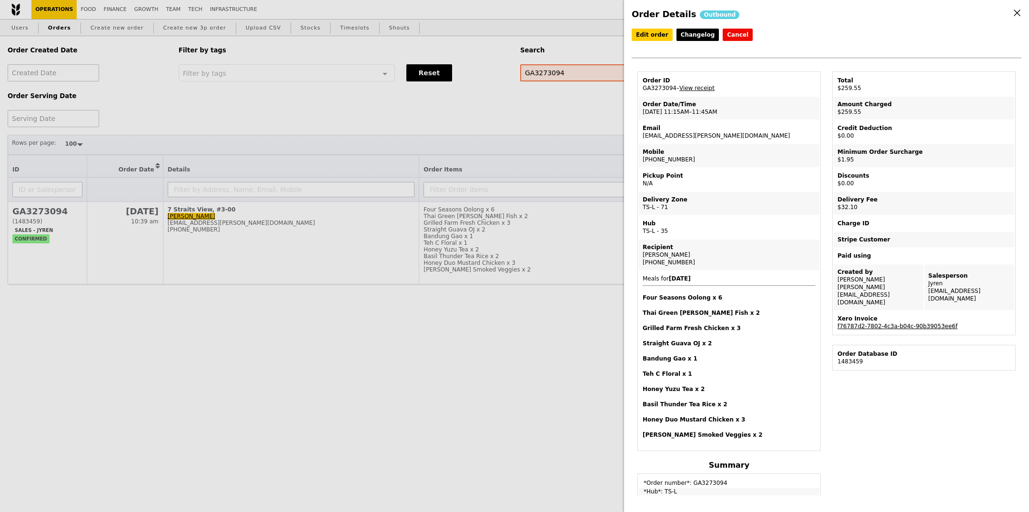
click at [912, 323] on link "f76787d2-7802-4c3a-b04c-90b39053ee6f" at bounding box center [898, 326] width 120 height 7
